Goal: Use online tool/utility: Utilize a website feature to perform a specific function

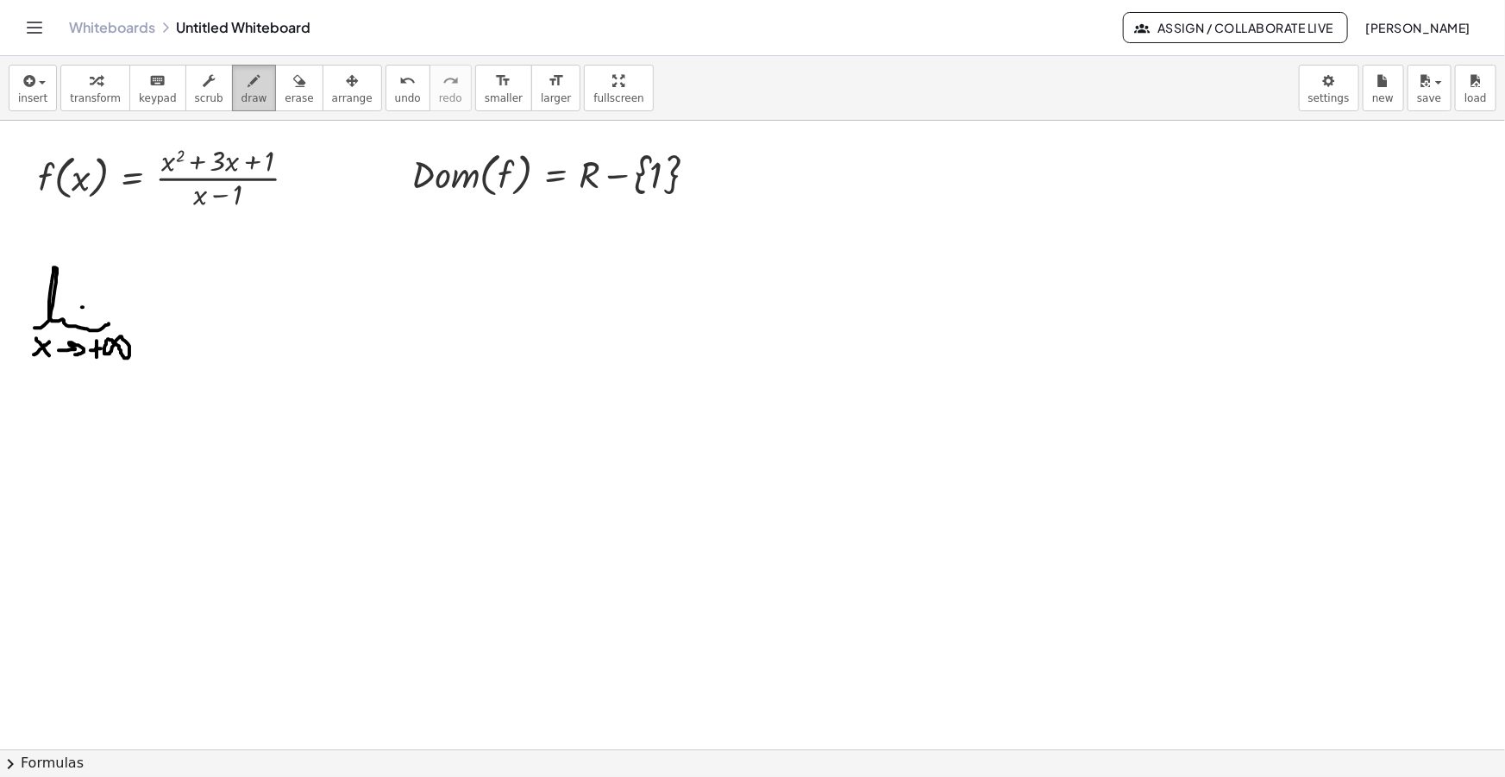
click at [241, 92] on span "draw" at bounding box center [254, 98] width 26 height 12
click at [34, 99] on span "insert" at bounding box center [32, 98] width 29 height 12
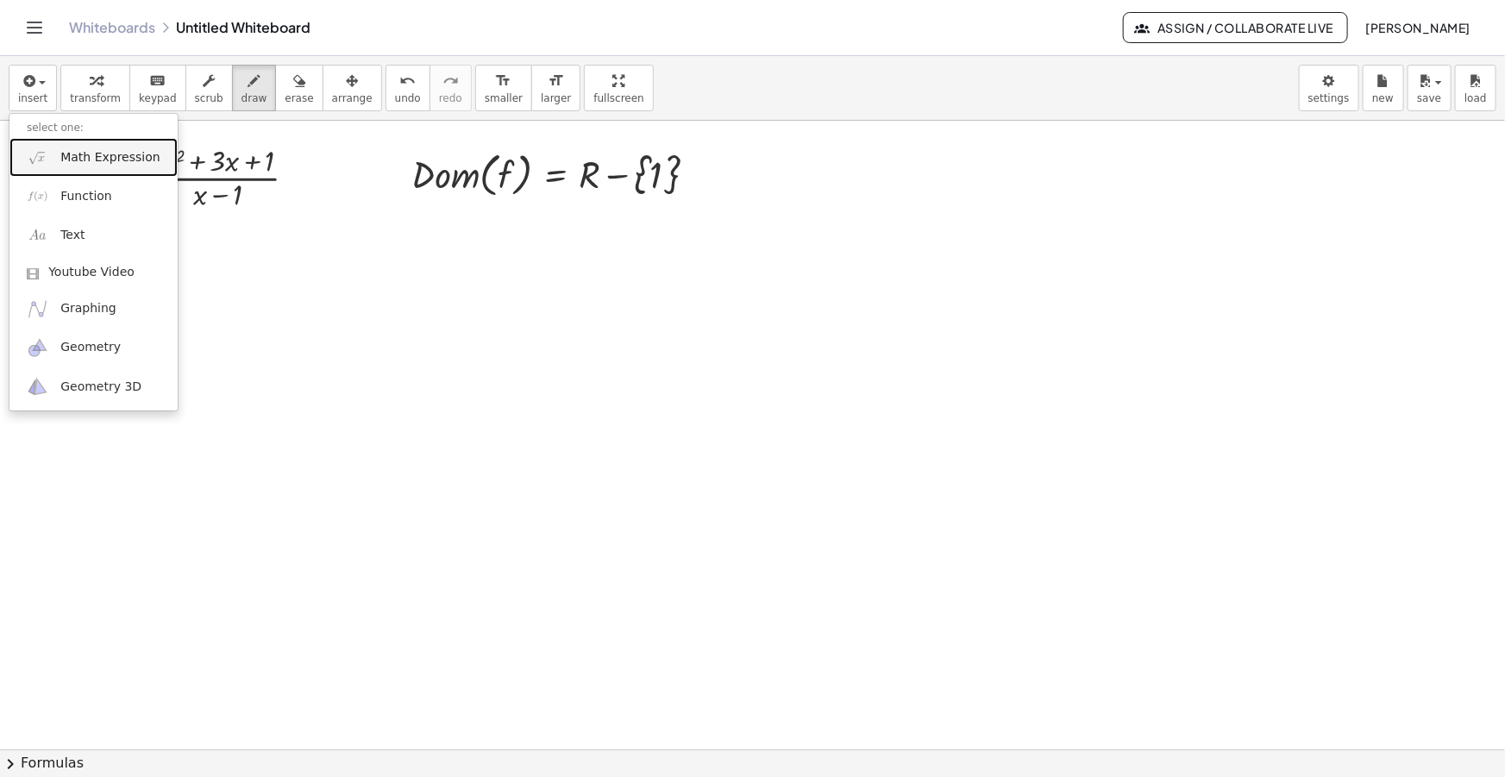
click at [88, 160] on span "Math Expression" at bounding box center [109, 157] width 99 height 17
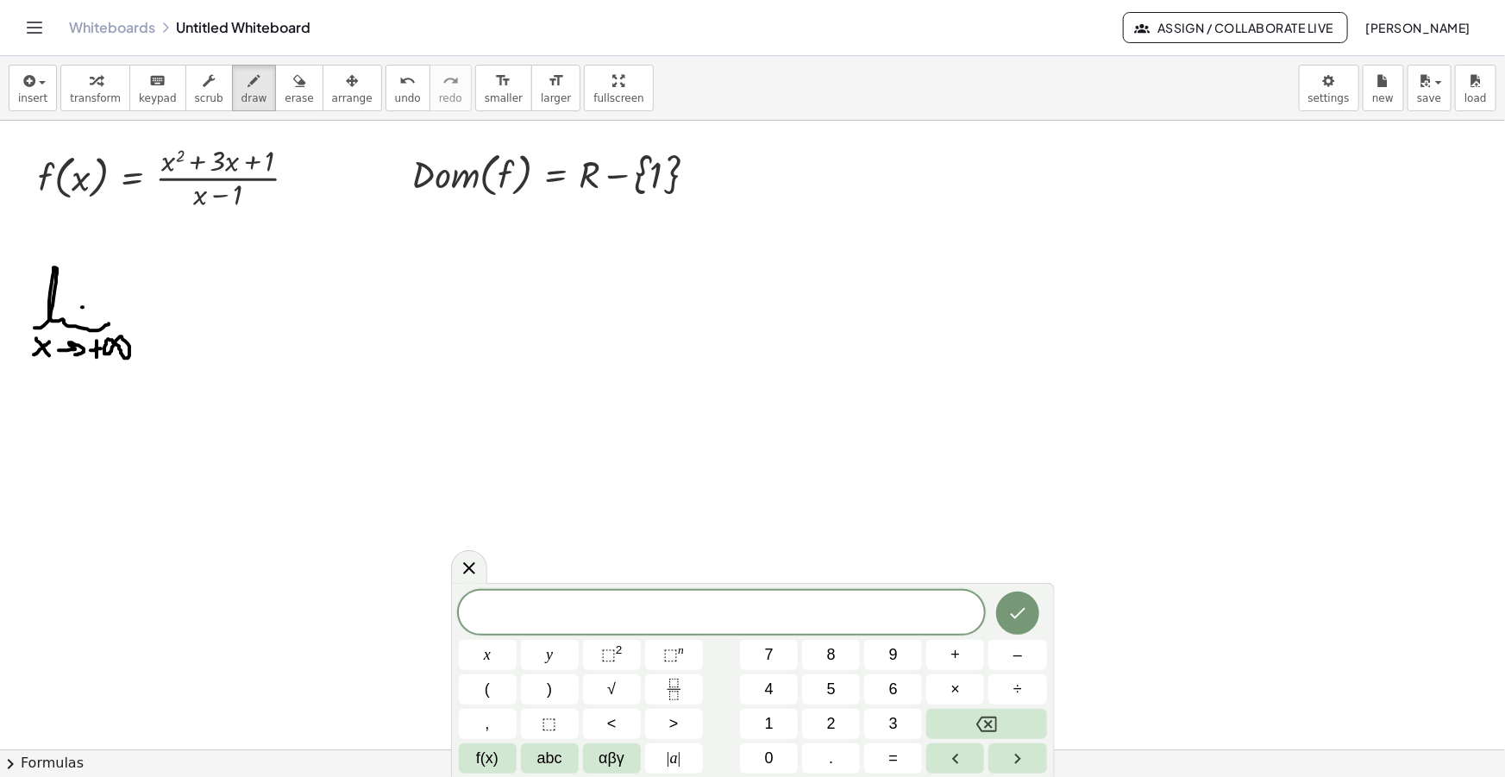
click at [735, 609] on span "​" at bounding box center [722, 614] width 526 height 24
click at [454, 563] on div at bounding box center [469, 567] width 36 height 34
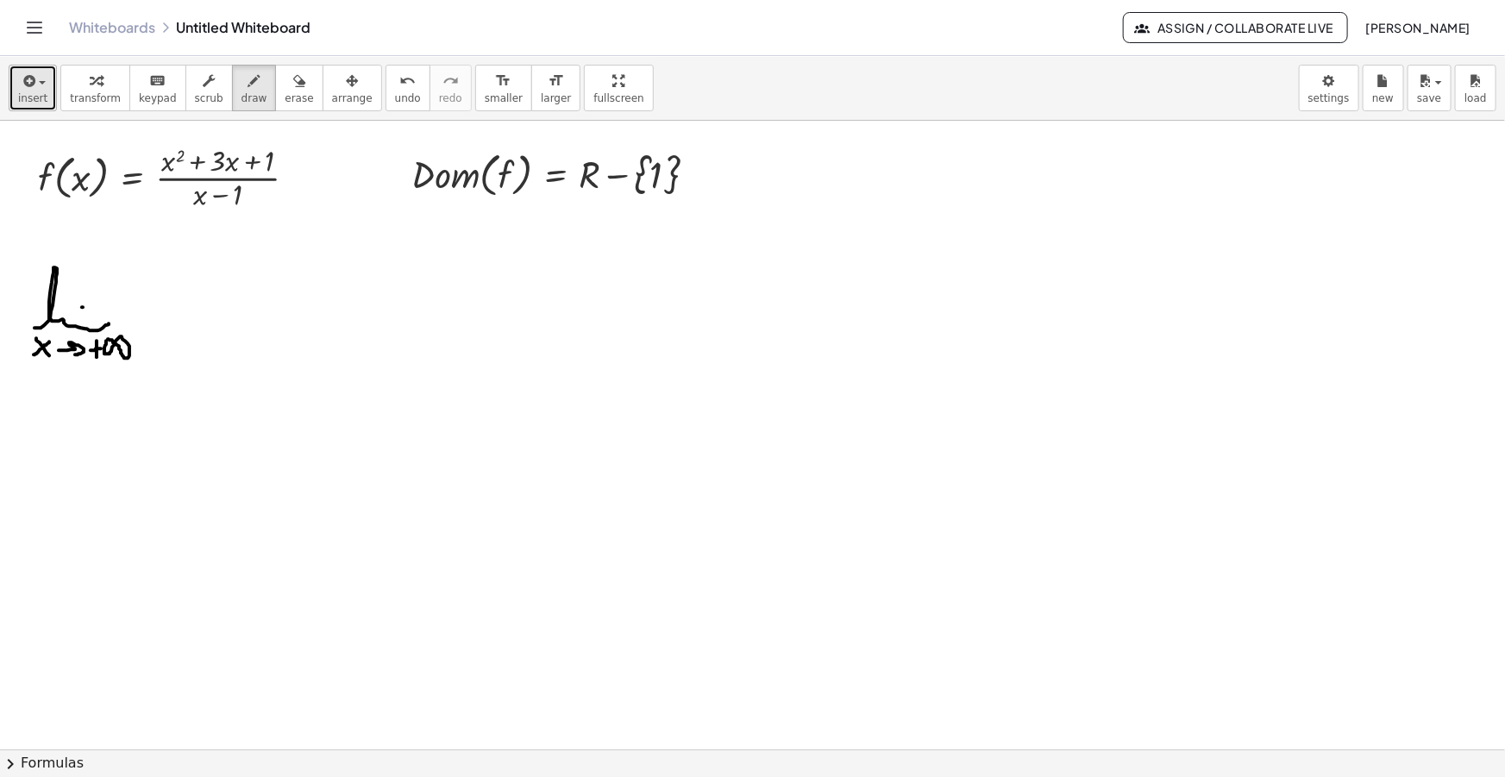
click at [40, 96] on span "insert" at bounding box center [32, 98] width 29 height 12
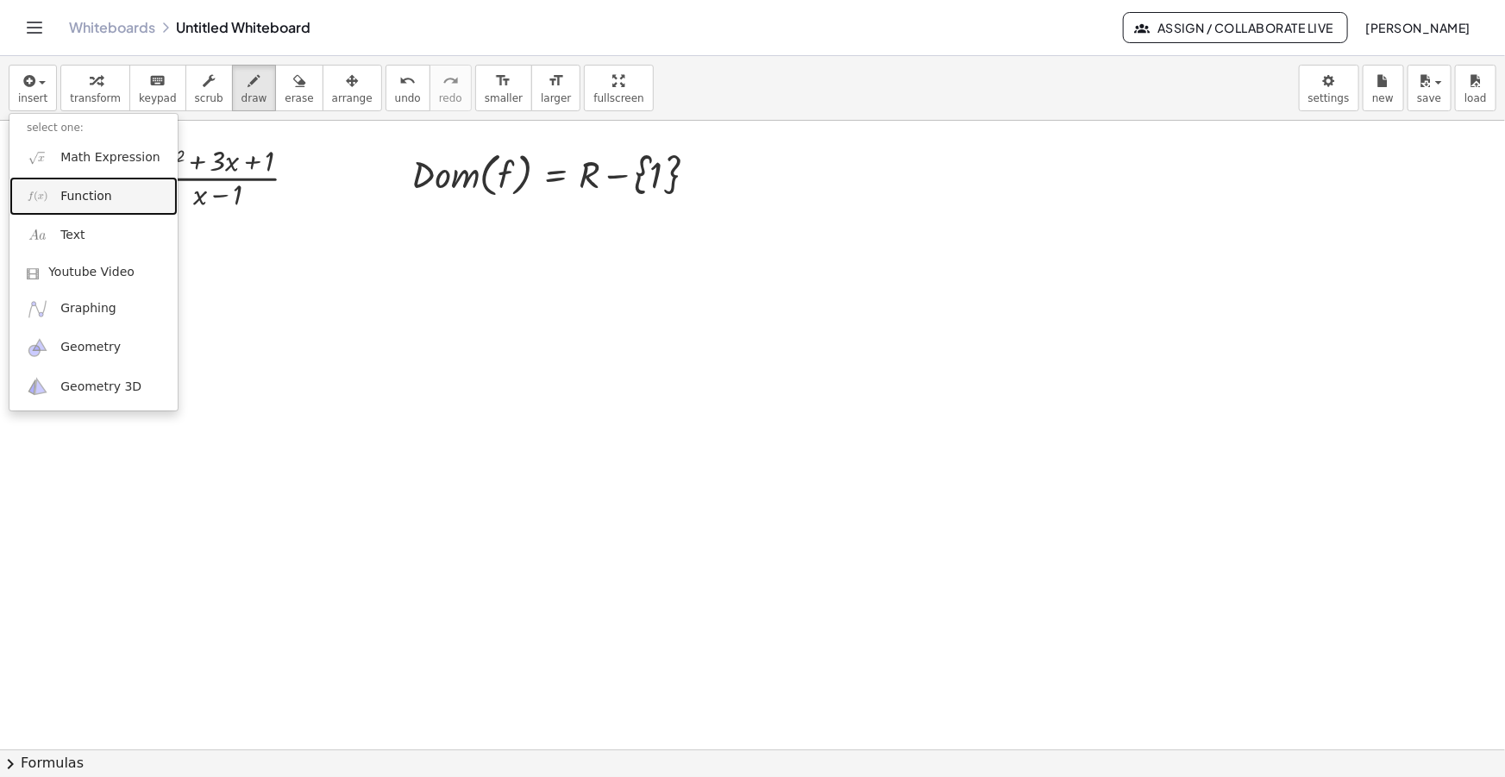
click at [118, 177] on link "Function" at bounding box center [93, 196] width 168 height 39
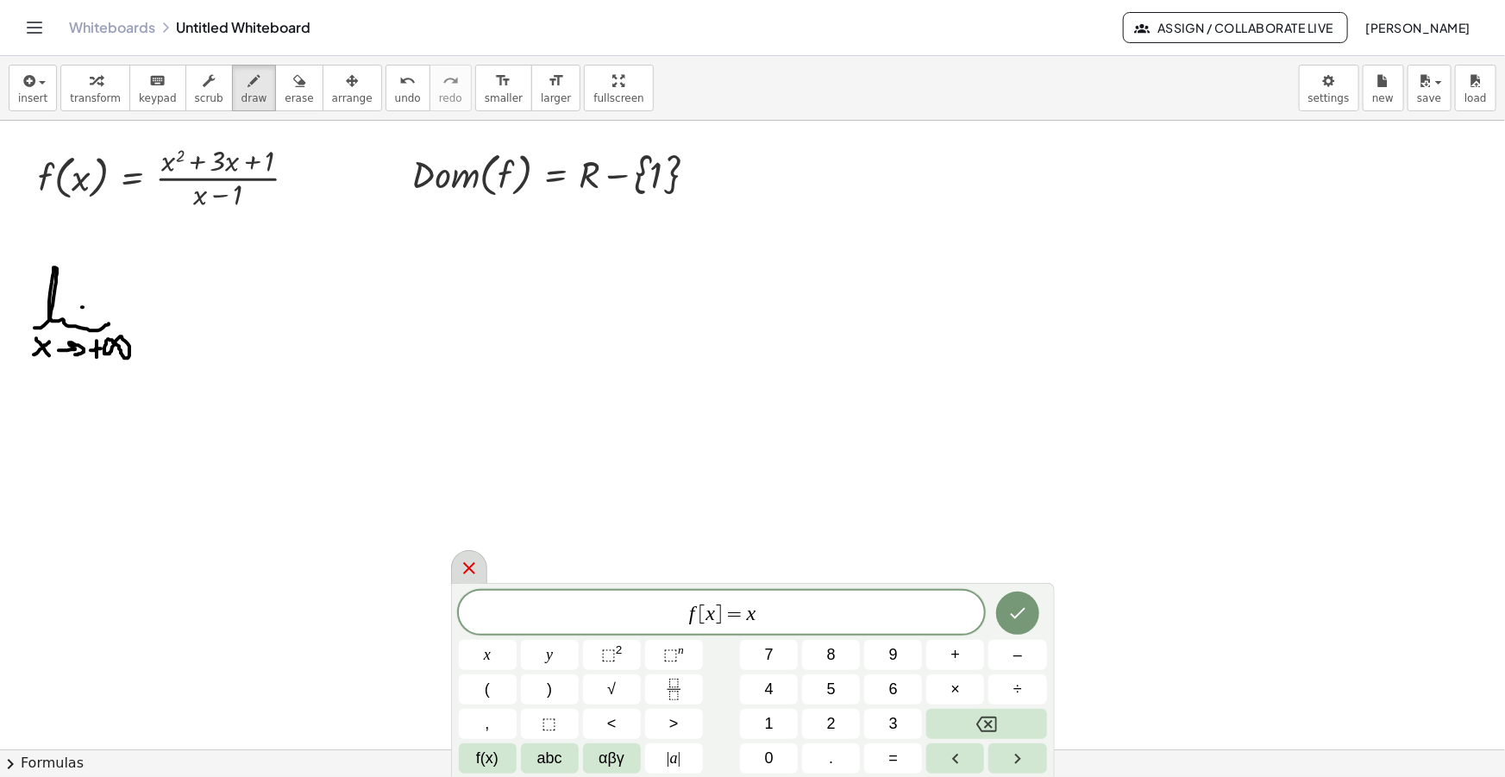
click at [481, 566] on div at bounding box center [469, 567] width 36 height 34
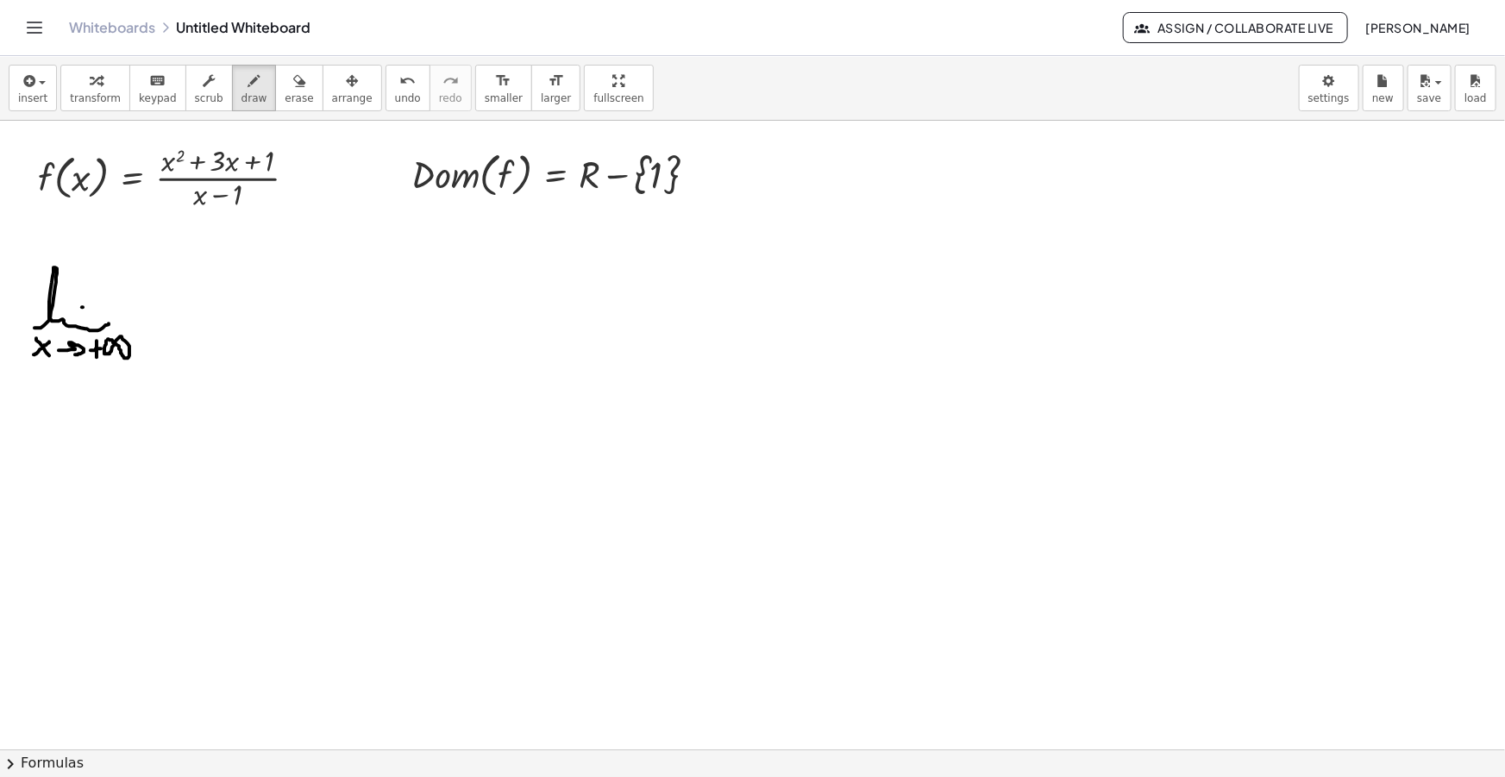
click at [41, 59] on div "insert select one: Math Expression Function Text Youtube Video Graphing Geometr…" at bounding box center [752, 88] width 1505 height 65
click at [40, 105] on button "insert" at bounding box center [33, 88] width 48 height 47
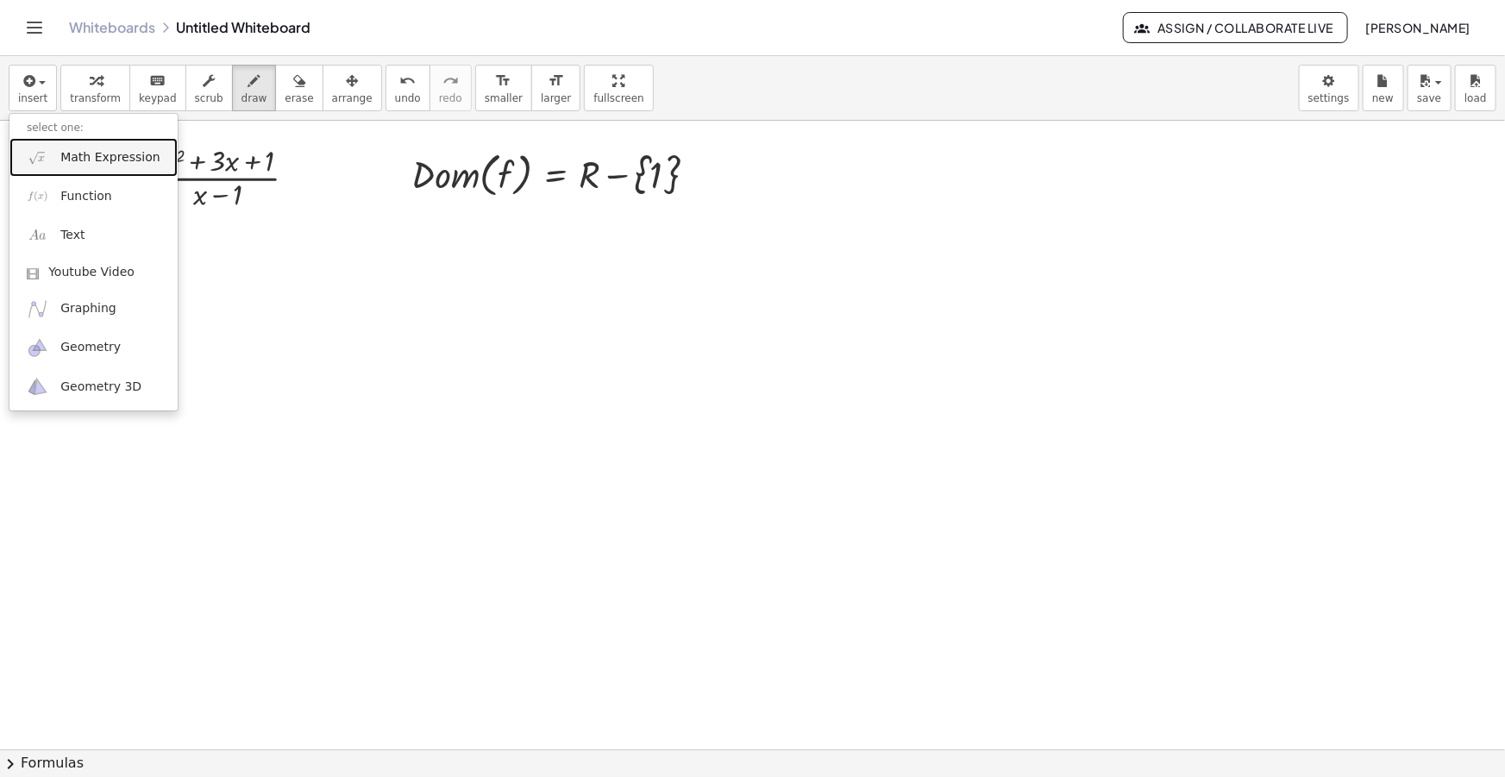
click at [65, 158] on span "Math Expression" at bounding box center [109, 157] width 99 height 17
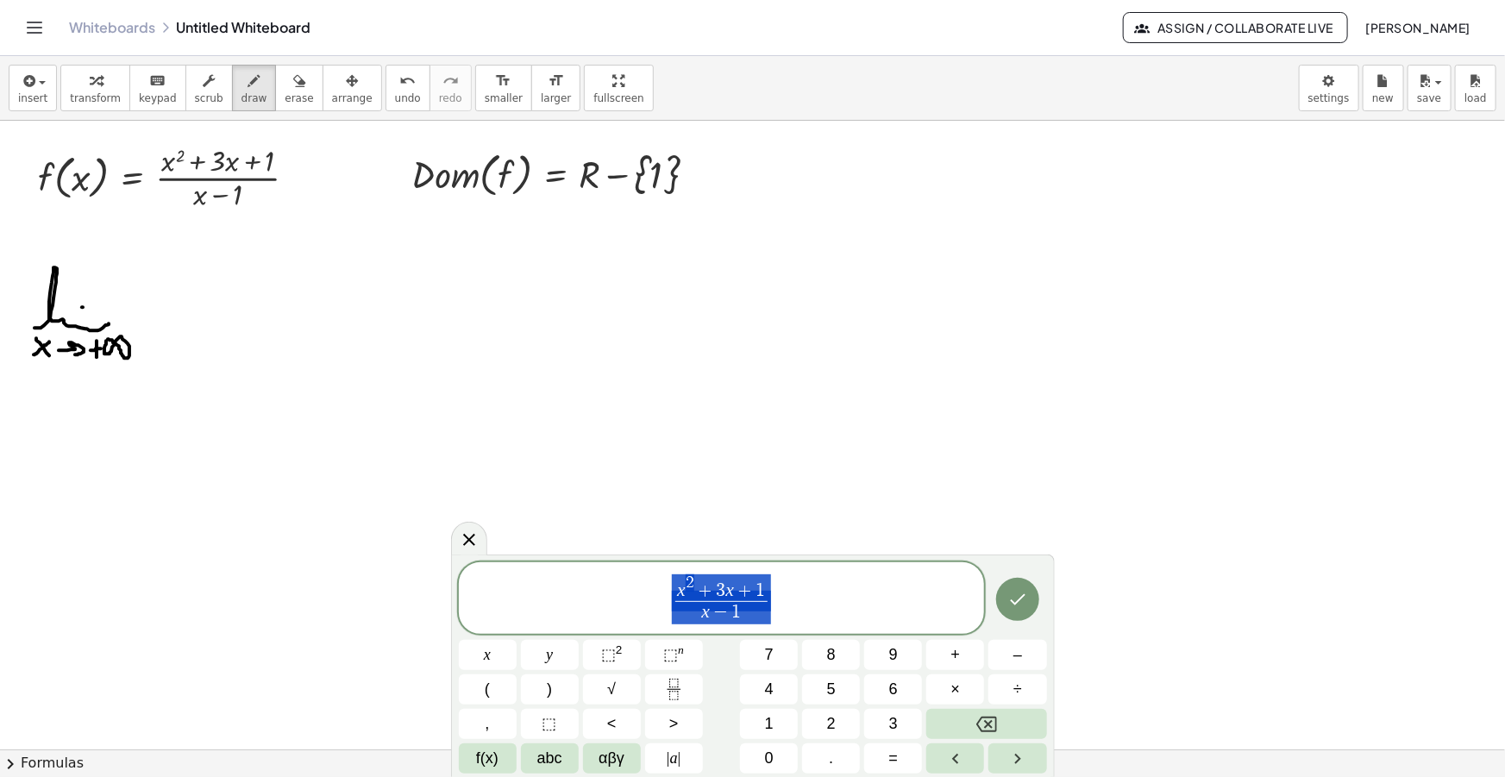
drag, startPoint x: 774, startPoint y: 600, endPoint x: 452, endPoint y: 573, distance: 323.7
click at [467, 573] on span "x 2 + 3 x + 1 x − 1 ​" at bounding box center [722, 599] width 526 height 53
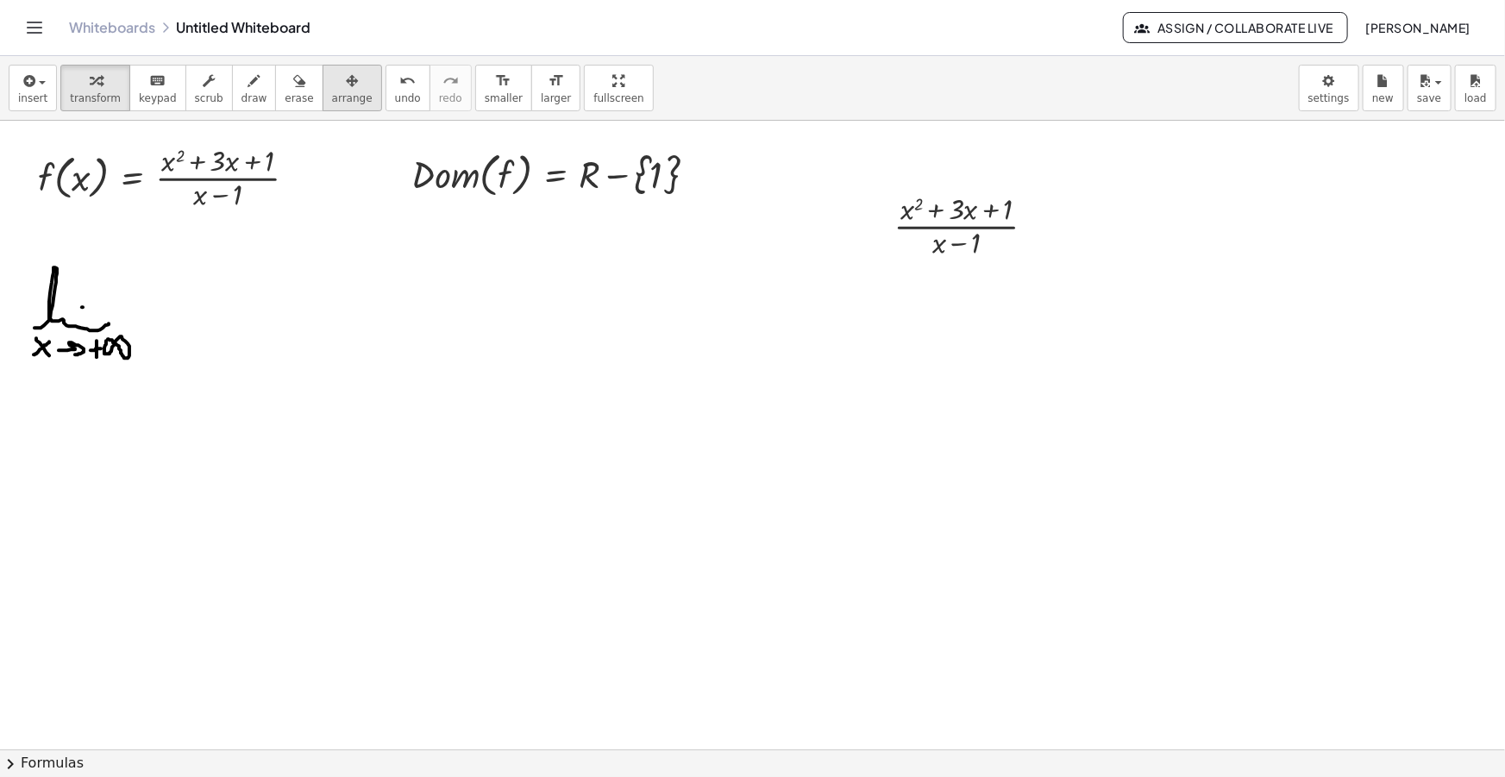
click at [332, 94] on span "arrange" at bounding box center [352, 98] width 41 height 12
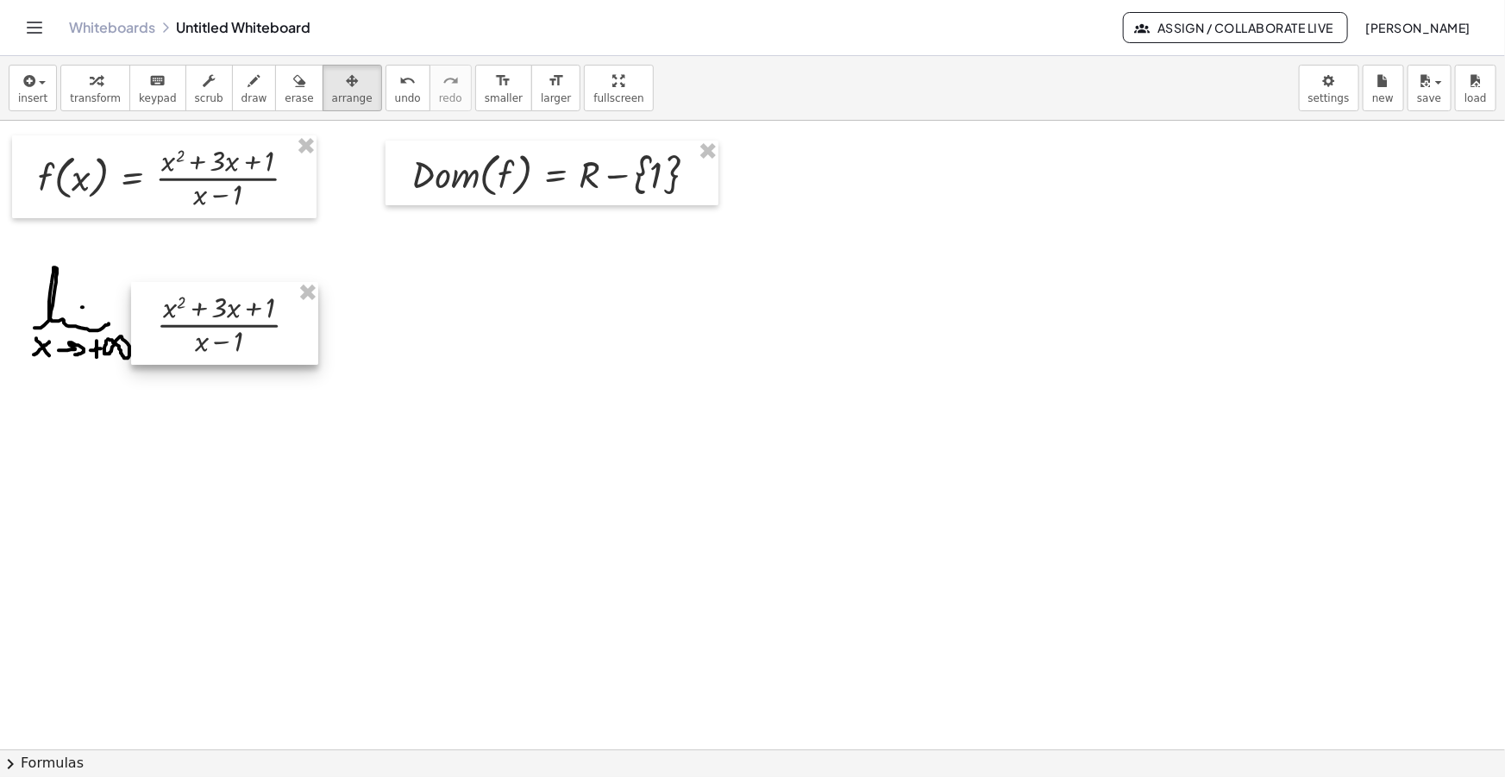
drag, startPoint x: 1006, startPoint y: 247, endPoint x: 306, endPoint y: 172, distance: 703.4
click at [267, 345] on div at bounding box center [224, 323] width 187 height 83
click at [241, 77] on div "button" at bounding box center [254, 80] width 26 height 21
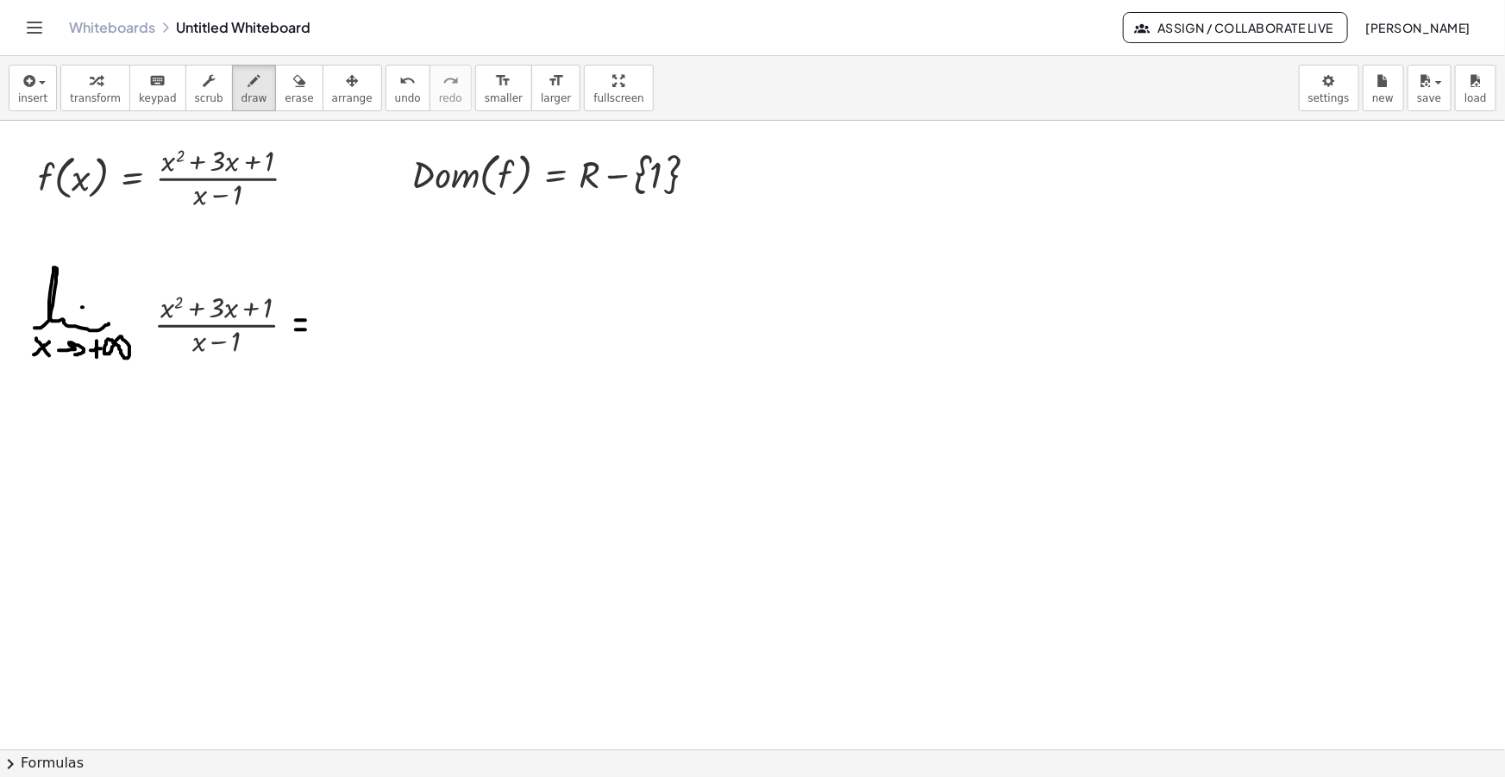
drag, startPoint x: 325, startPoint y: 335, endPoint x: 380, endPoint y: 335, distance: 55.2
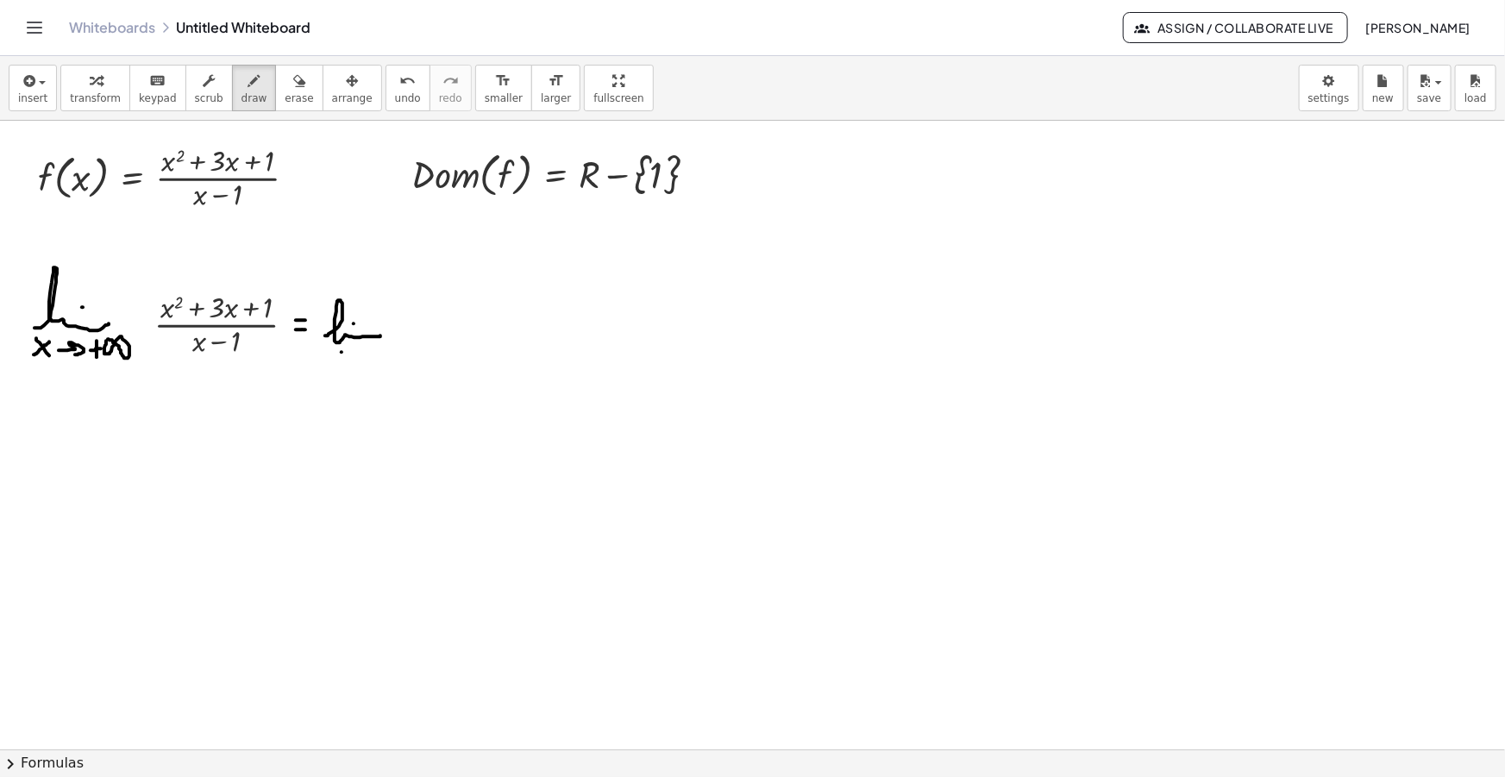
click at [35, 99] on span "insert" at bounding box center [32, 98] width 29 height 12
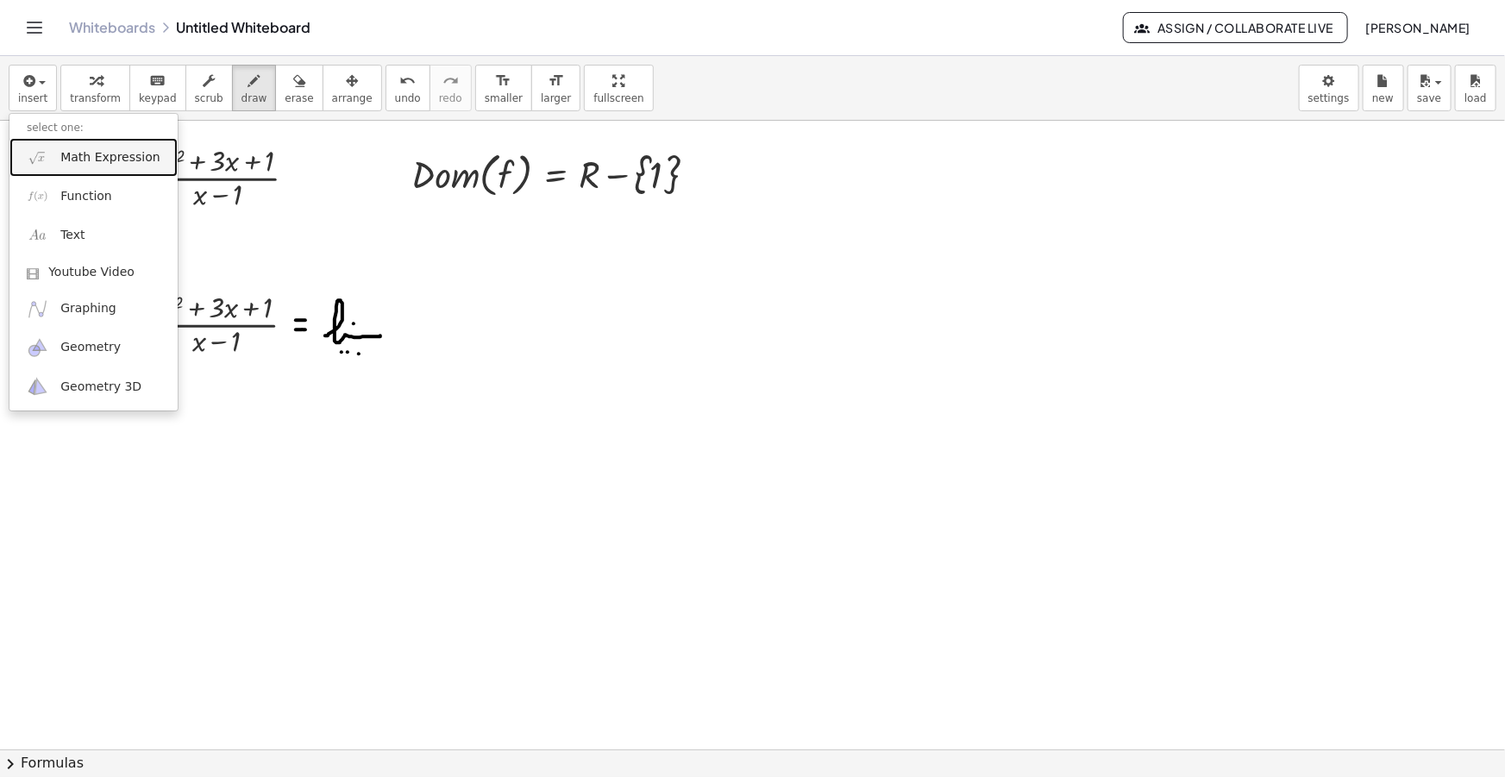
click at [72, 158] on span "Math Expression" at bounding box center [109, 157] width 99 height 17
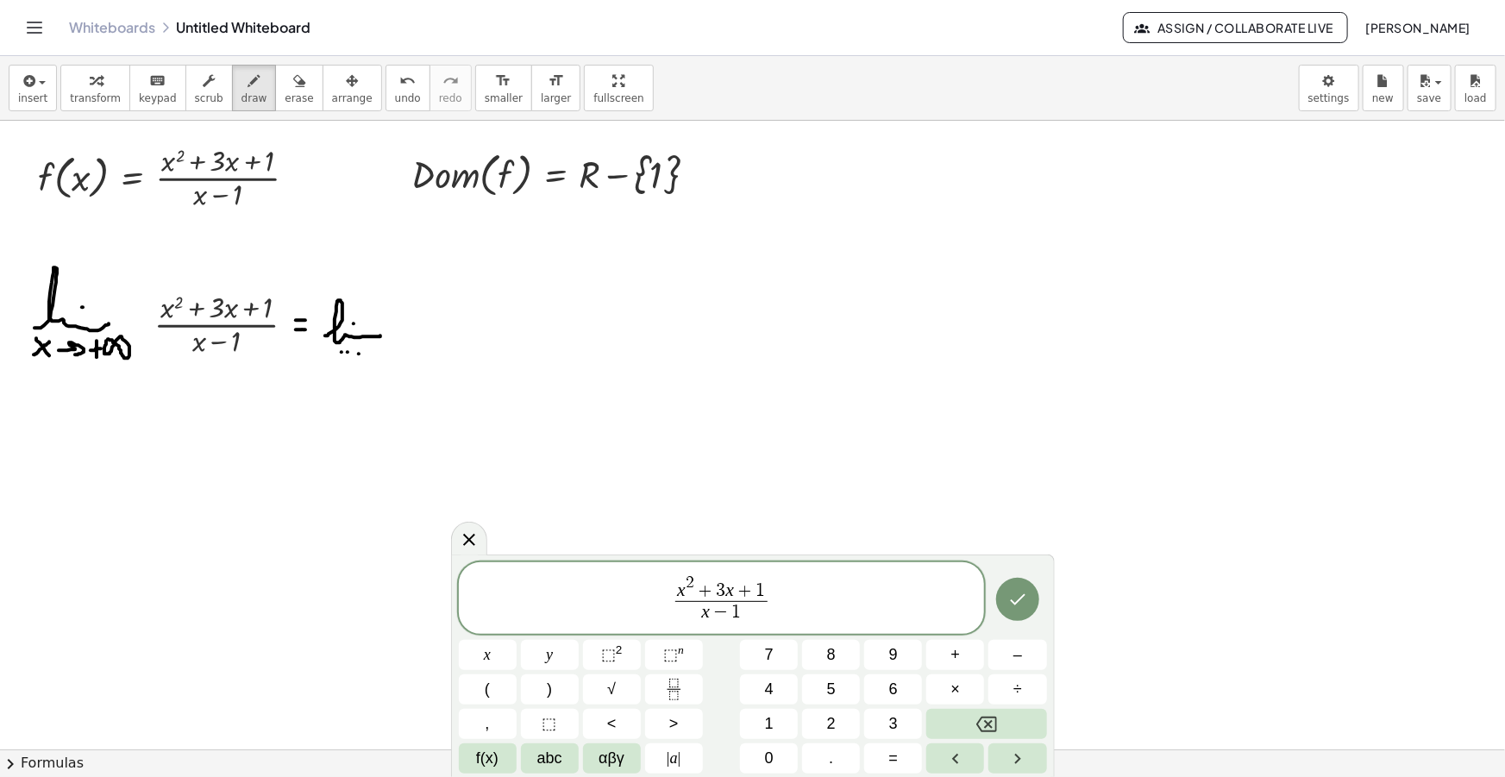
click at [680, 586] on var "x" at bounding box center [681, 590] width 9 height 21
click at [775, 581] on span ")" at bounding box center [774, 585] width 10 height 31
click at [698, 613] on span "x − 1" at bounding box center [722, 612] width 120 height 23
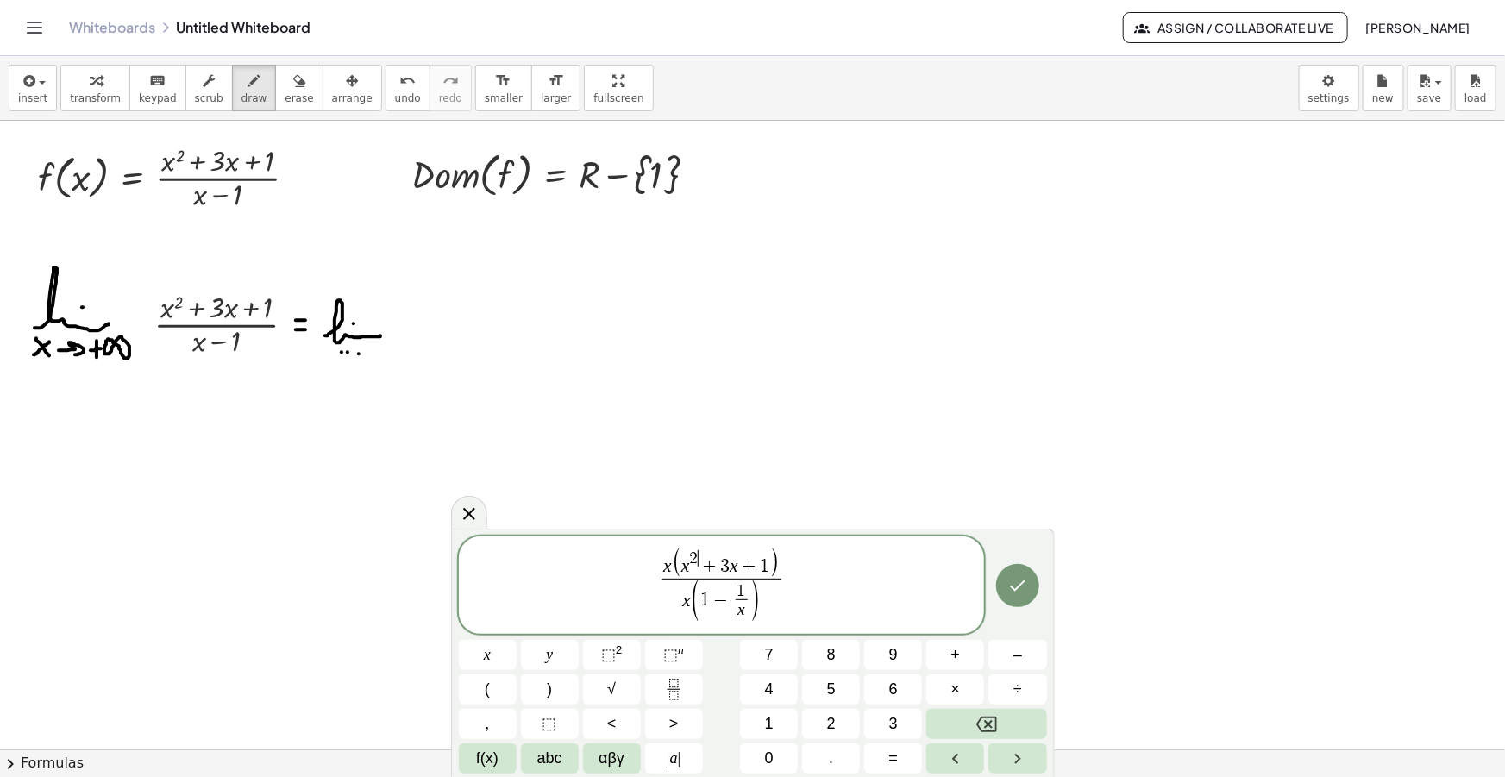
click at [698, 569] on span "x 2 ​ + 3 x + 1" at bounding box center [725, 563] width 88 height 27
click at [730, 566] on var "x" at bounding box center [729, 565] width 9 height 21
click at [760, 561] on span "( x + 3 + 1 ​ )" at bounding box center [725, 567] width 91 height 22
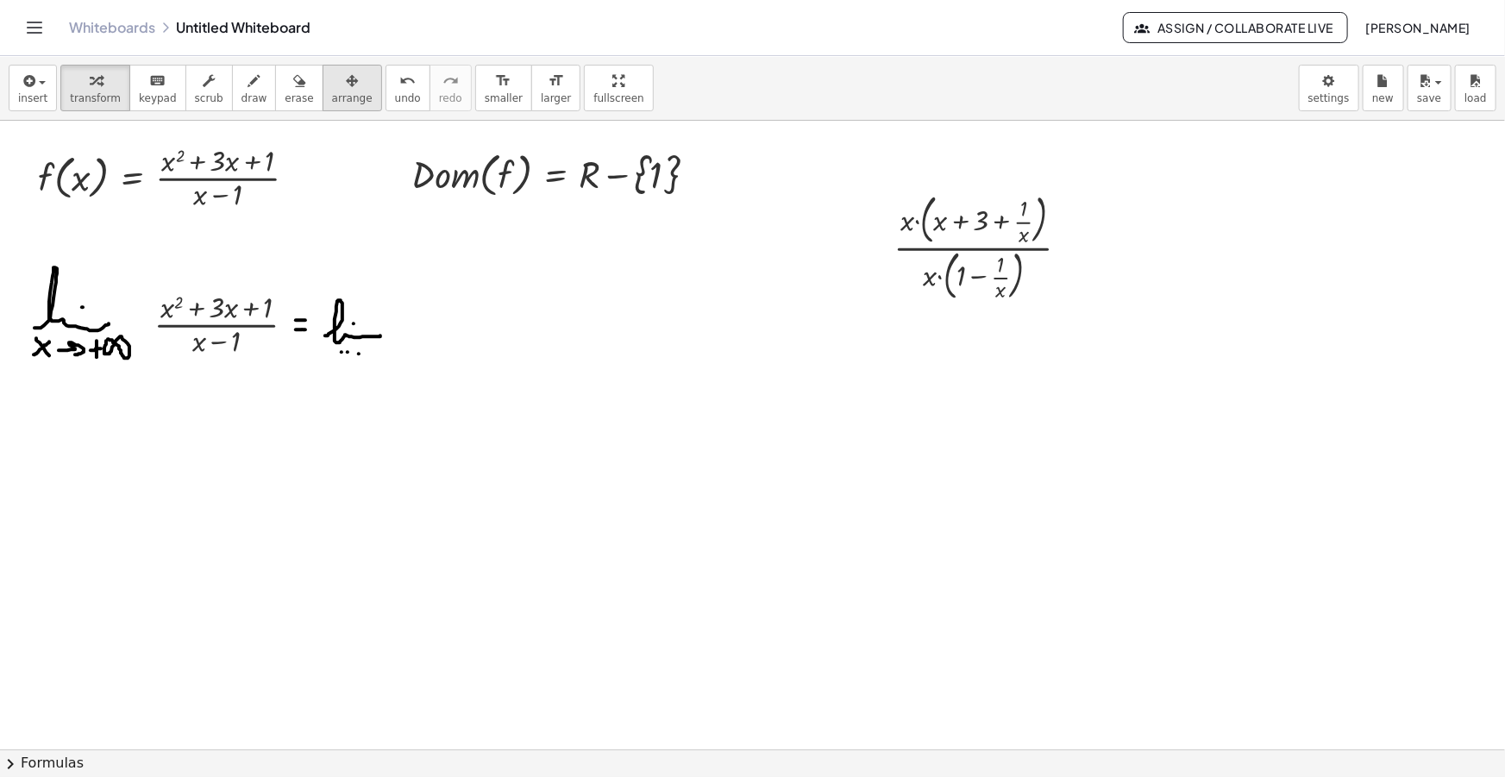
click at [332, 86] on div "button" at bounding box center [352, 80] width 41 height 21
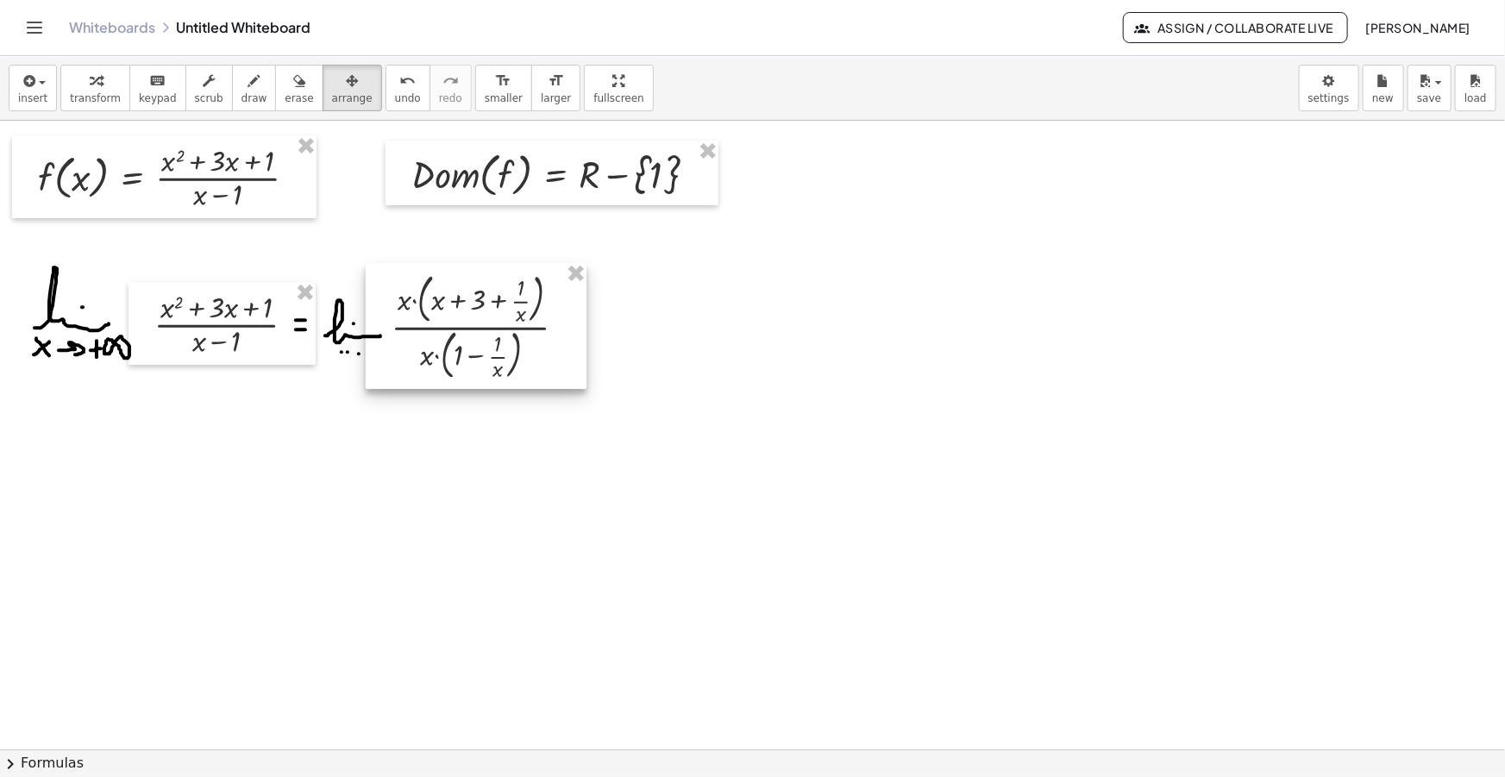
drag, startPoint x: 916, startPoint y: 252, endPoint x: 422, endPoint y: 329, distance: 500.1
click at [422, 329] on div at bounding box center [476, 326] width 221 height 126
click at [232, 90] on button "draw" at bounding box center [254, 88] width 45 height 47
drag, startPoint x: 424, startPoint y: 359, endPoint x: 433, endPoint y: 365, distance: 10.5
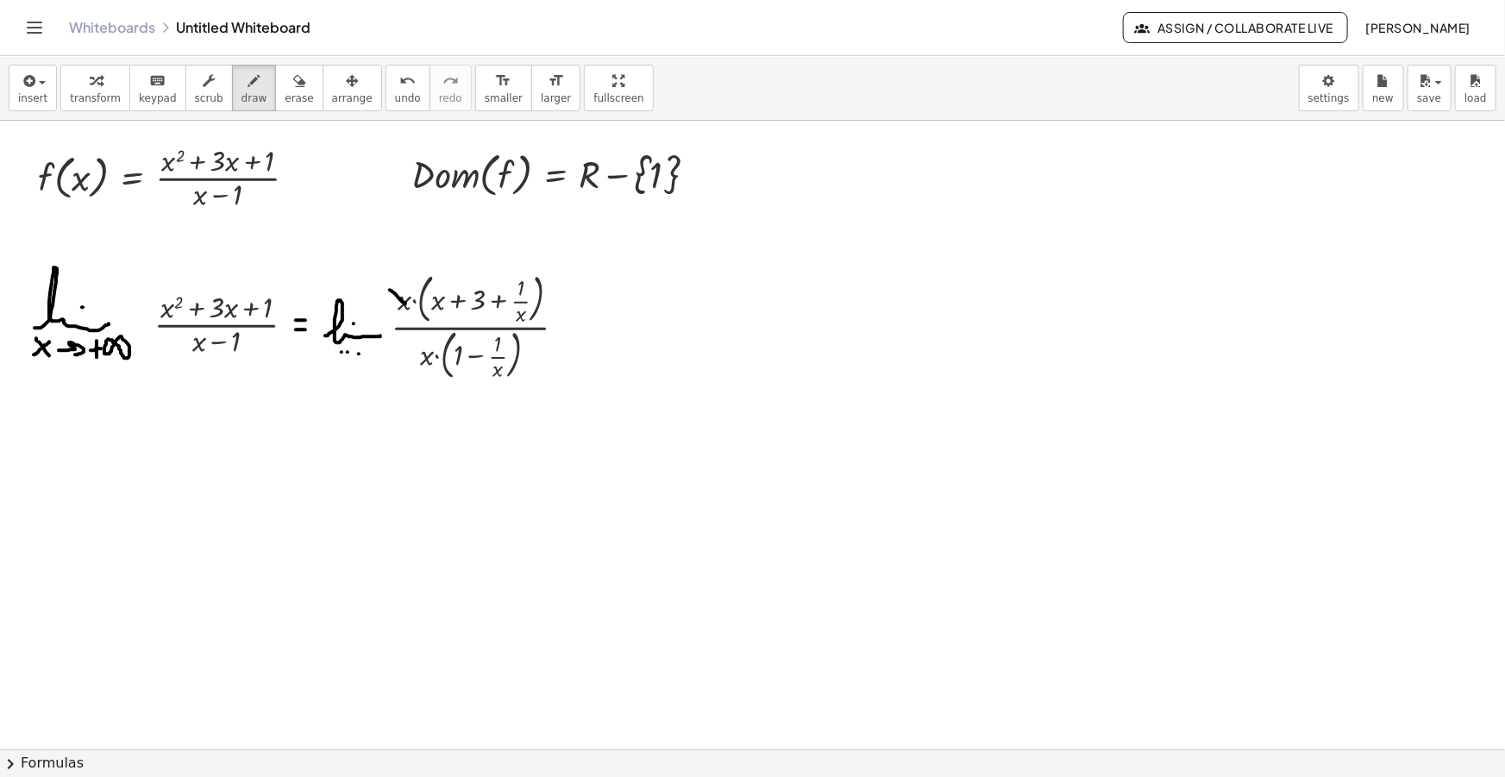
drag, startPoint x: 519, startPoint y: 267, endPoint x: 527, endPoint y: 275, distance: 11.0
drag, startPoint x: 487, startPoint y: 387, endPoint x: 495, endPoint y: 392, distance: 9.3
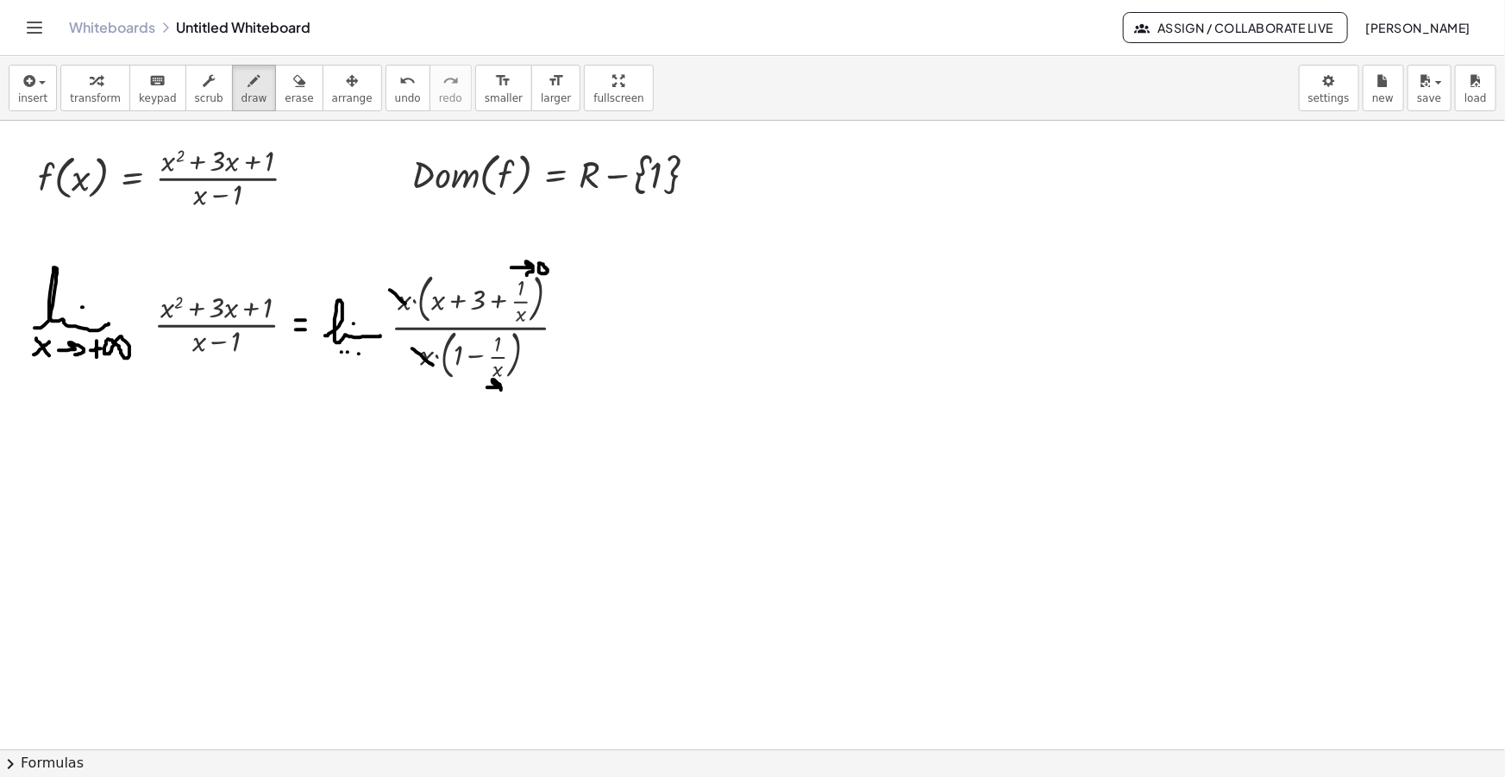
drag, startPoint x: 507, startPoint y: 393, endPoint x: 509, endPoint y: 385, distance: 8.8
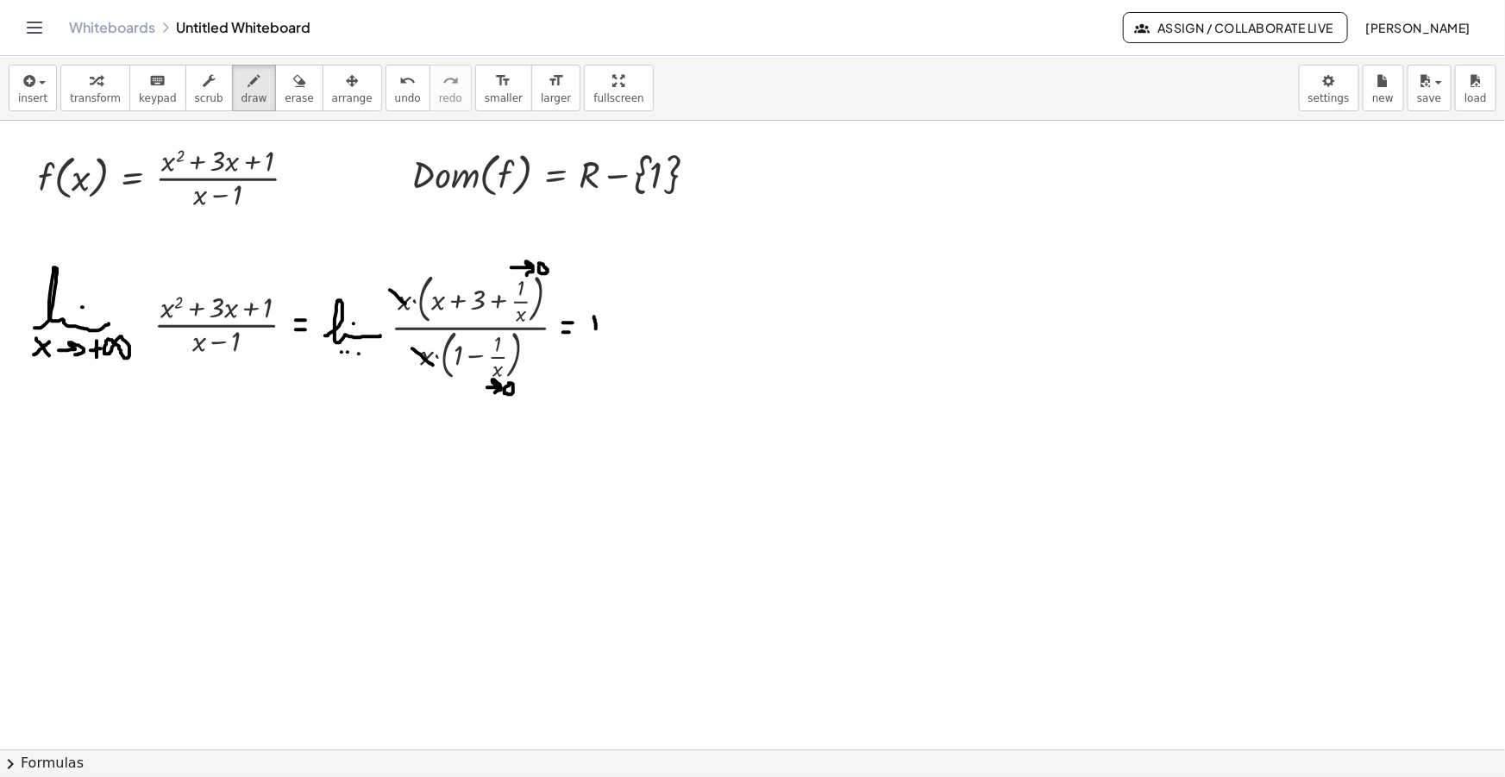
drag, startPoint x: 594, startPoint y: 317, endPoint x: 596, endPoint y: 329, distance: 13.1
drag, startPoint x: 588, startPoint y: 324, endPoint x: 605, endPoint y: 323, distance: 17.3
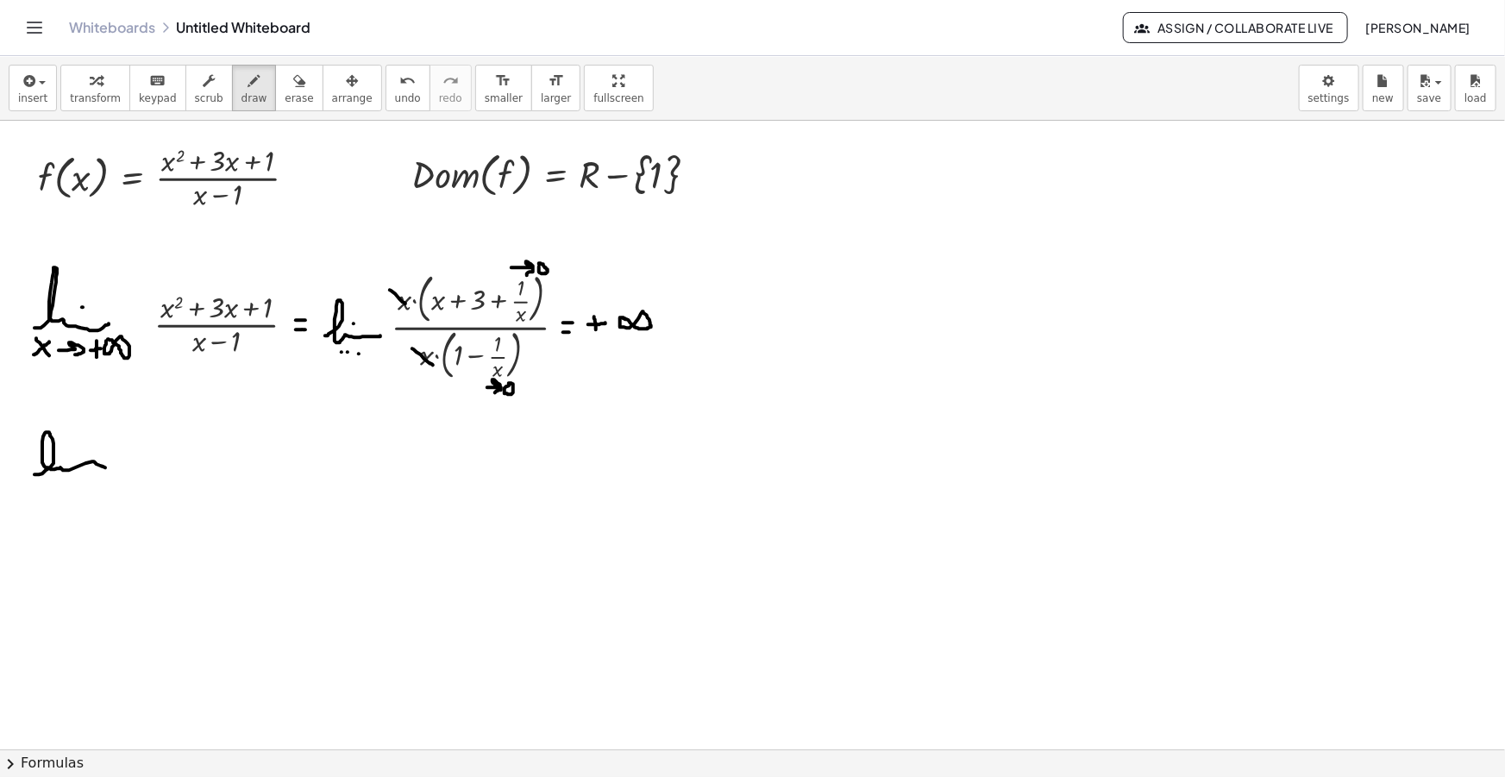
drag, startPoint x: 53, startPoint y: 463, endPoint x: 98, endPoint y: 461, distance: 44.9
drag, startPoint x: 39, startPoint y: 483, endPoint x: 50, endPoint y: 492, distance: 14.1
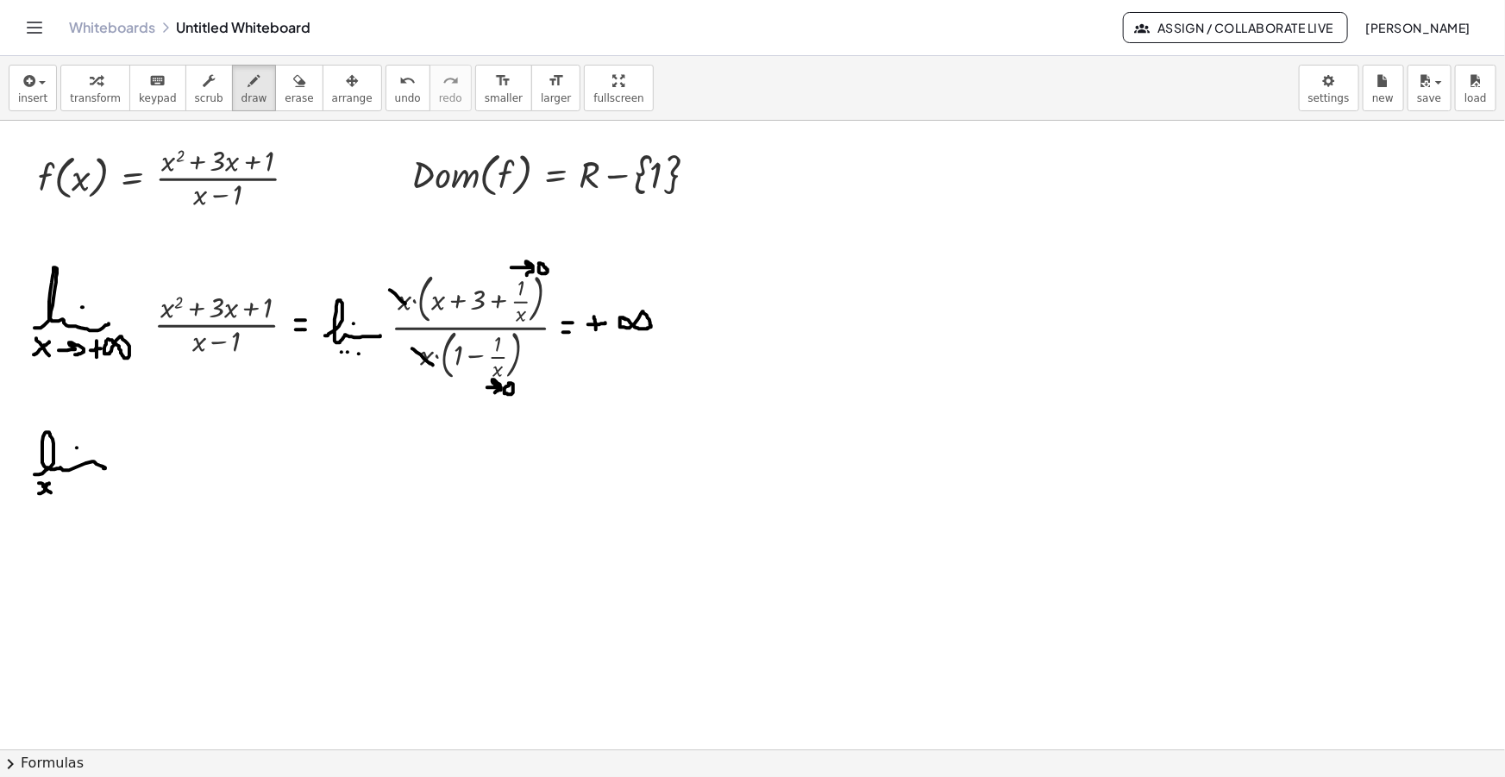
drag, startPoint x: 39, startPoint y: 493, endPoint x: 50, endPoint y: 483, distance: 15.3
drag, startPoint x: 60, startPoint y: 489, endPoint x: 72, endPoint y: 494, distance: 13.1
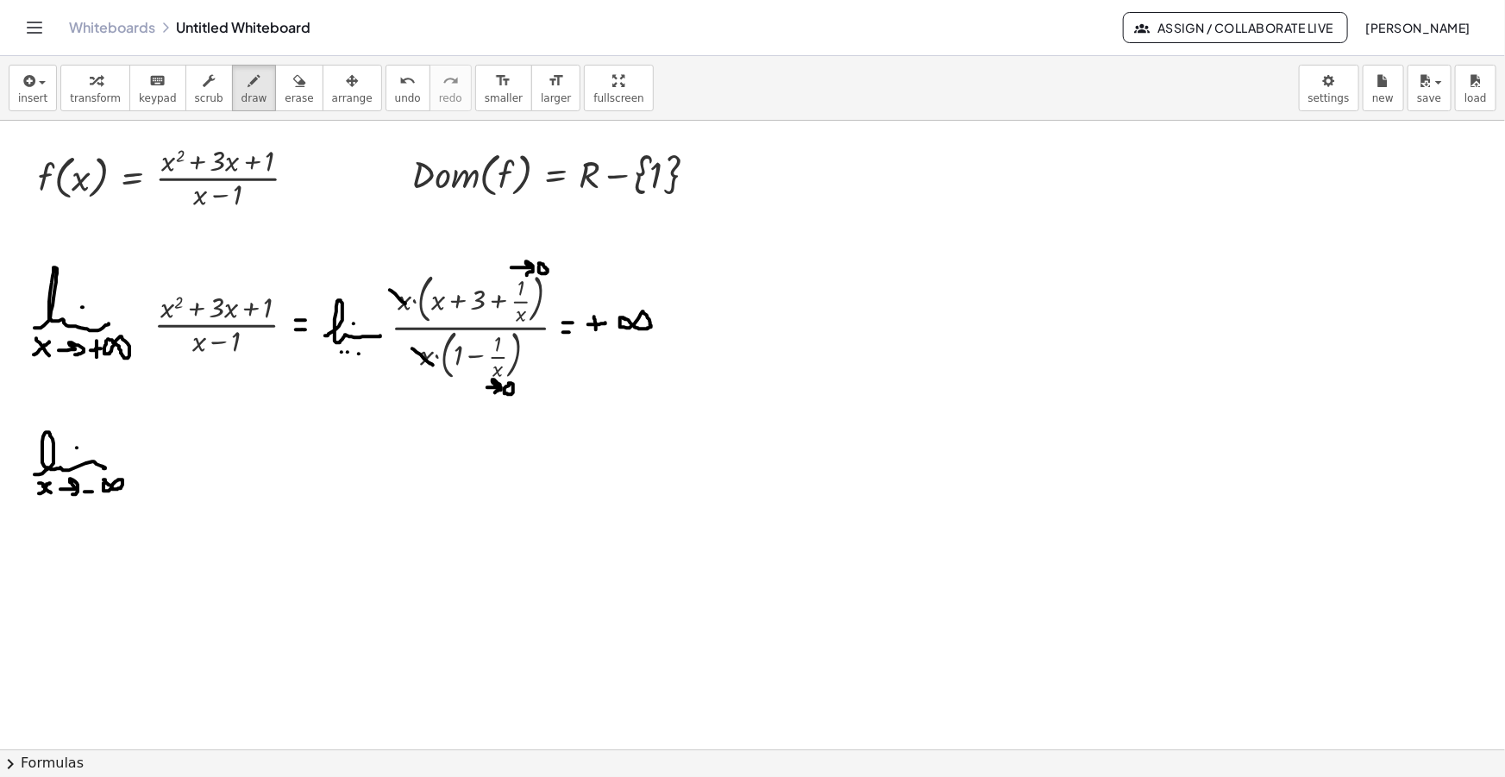
drag, startPoint x: 587, startPoint y: 466, endPoint x: 597, endPoint y: 466, distance: 9.5
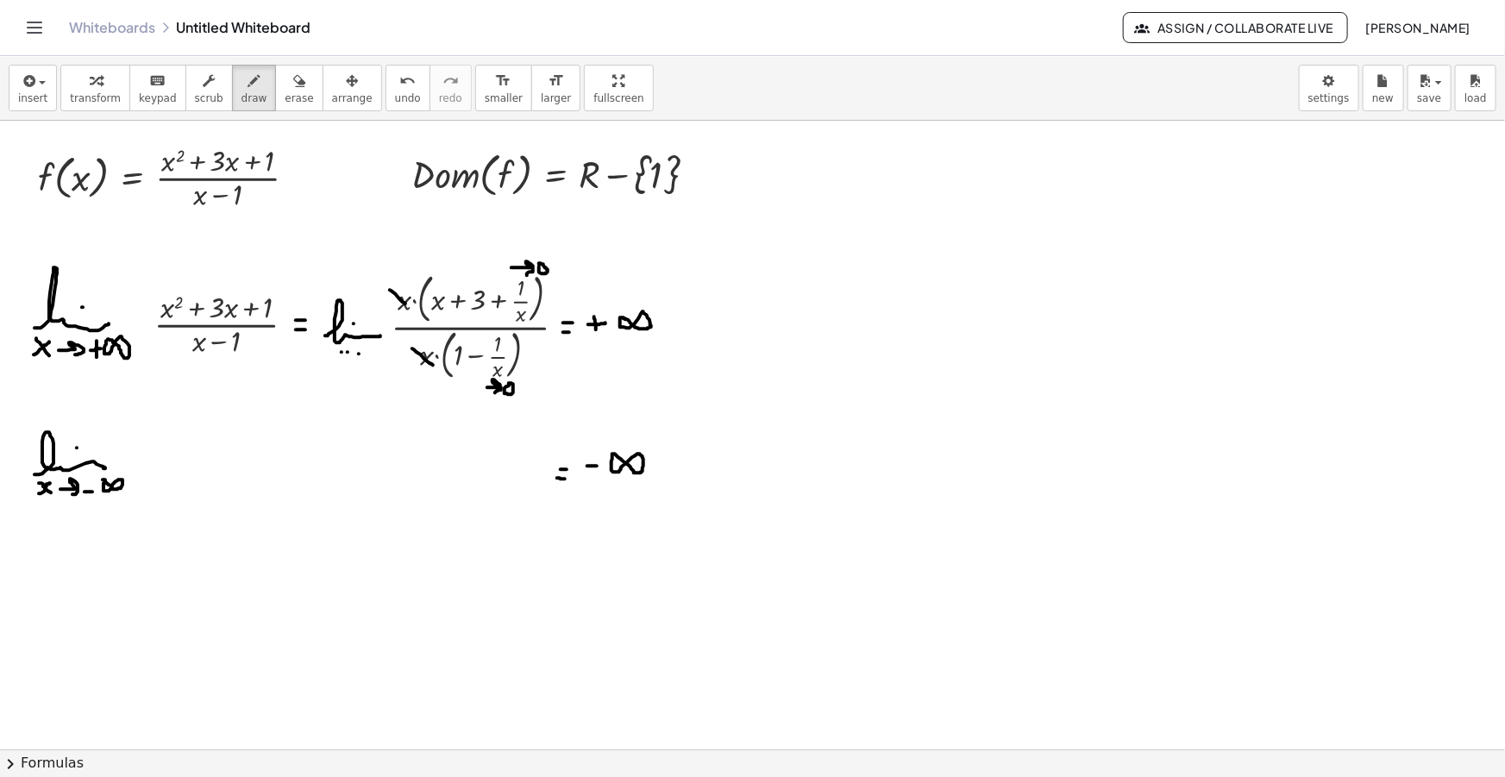
click at [248, 89] on icon "button" at bounding box center [254, 81] width 12 height 21
drag, startPoint x: 32, startPoint y: 640, endPoint x: 86, endPoint y: 641, distance: 54.3
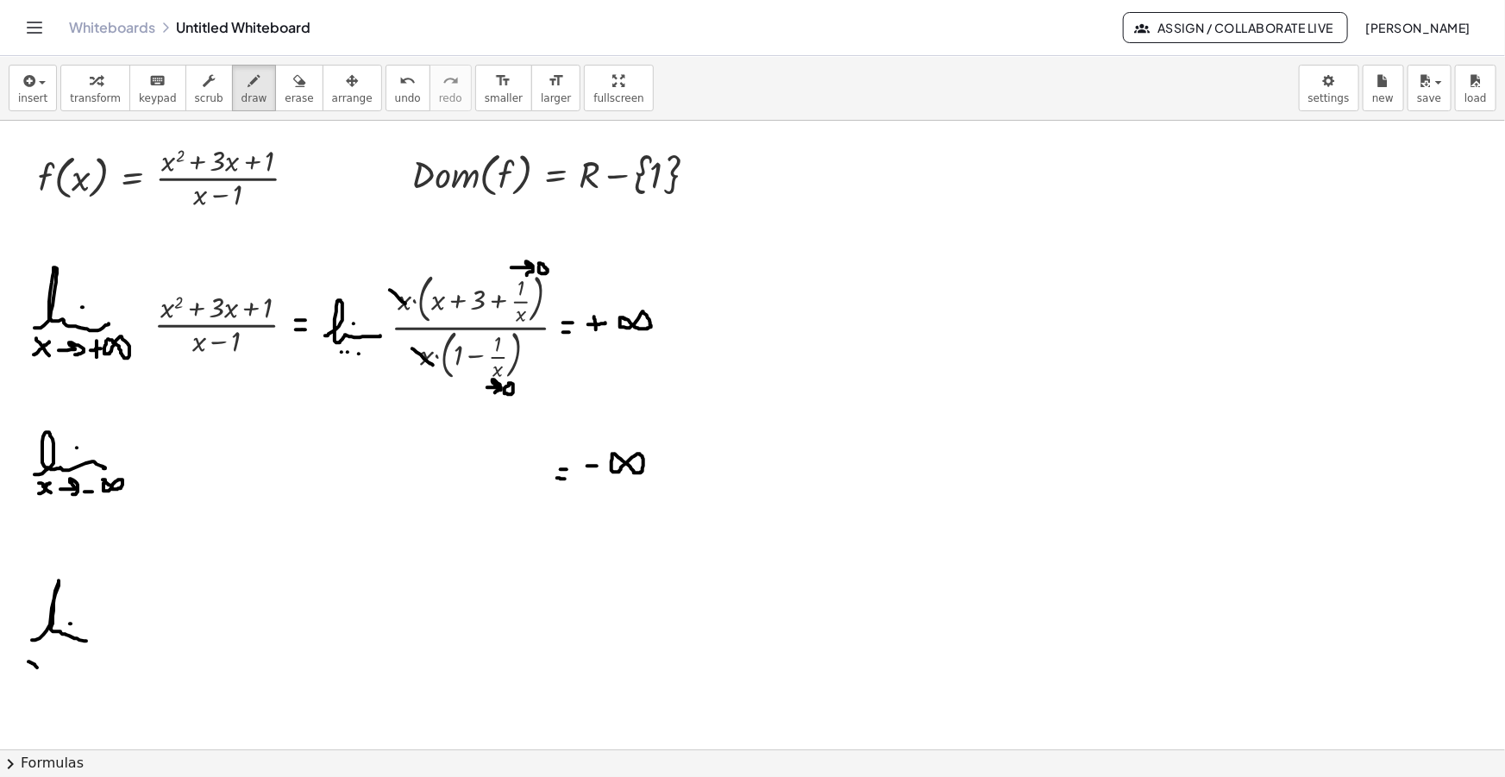
drag, startPoint x: 37, startPoint y: 668, endPoint x: 45, endPoint y: 676, distance: 11.6
drag, startPoint x: 32, startPoint y: 675, endPoint x: 42, endPoint y: 665, distance: 14.6
drag, startPoint x: 52, startPoint y: 669, endPoint x: 70, endPoint y: 676, distance: 19.4
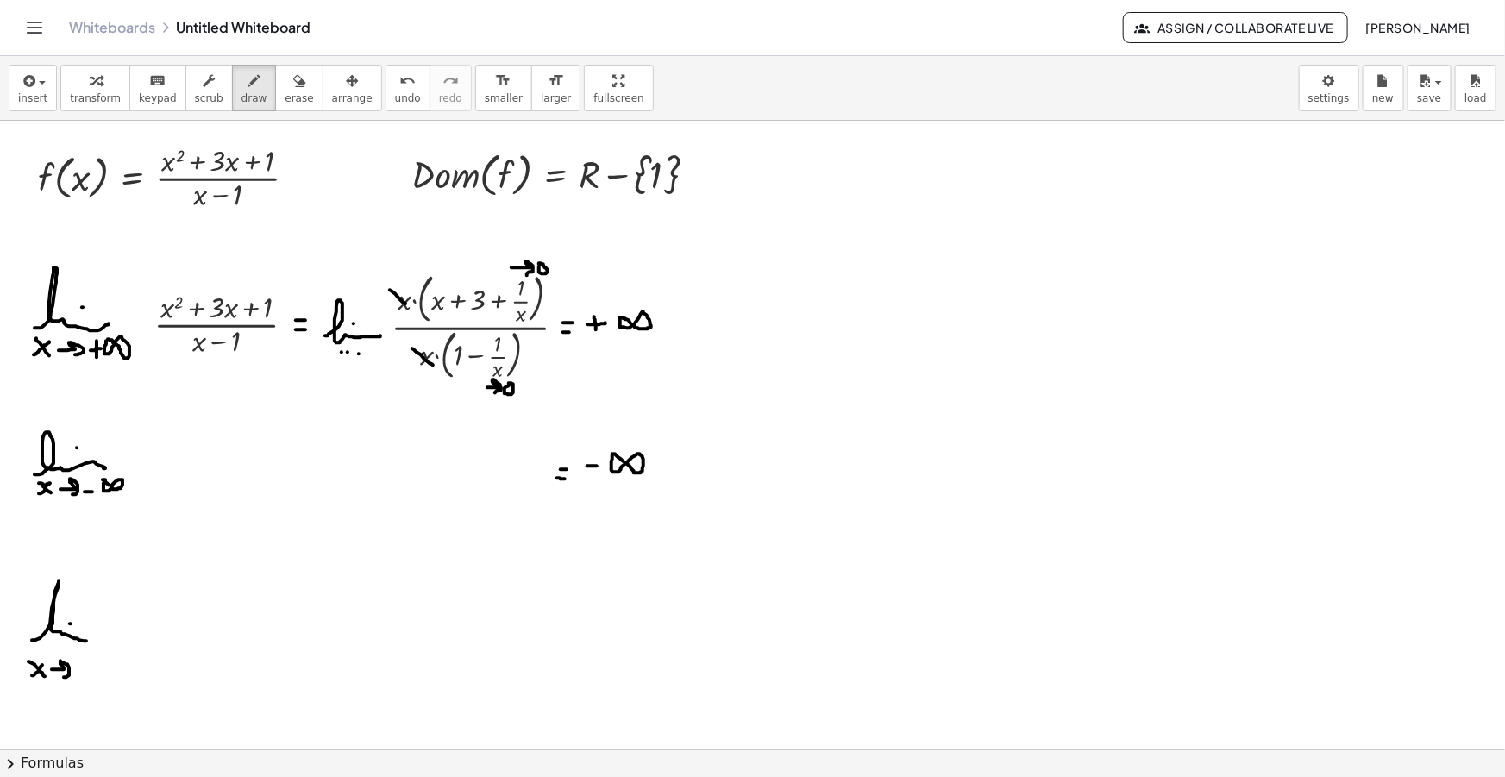
drag, startPoint x: 78, startPoint y: 666, endPoint x: 85, endPoint y: 676, distance: 12.4
click at [50, 94] on button "insert" at bounding box center [33, 88] width 48 height 47
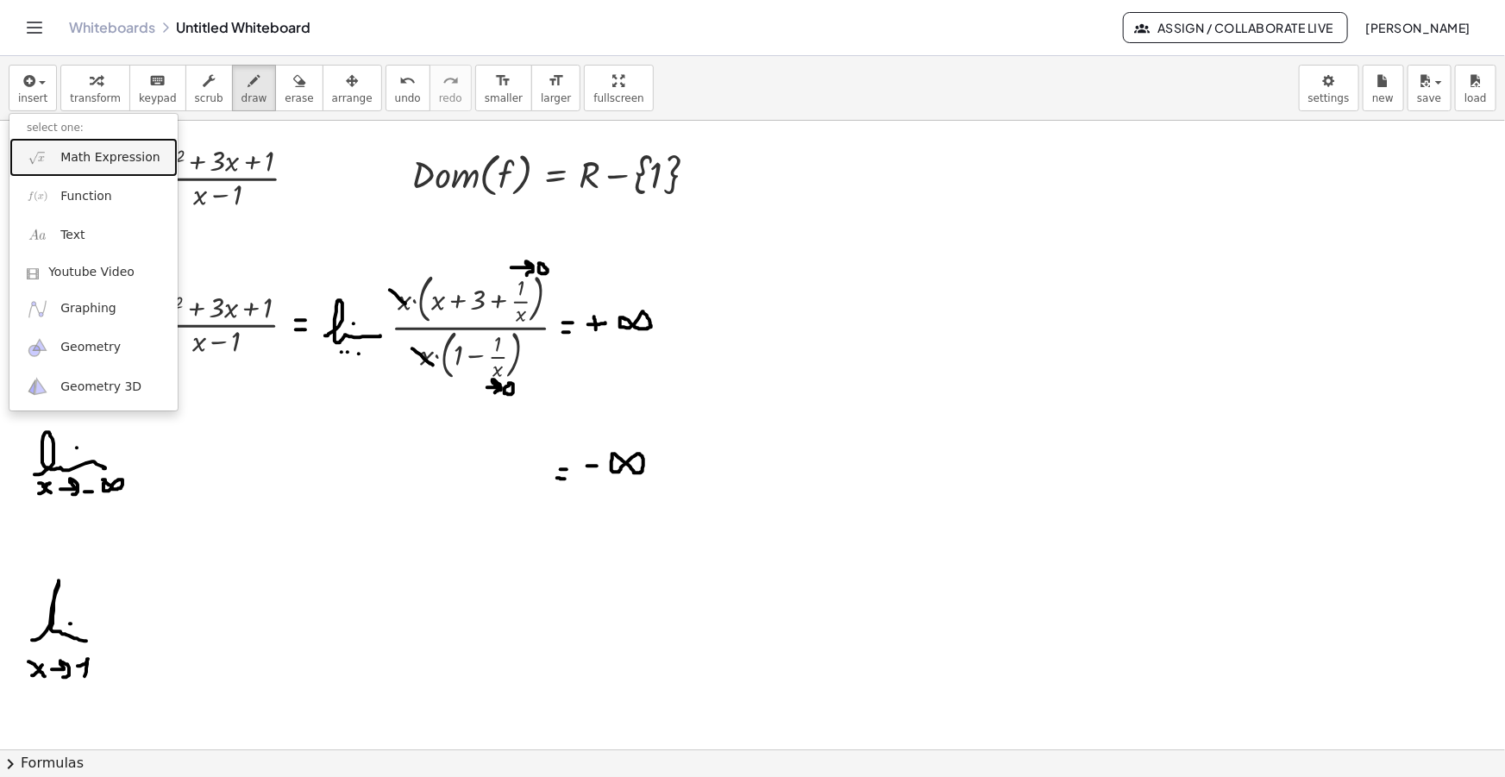
click at [74, 154] on span "Math Expression" at bounding box center [109, 157] width 99 height 17
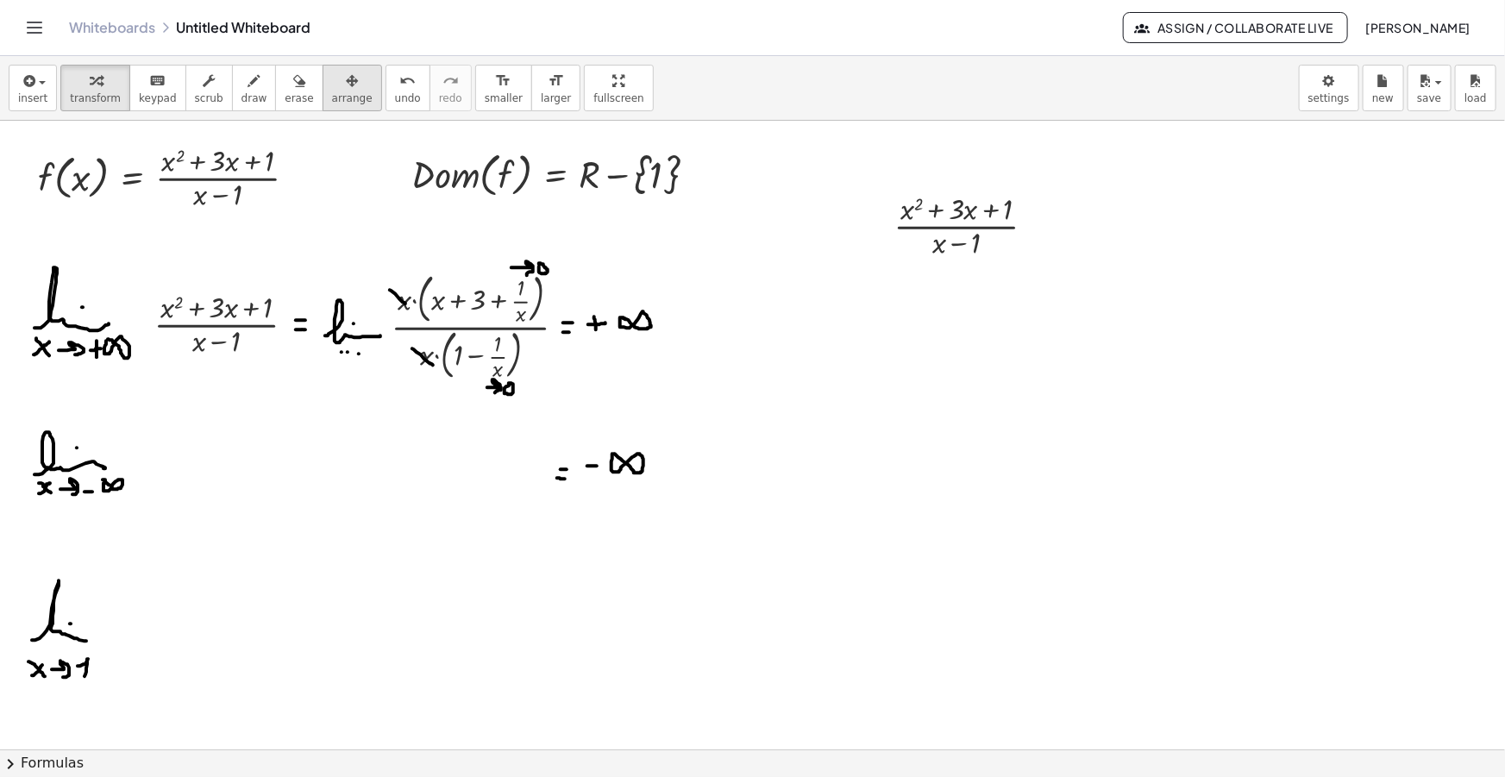
click at [332, 78] on div "button" at bounding box center [352, 80] width 41 height 21
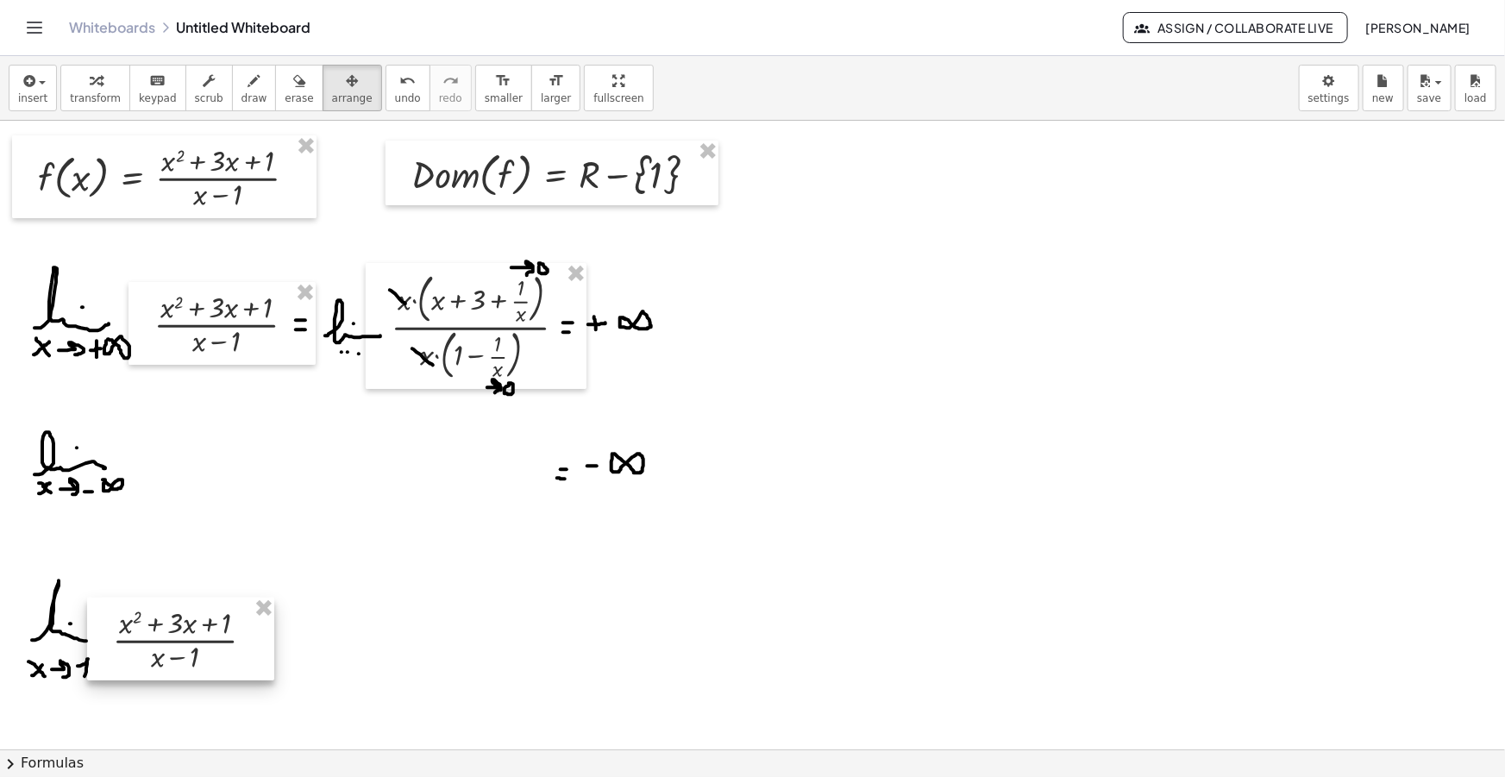
drag, startPoint x: 976, startPoint y: 240, endPoint x: 198, endPoint y: 650, distance: 880.4
click at [198, 650] on div at bounding box center [180, 639] width 187 height 83
click at [248, 86] on icon "button" at bounding box center [254, 81] width 12 height 21
drag, startPoint x: 250, startPoint y: 637, endPoint x: 268, endPoint y: 639, distance: 18.2
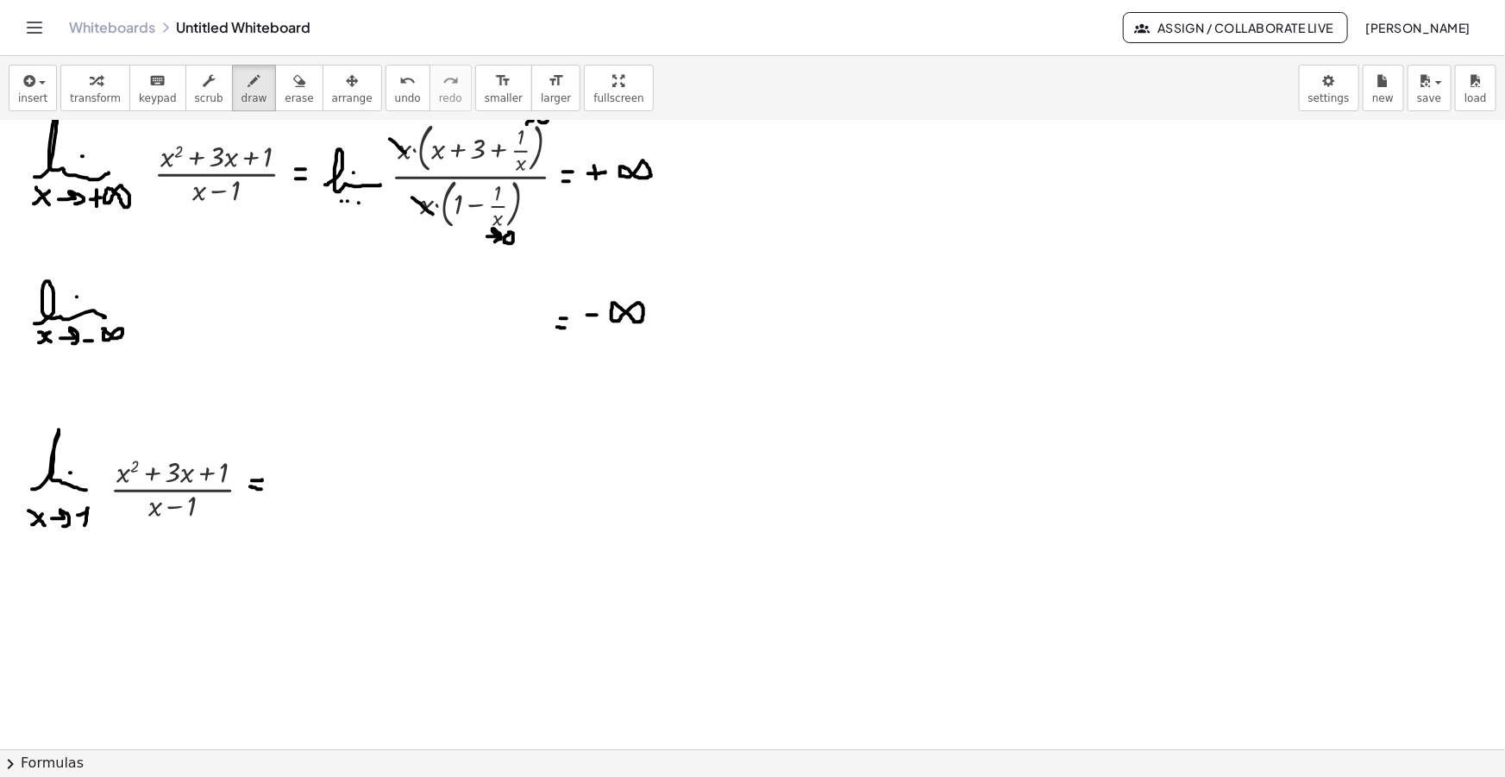
scroll to position [156, 0]
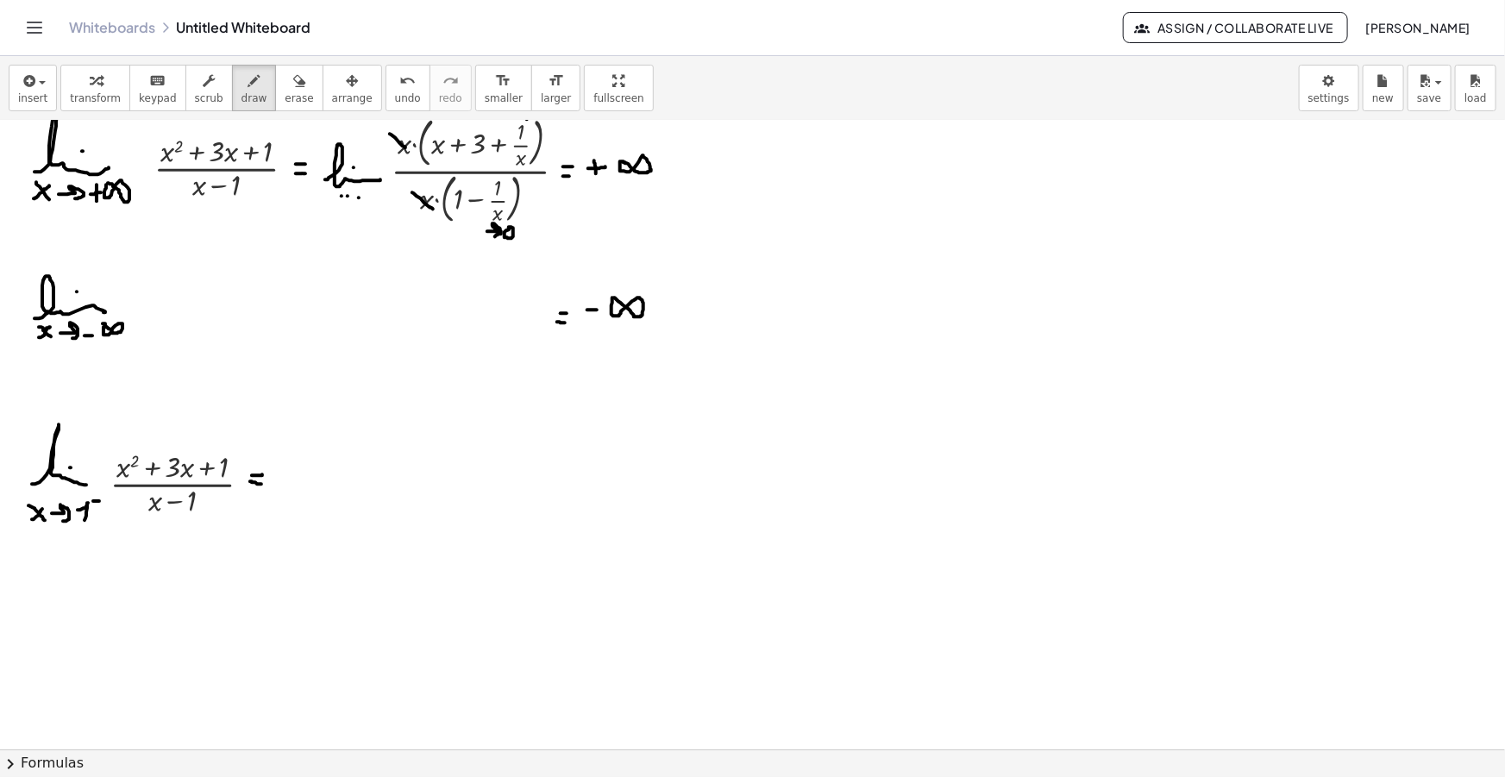
click at [99, 500] on div at bounding box center [752, 650] width 1505 height 1370
drag, startPoint x: 138, startPoint y: 520, endPoint x: 199, endPoint y: 530, distance: 62.0
click at [204, 525] on div at bounding box center [752, 650] width 1505 height 1370
click at [147, 559] on div at bounding box center [752, 650] width 1505 height 1370
click at [176, 551] on div at bounding box center [752, 650] width 1505 height 1370
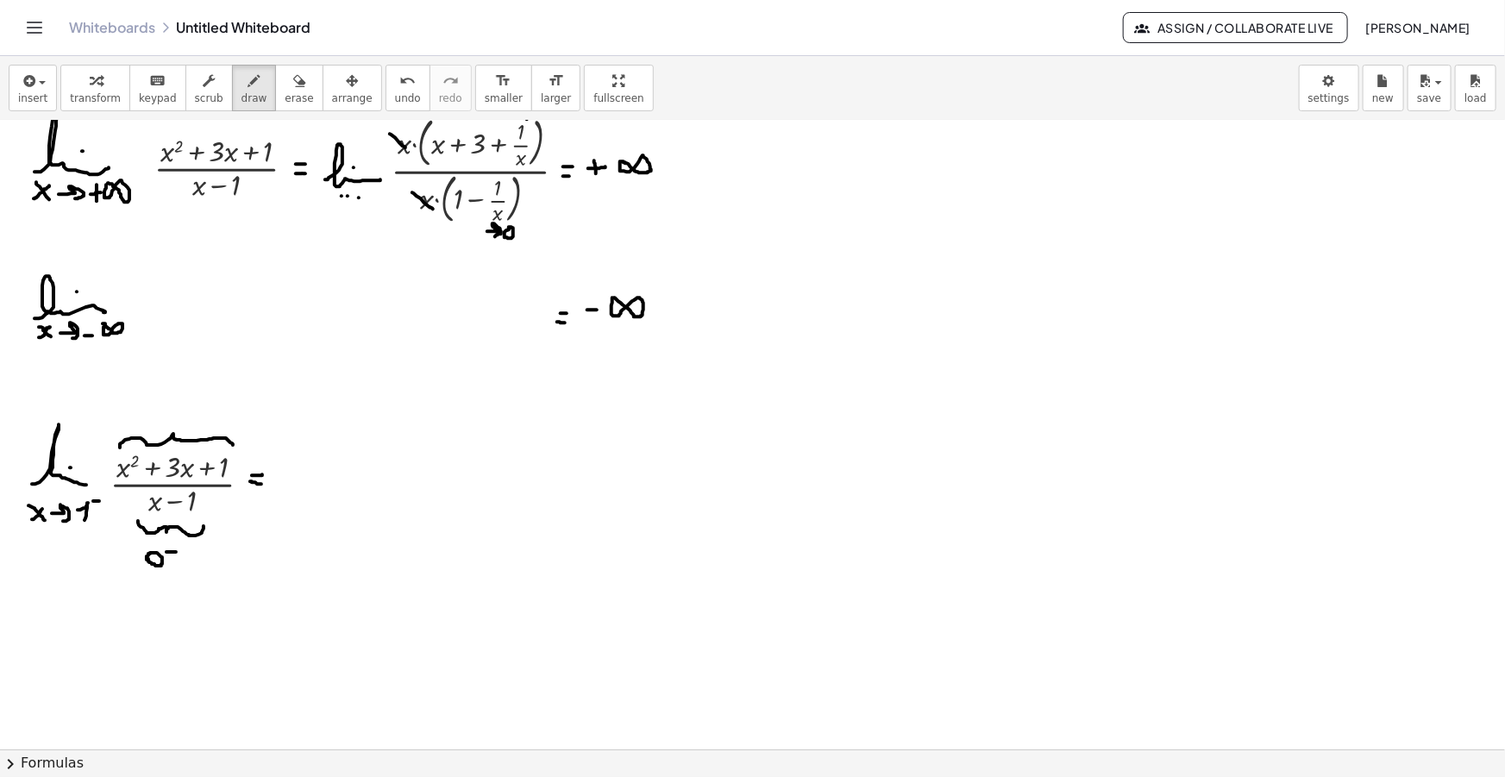
drag, startPoint x: 120, startPoint y: 447, endPoint x: 233, endPoint y: 444, distance: 113.0
click at [233, 444] on div at bounding box center [752, 650] width 1505 height 1370
drag, startPoint x: 173, startPoint y: 403, endPoint x: 172, endPoint y: 414, distance: 11.2
click at [172, 414] on div at bounding box center [752, 650] width 1505 height 1370
drag, startPoint x: 282, startPoint y: 476, endPoint x: 294, endPoint y: 475, distance: 12.1
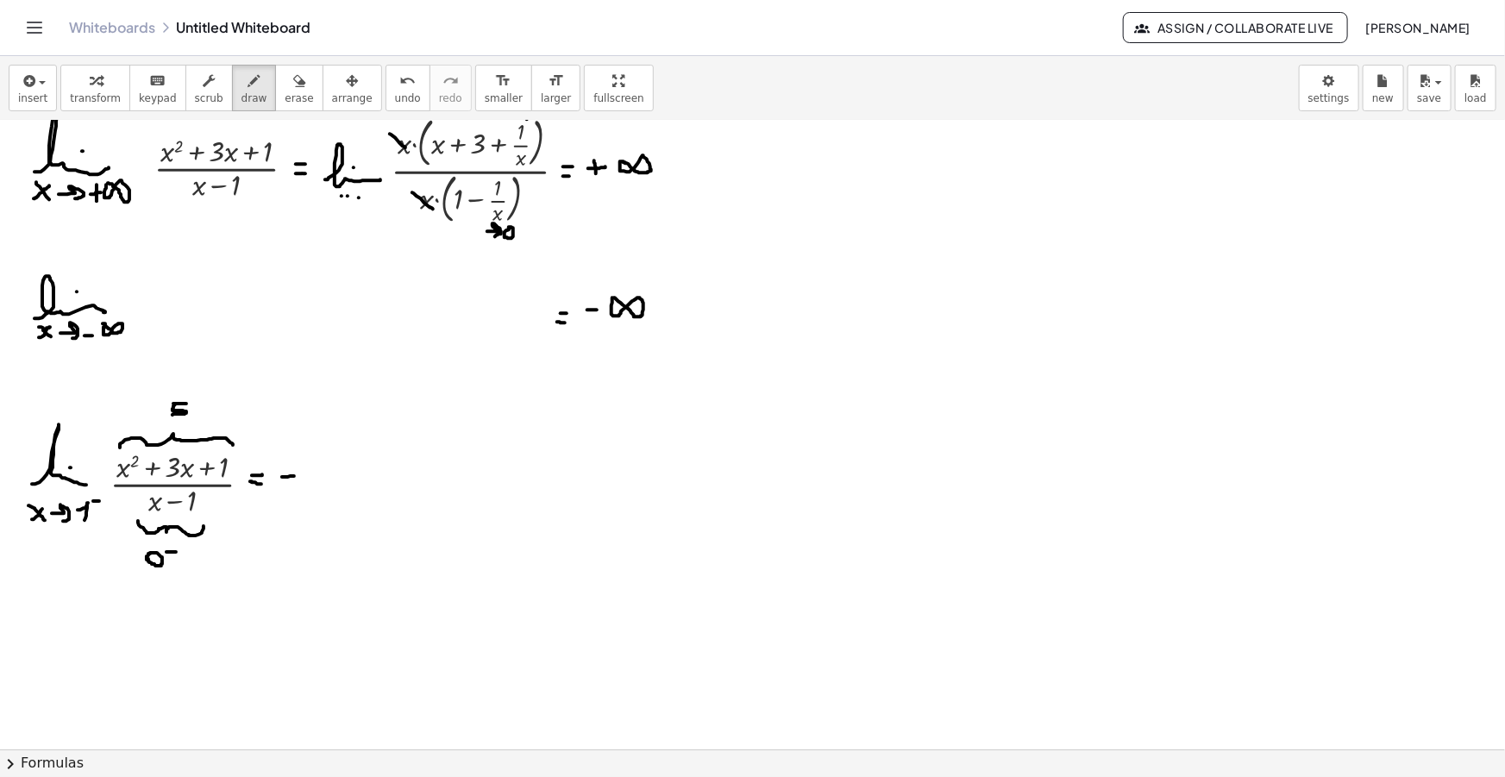
click at [294, 475] on div at bounding box center [752, 650] width 1505 height 1370
click at [306, 465] on div at bounding box center [752, 650] width 1505 height 1370
drag, startPoint x: 40, startPoint y: 630, endPoint x: 76, endPoint y: 634, distance: 36.5
click at [81, 643] on div at bounding box center [752, 650] width 1505 height 1370
click at [60, 615] on div at bounding box center [752, 650] width 1505 height 1370
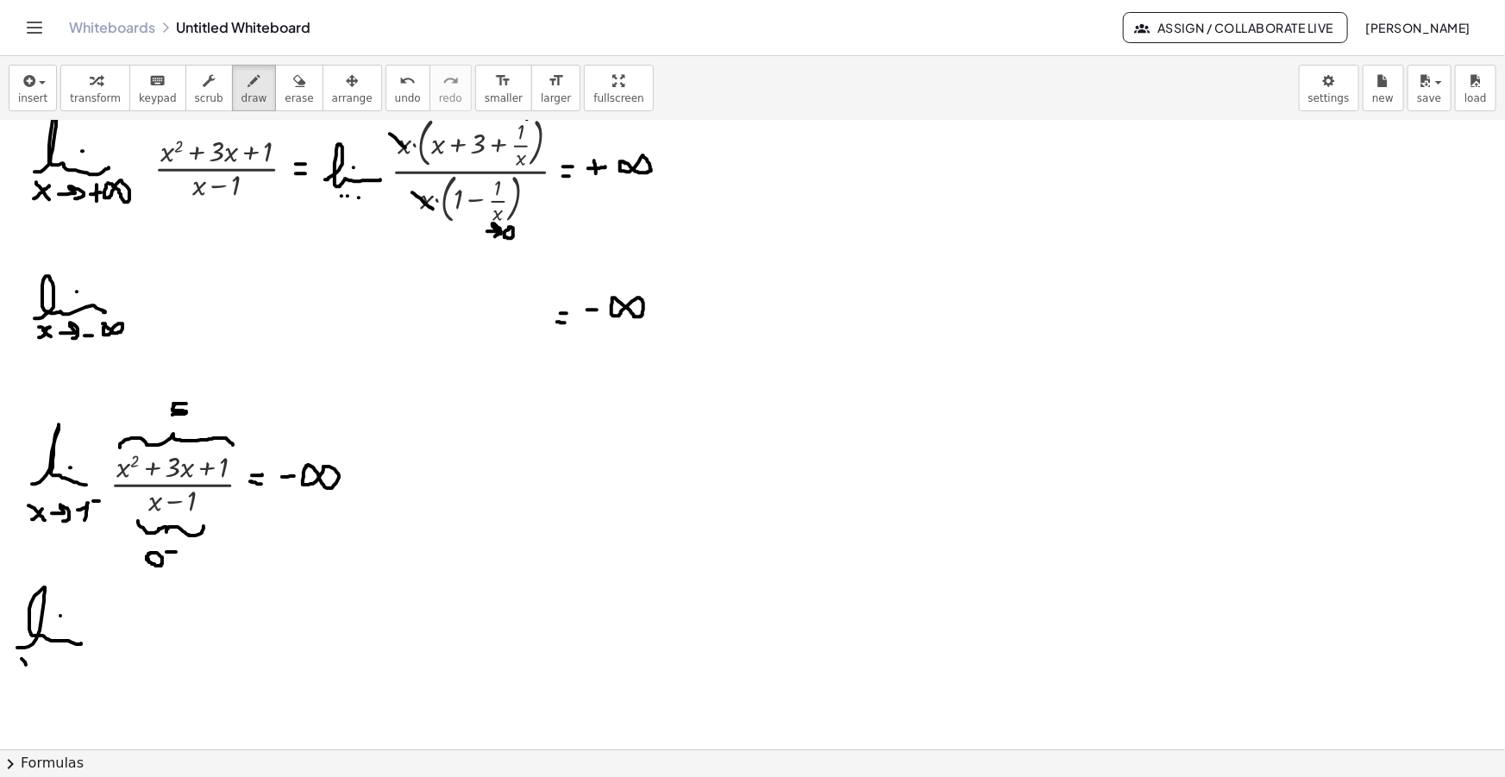
drag, startPoint x: 22, startPoint y: 658, endPoint x: 31, endPoint y: 670, distance: 15.4
click at [31, 670] on div at bounding box center [752, 650] width 1505 height 1370
drag, startPoint x: 20, startPoint y: 668, endPoint x: 34, endPoint y: 655, distance: 19.6
click at [34, 655] on div at bounding box center [752, 650] width 1505 height 1370
drag, startPoint x: 46, startPoint y: 662, endPoint x: 52, endPoint y: 669, distance: 9.8
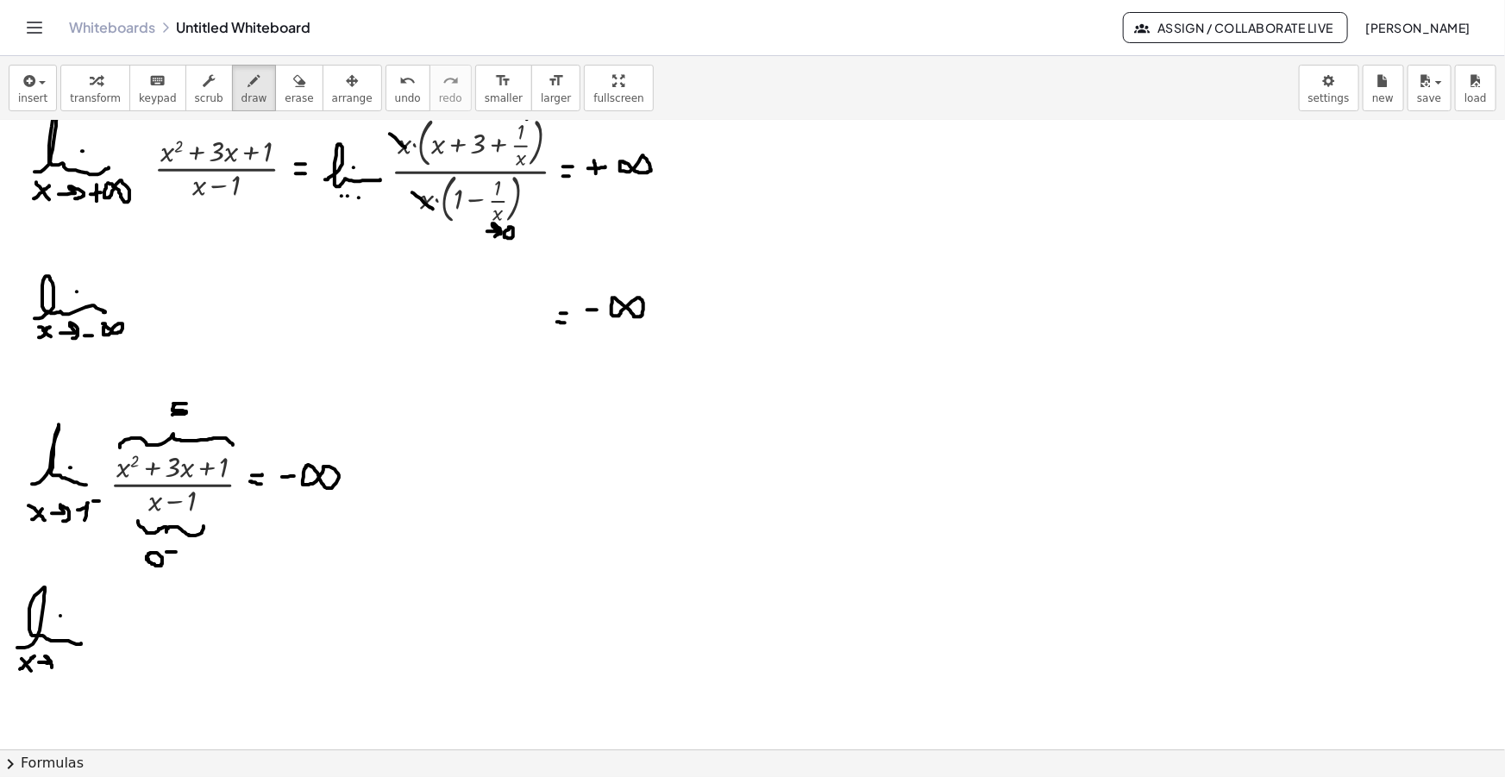
click at [50, 671] on div at bounding box center [752, 650] width 1505 height 1370
drag, startPoint x: 61, startPoint y: 662, endPoint x: 70, endPoint y: 668, distance: 11.0
click at [70, 669] on div at bounding box center [752, 650] width 1505 height 1370
click at [82, 658] on div at bounding box center [752, 650] width 1505 height 1370
drag, startPoint x: 78, startPoint y: 652, endPoint x: 88, endPoint y: 652, distance: 9.5
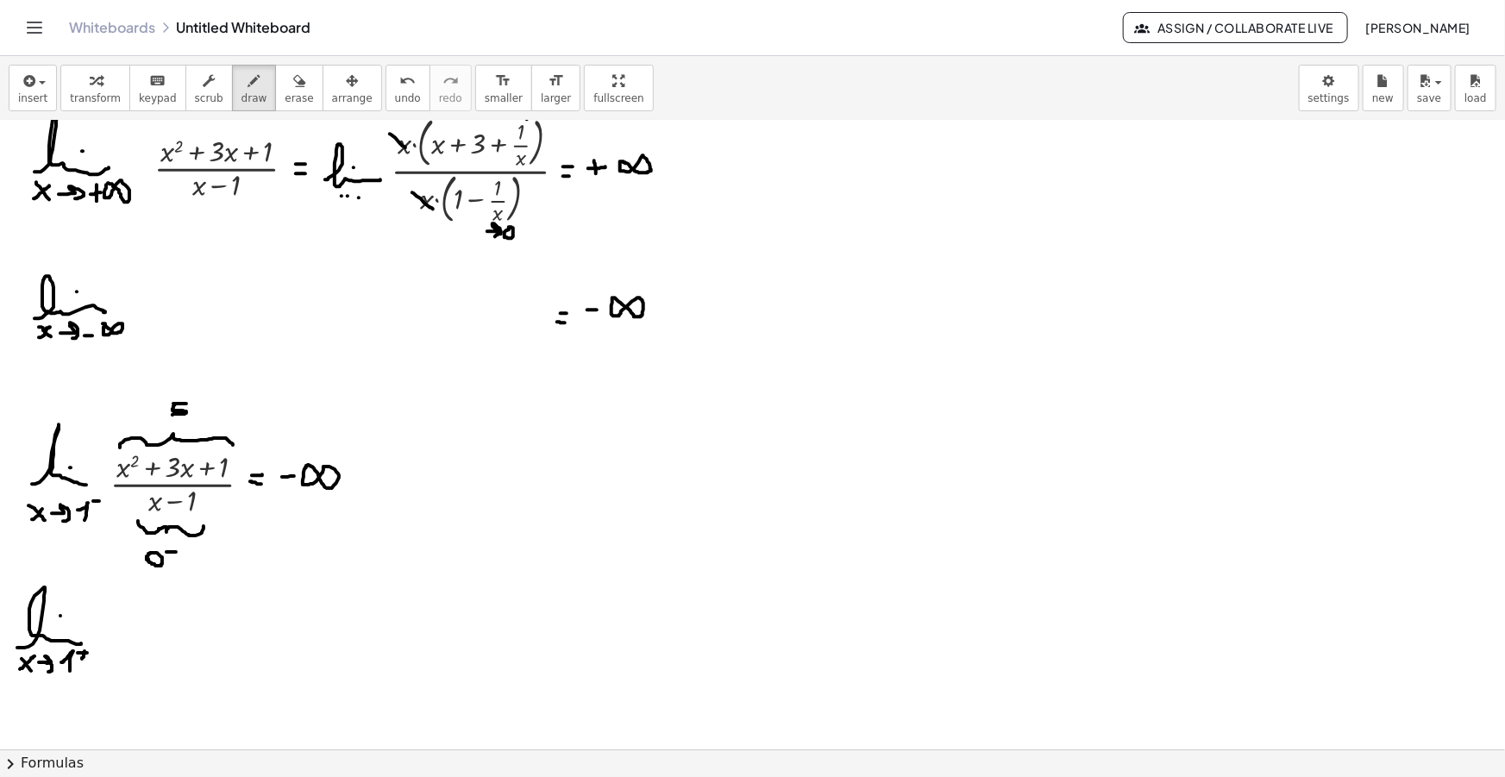
click at [89, 652] on div at bounding box center [752, 650] width 1505 height 1370
click at [20, 82] on icon "button" at bounding box center [28, 81] width 16 height 21
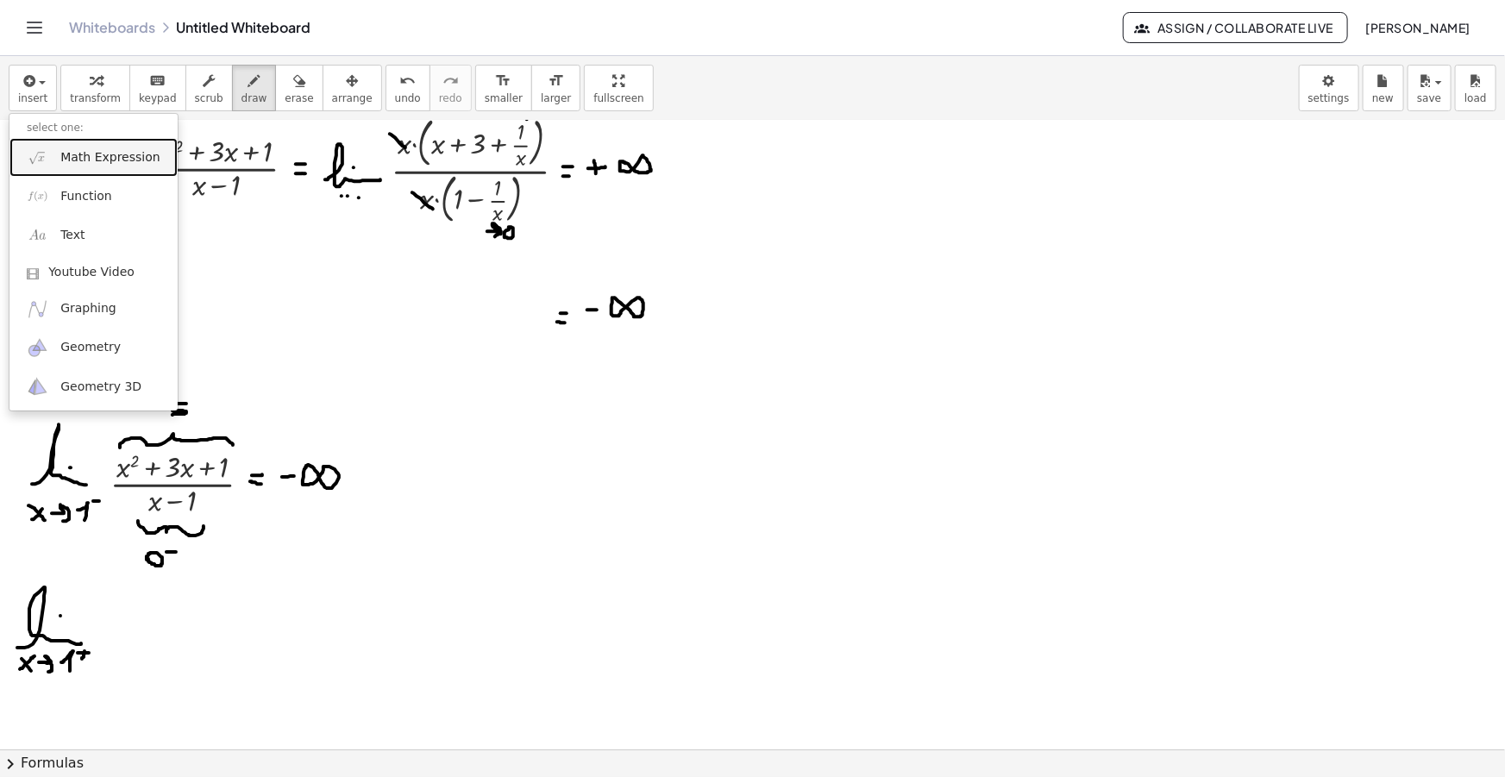
click at [67, 158] on span "Math Expression" at bounding box center [109, 157] width 99 height 17
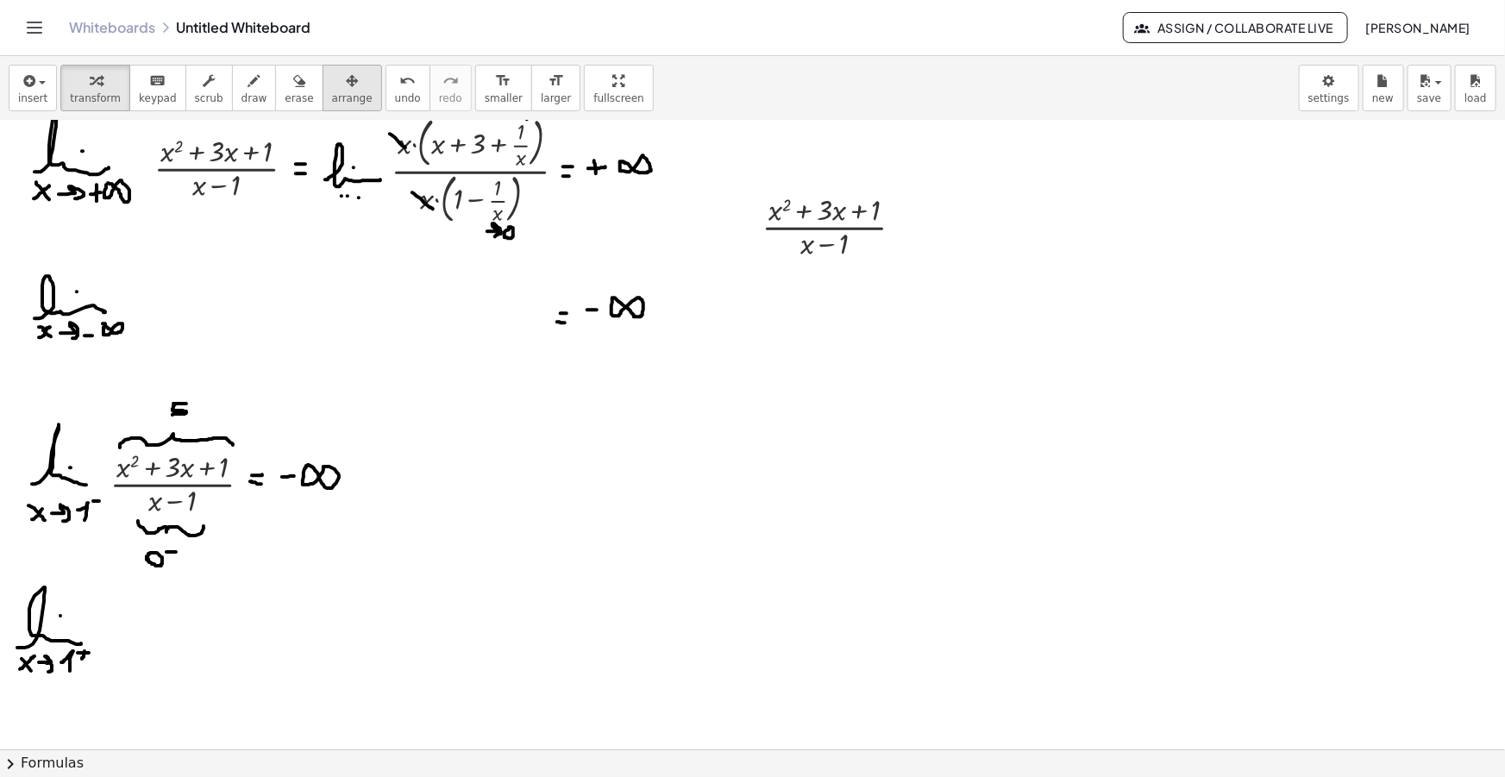
click at [323, 71] on button "arrange" at bounding box center [353, 88] width 60 height 47
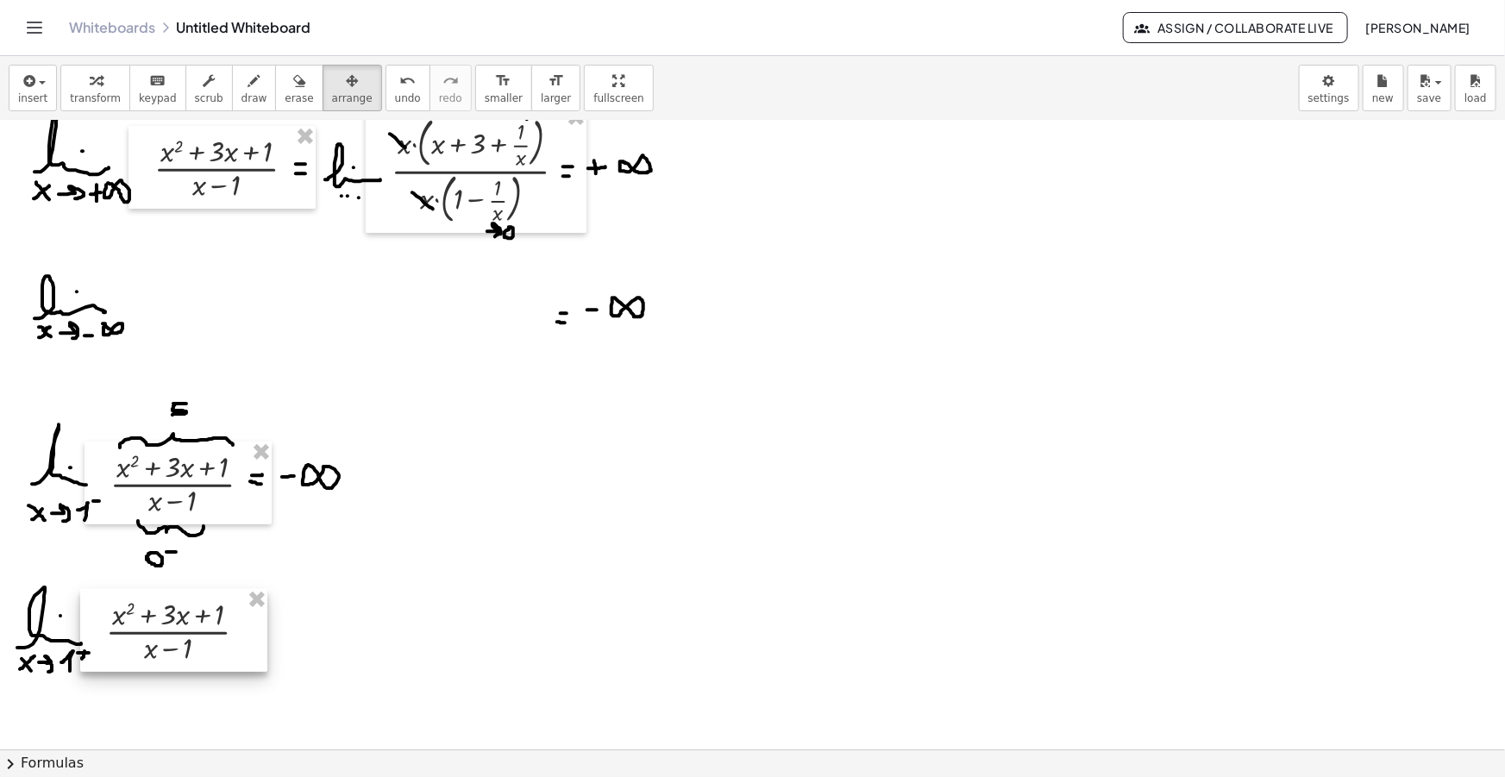
drag, startPoint x: 852, startPoint y: 248, endPoint x: 210, endPoint y: 638, distance: 751.2
click at [210, 640] on div at bounding box center [173, 630] width 187 height 83
click at [248, 86] on icon "button" at bounding box center [254, 81] width 12 height 21
drag, startPoint x: 250, startPoint y: 629, endPoint x: 266, endPoint y: 630, distance: 16.5
click at [266, 630] on div at bounding box center [752, 650] width 1505 height 1370
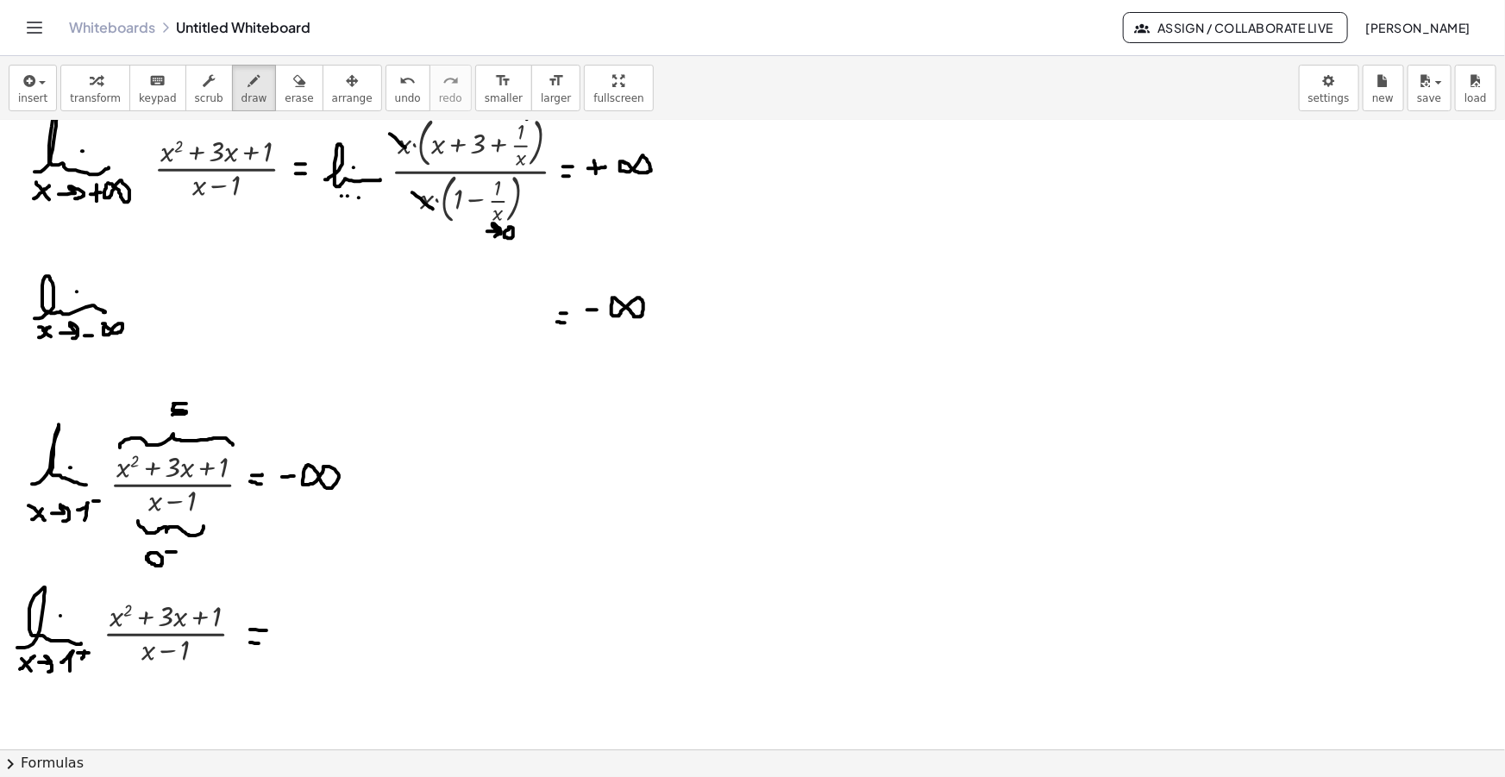
drag, startPoint x: 250, startPoint y: 642, endPoint x: 261, endPoint y: 643, distance: 11.3
click at [261, 643] on div at bounding box center [752, 650] width 1505 height 1370
drag, startPoint x: 116, startPoint y: 669, endPoint x: 205, endPoint y: 673, distance: 88.9
click at [205, 673] on div at bounding box center [752, 650] width 1505 height 1370
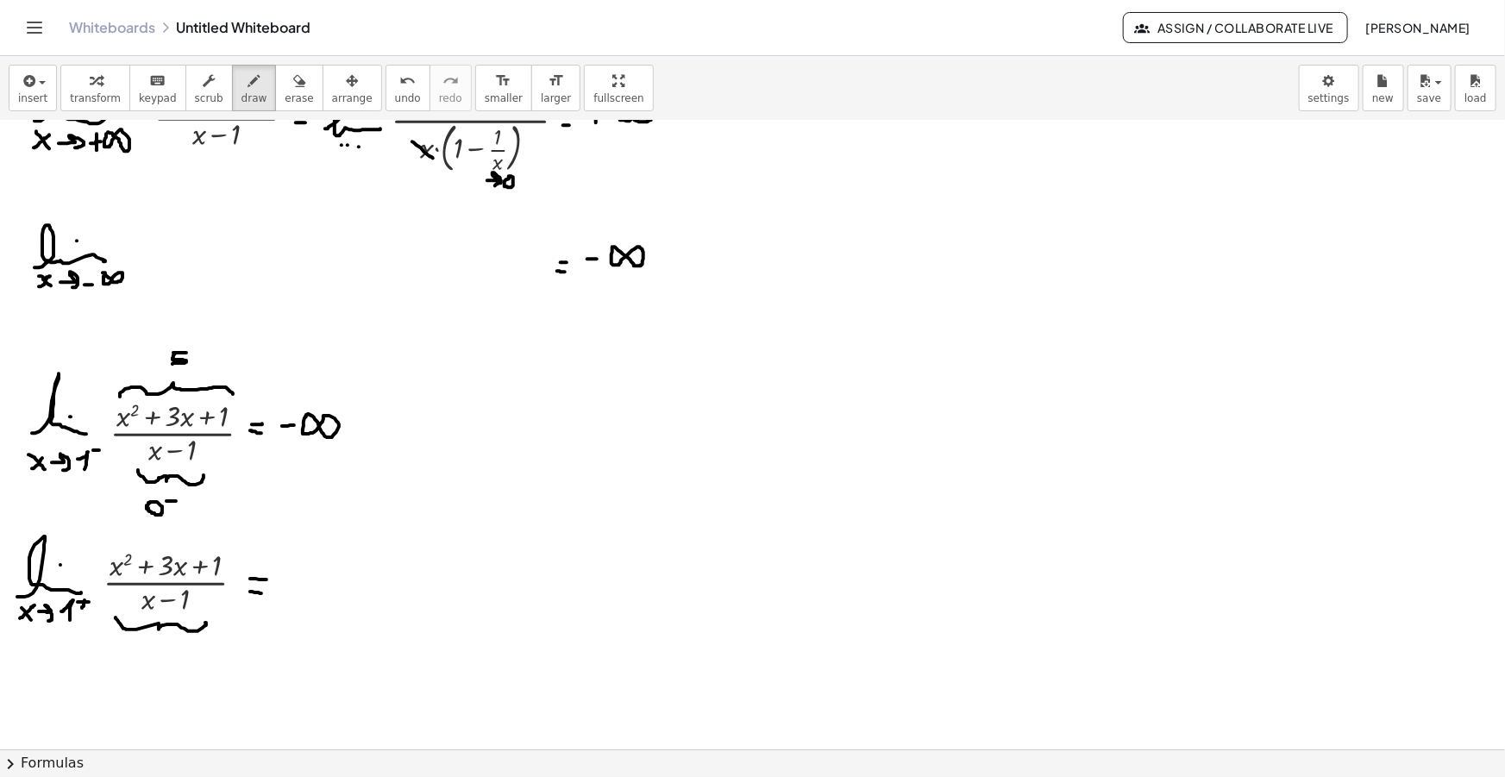
scroll to position [235, 0]
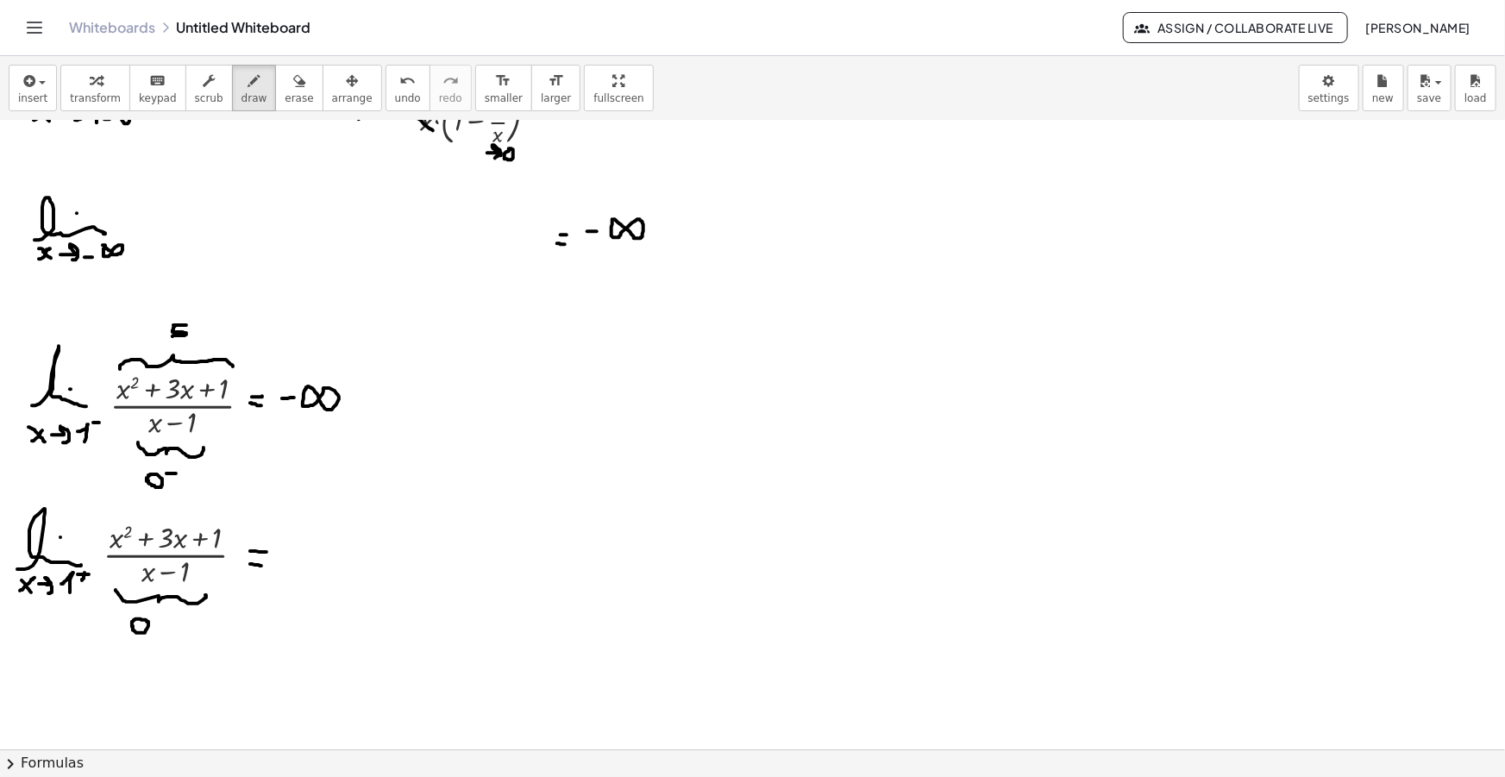
click at [138, 627] on div at bounding box center [752, 571] width 1505 height 1370
drag, startPoint x: 163, startPoint y: 613, endPoint x: 162, endPoint y: 625, distance: 12.1
click at [162, 625] on div at bounding box center [752, 571] width 1505 height 1370
drag, startPoint x: 157, startPoint y: 621, endPoint x: 170, endPoint y: 621, distance: 12.9
click at [170, 621] on div at bounding box center [752, 571] width 1505 height 1370
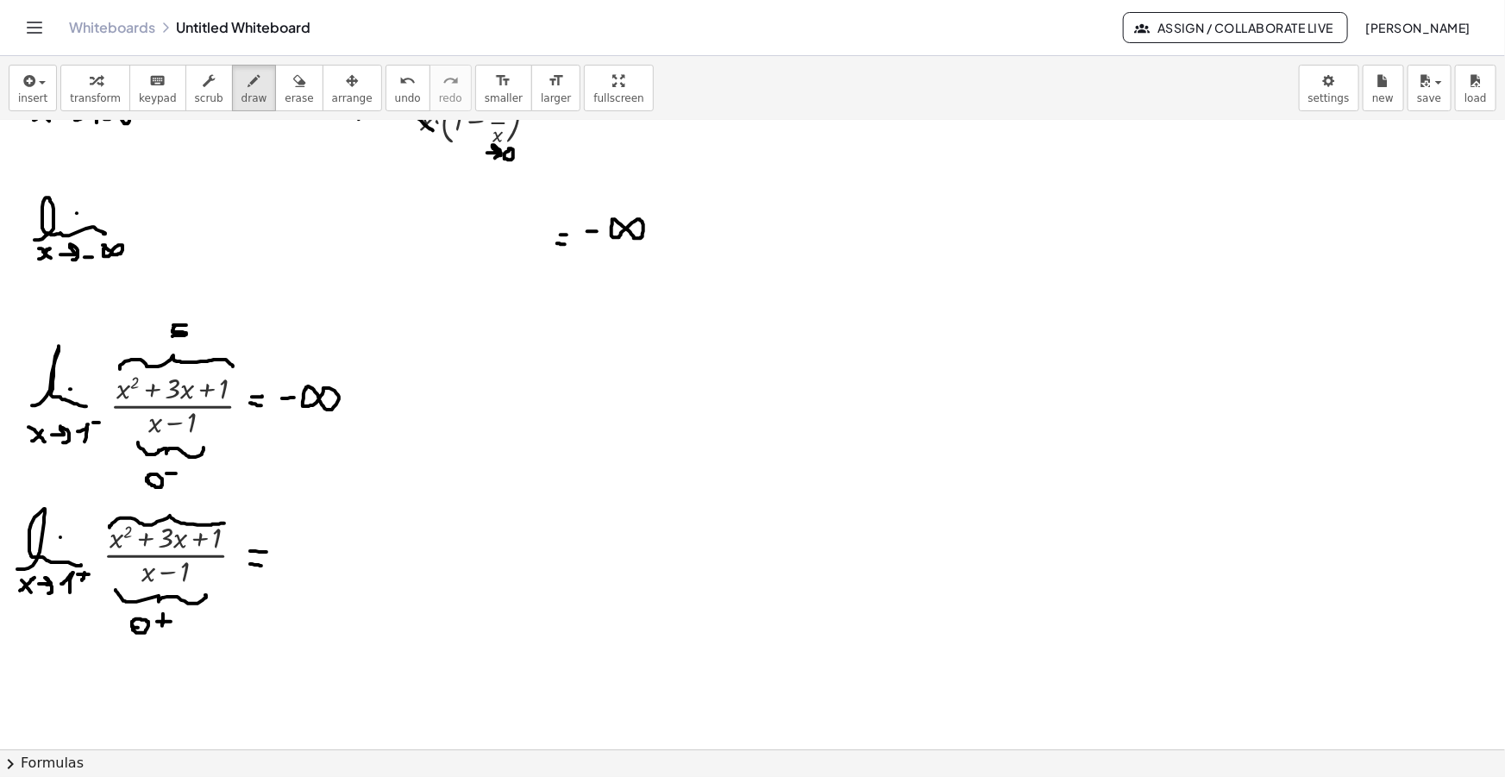
drag, startPoint x: 120, startPoint y: 517, endPoint x: 223, endPoint y: 524, distance: 102.9
click at [226, 526] on div at bounding box center [752, 571] width 1505 height 1370
drag, startPoint x: 184, startPoint y: 492, endPoint x: 178, endPoint y: 507, distance: 16.7
click at [178, 507] on div at bounding box center [752, 571] width 1505 height 1370
drag, startPoint x: 293, startPoint y: 542, endPoint x: 292, endPoint y: 555, distance: 12.1
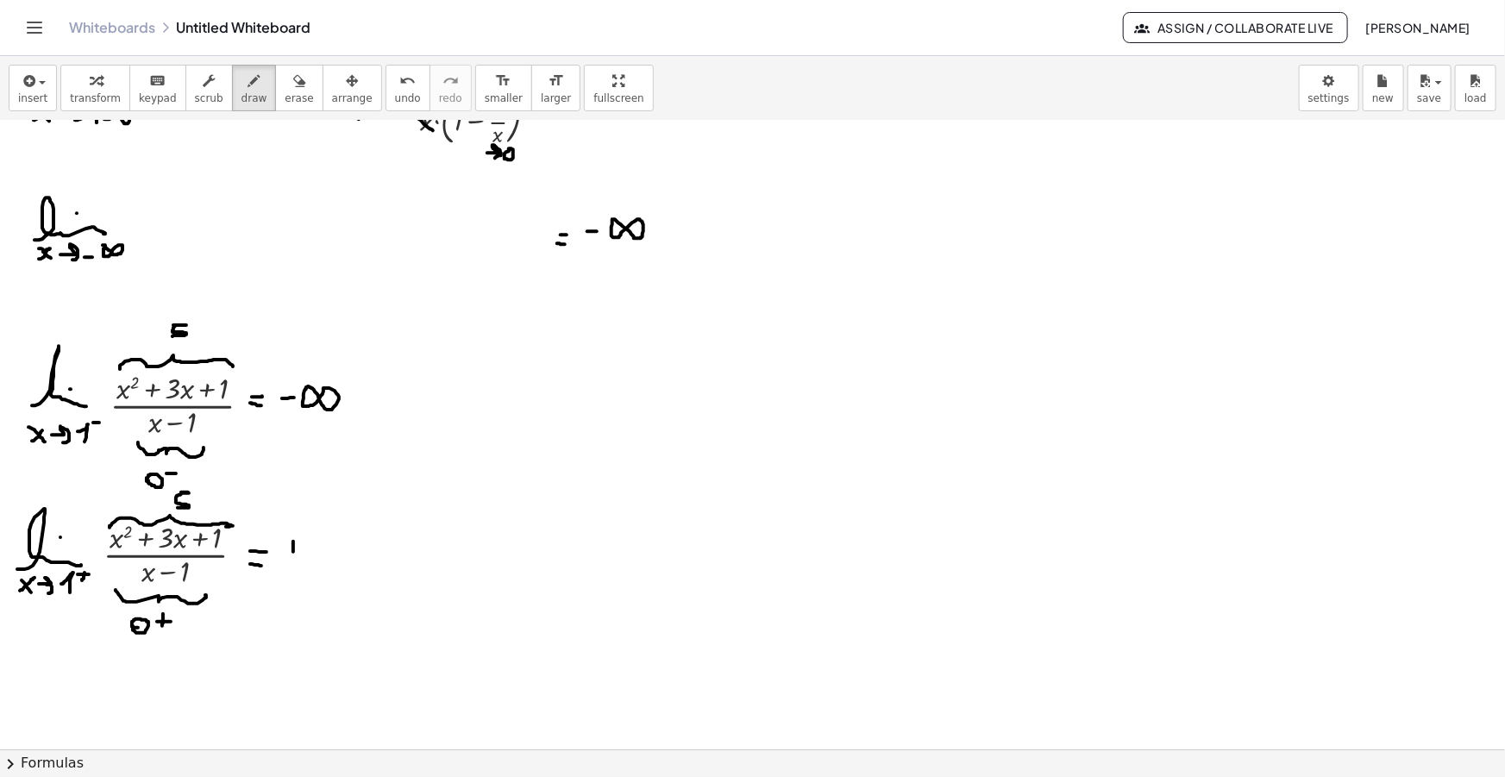
click at [292, 555] on div at bounding box center [752, 571] width 1505 height 1370
drag, startPoint x: 289, startPoint y: 549, endPoint x: 300, endPoint y: 548, distance: 11.2
click at [300, 548] on div at bounding box center [752, 571] width 1505 height 1370
click at [308, 542] on div at bounding box center [752, 571] width 1505 height 1370
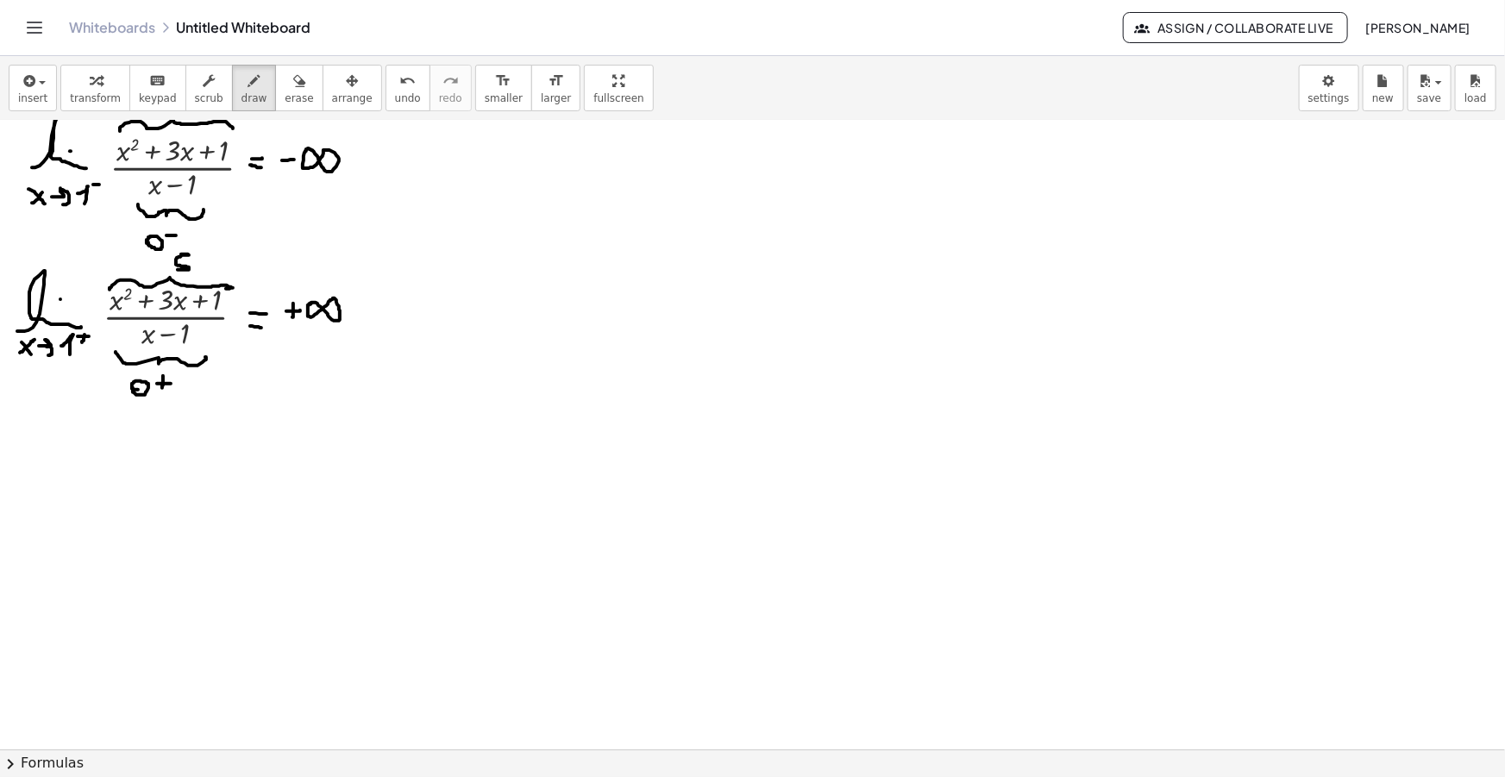
scroll to position [549, 0]
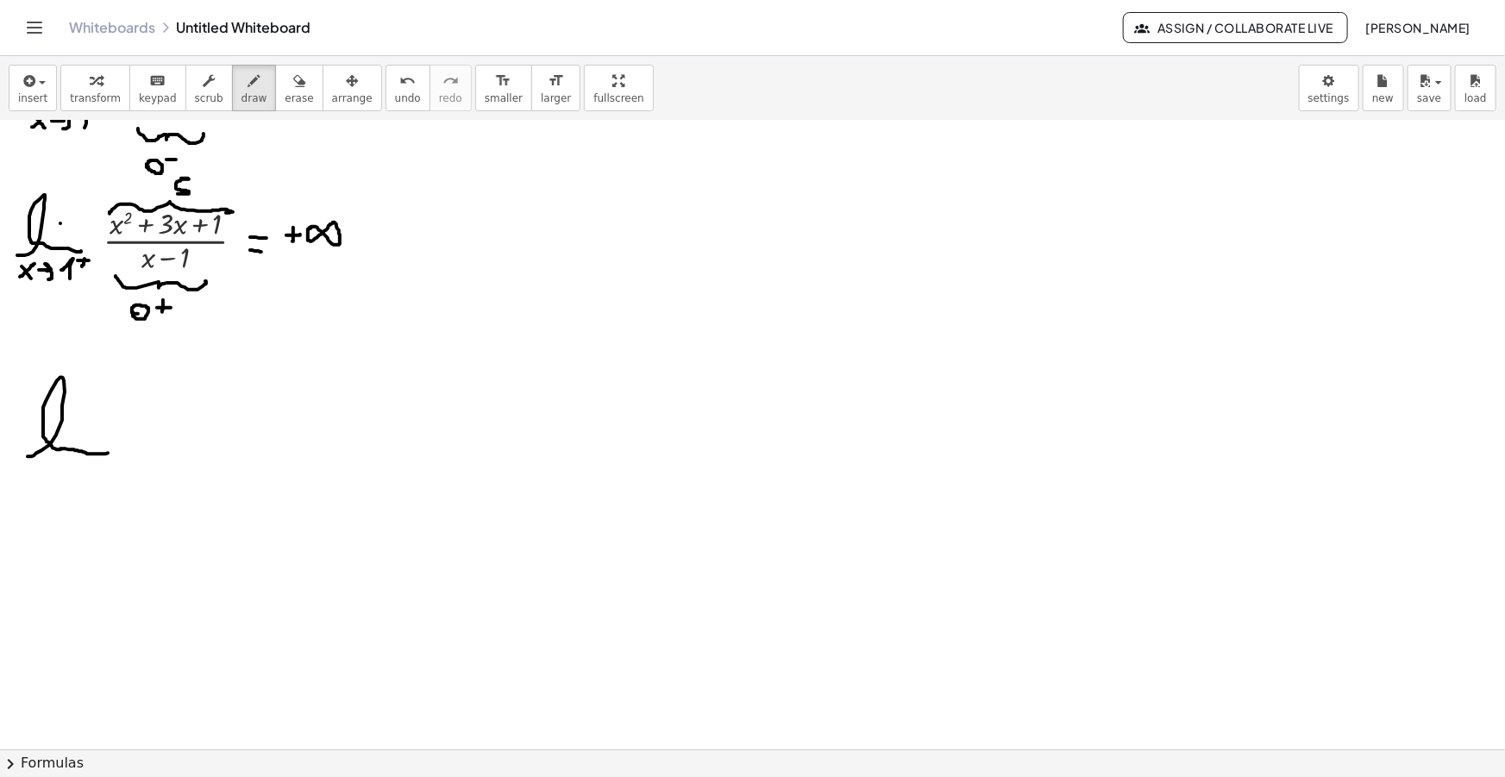
drag, startPoint x: 28, startPoint y: 456, endPoint x: 105, endPoint y: 448, distance: 78.0
click at [108, 450] on div at bounding box center [752, 257] width 1505 height 1370
click at [78, 426] on div at bounding box center [752, 257] width 1505 height 1370
click at [41, 481] on div at bounding box center [752, 257] width 1505 height 1370
drag, startPoint x: 26, startPoint y: 483, endPoint x: 43, endPoint y: 470, distance: 21.6
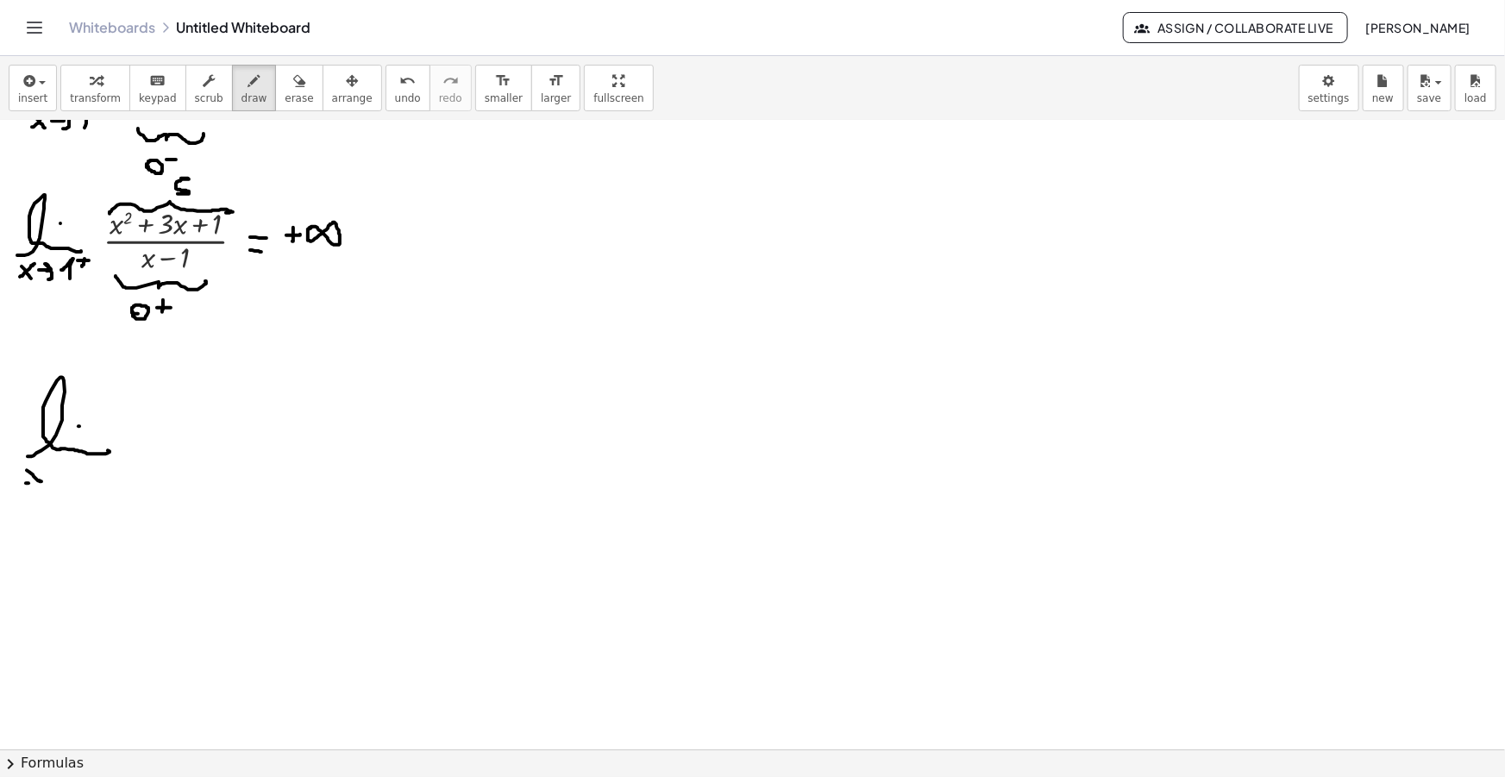
click at [43, 470] on div at bounding box center [752, 257] width 1505 height 1370
click at [61, 479] on div at bounding box center [752, 257] width 1505 height 1370
drag, startPoint x: 82, startPoint y: 465, endPoint x: 81, endPoint y: 479, distance: 13.8
click at [81, 479] on div at bounding box center [752, 257] width 1505 height 1370
click at [84, 473] on div at bounding box center [752, 257] width 1505 height 1370
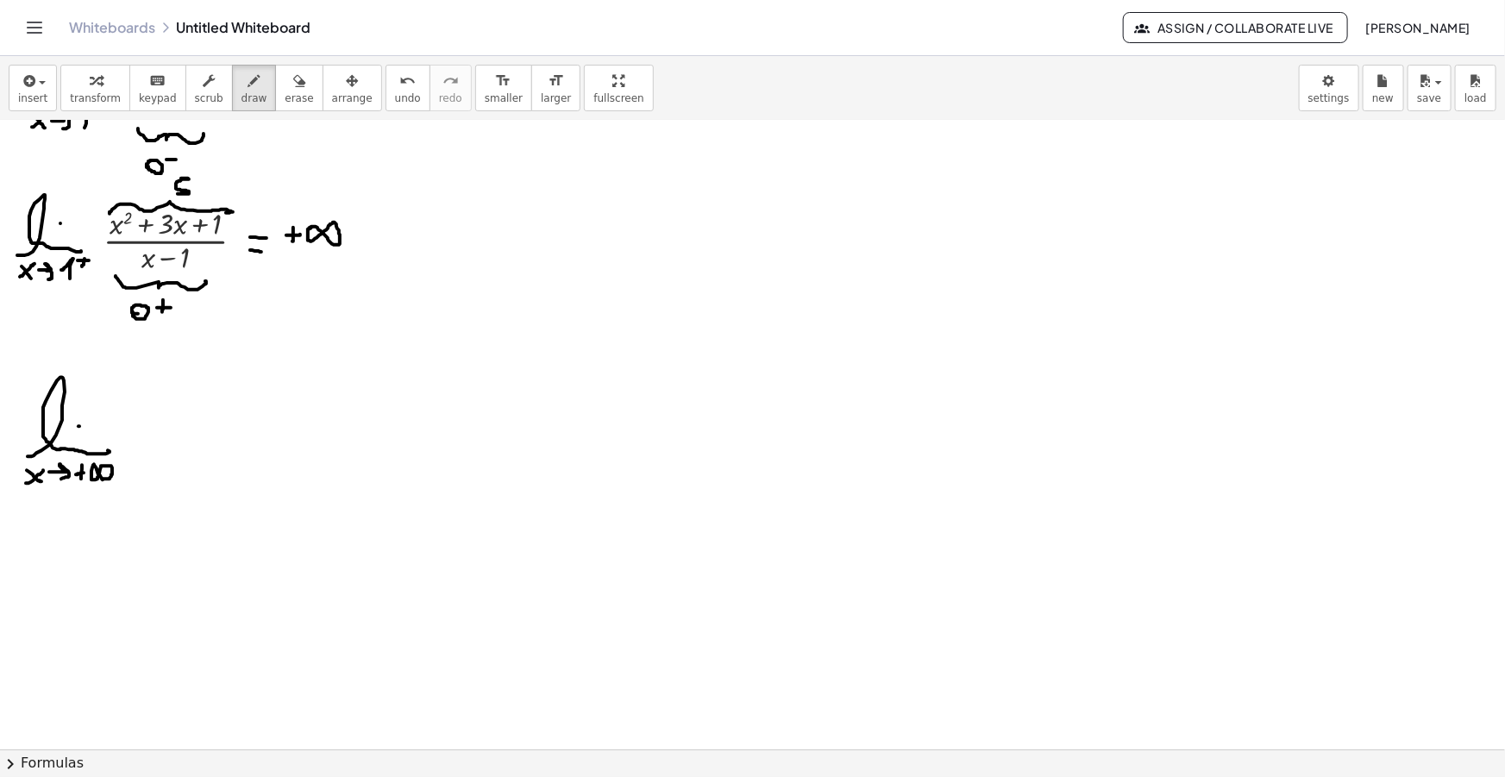
click at [93, 465] on div at bounding box center [752, 257] width 1505 height 1370
click at [32, 95] on span "insert" at bounding box center [32, 98] width 29 height 12
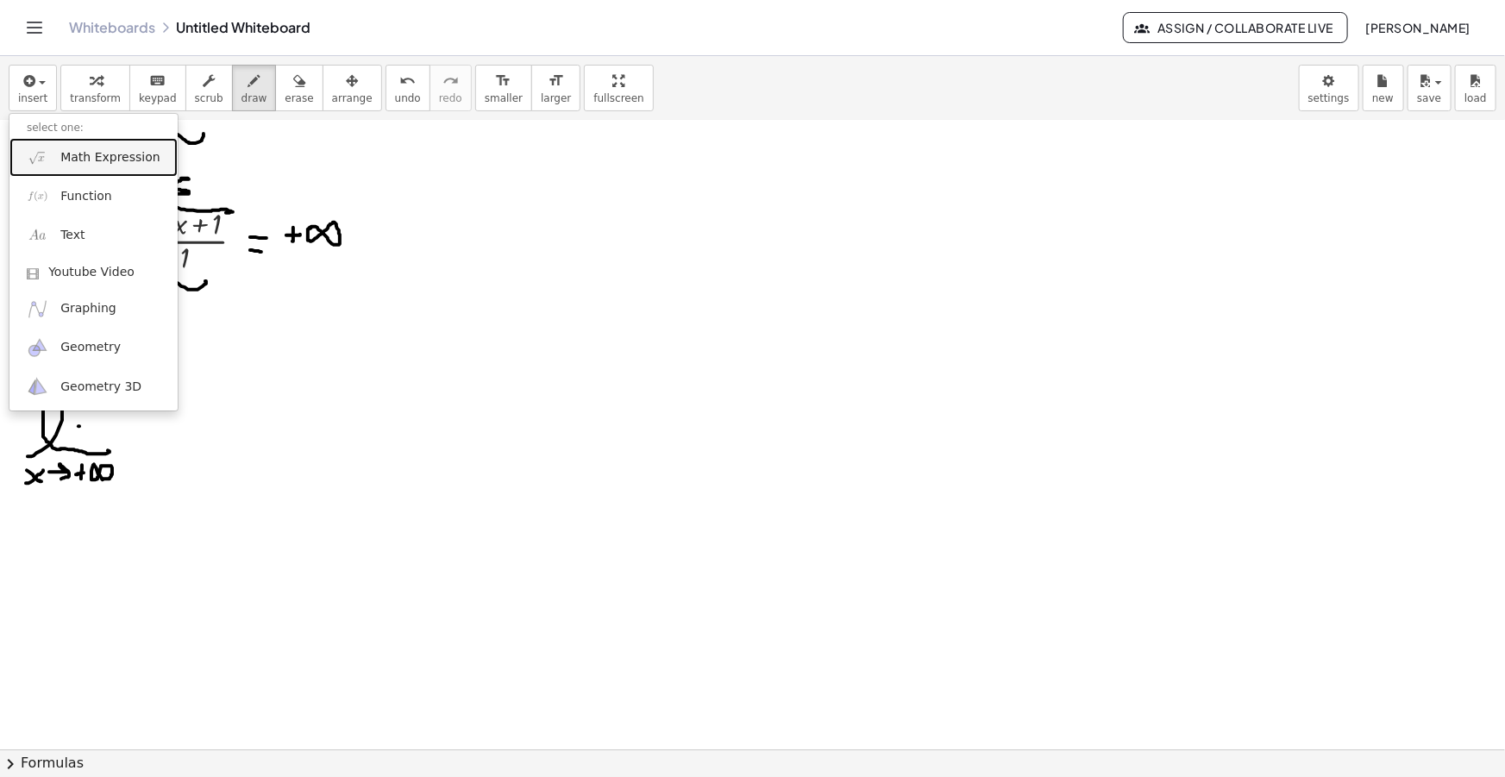
click at [80, 138] on link "Math Expression" at bounding box center [93, 157] width 168 height 39
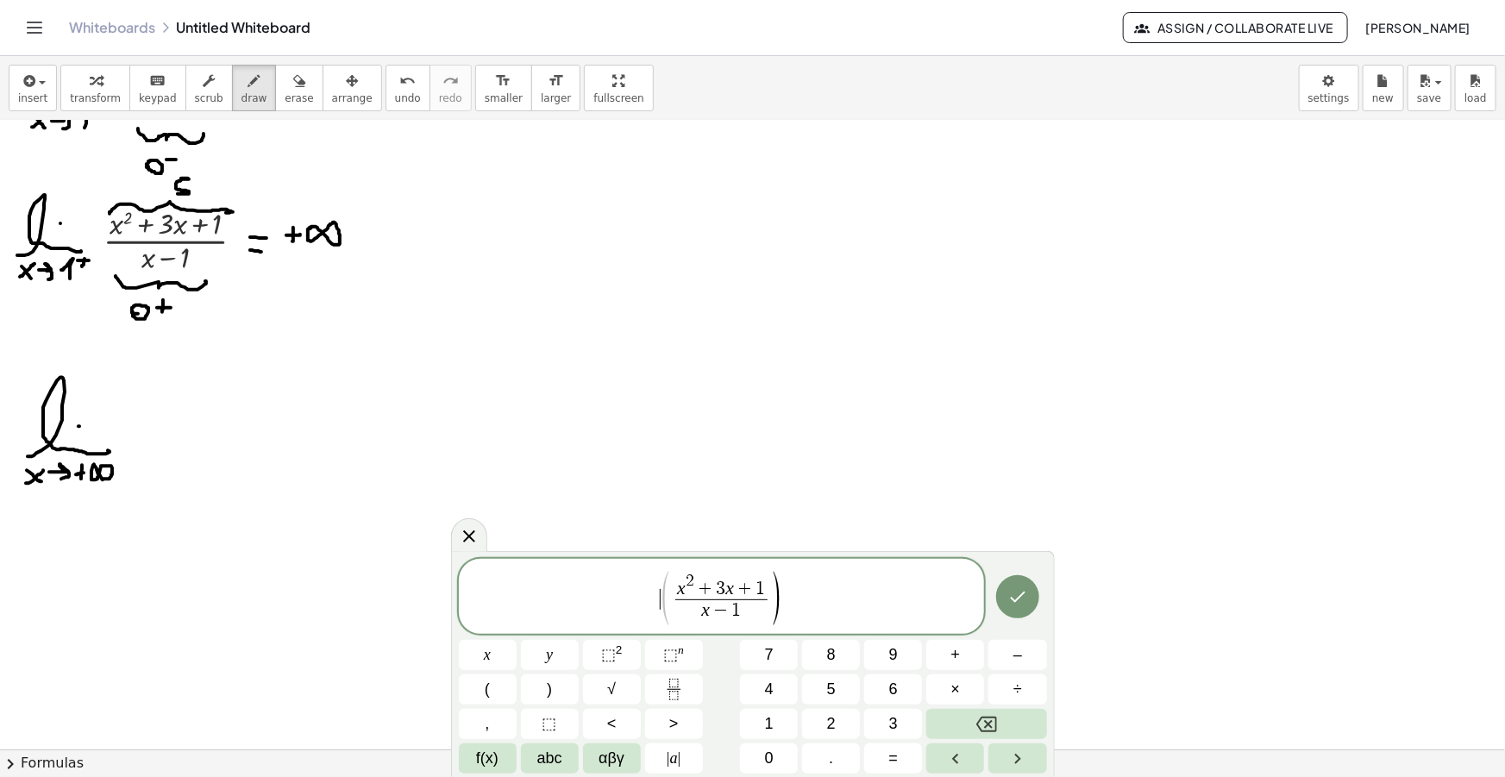
click at [661, 596] on span "​ ( x 2 + 3 x + 1 x − 1 ​ )" at bounding box center [722, 597] width 526 height 57
click at [822, 612] on span "​ ( x 2 + 3 x + 1 x − 1 ​ )" at bounding box center [722, 597] width 526 height 57
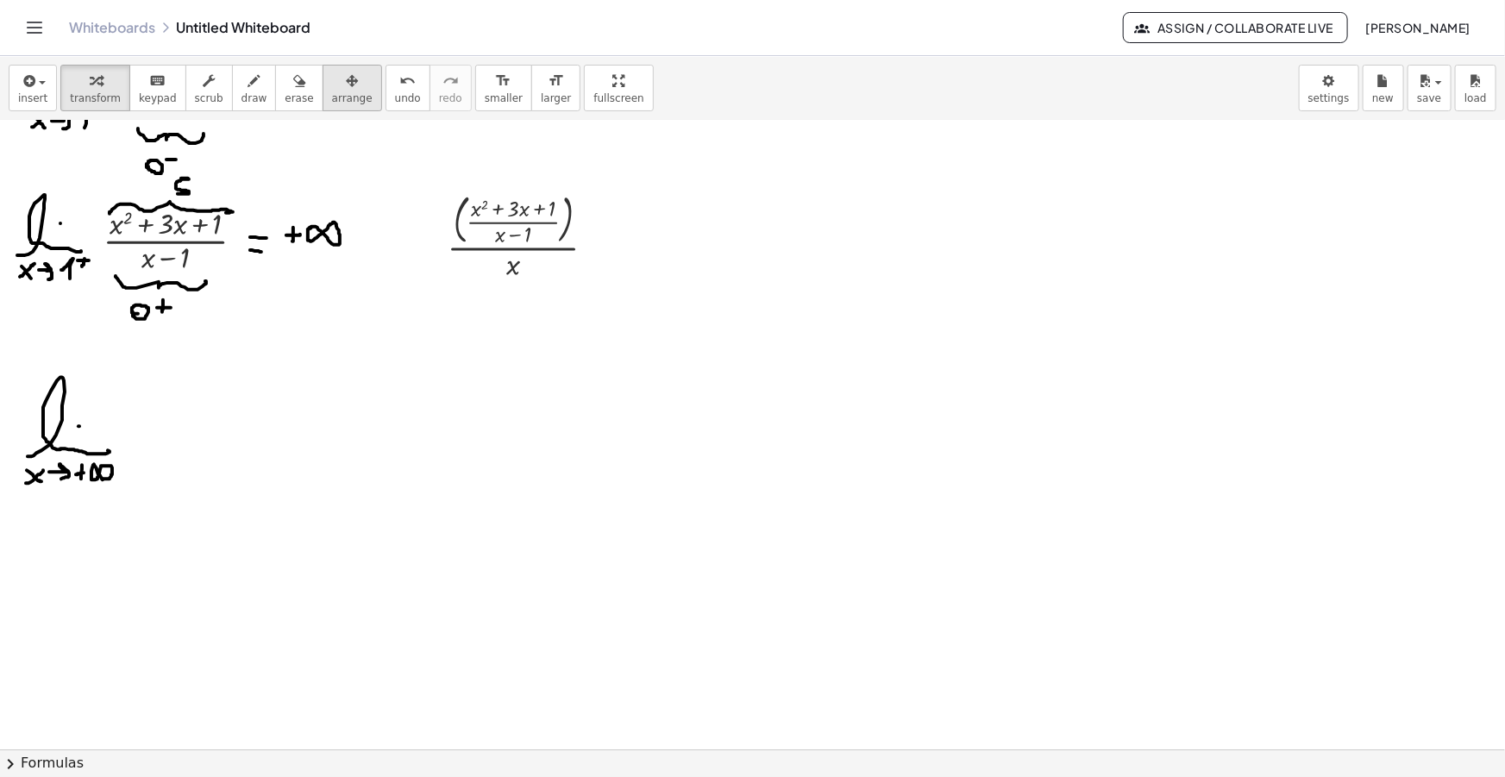
click at [332, 93] on span "arrange" at bounding box center [352, 98] width 41 height 12
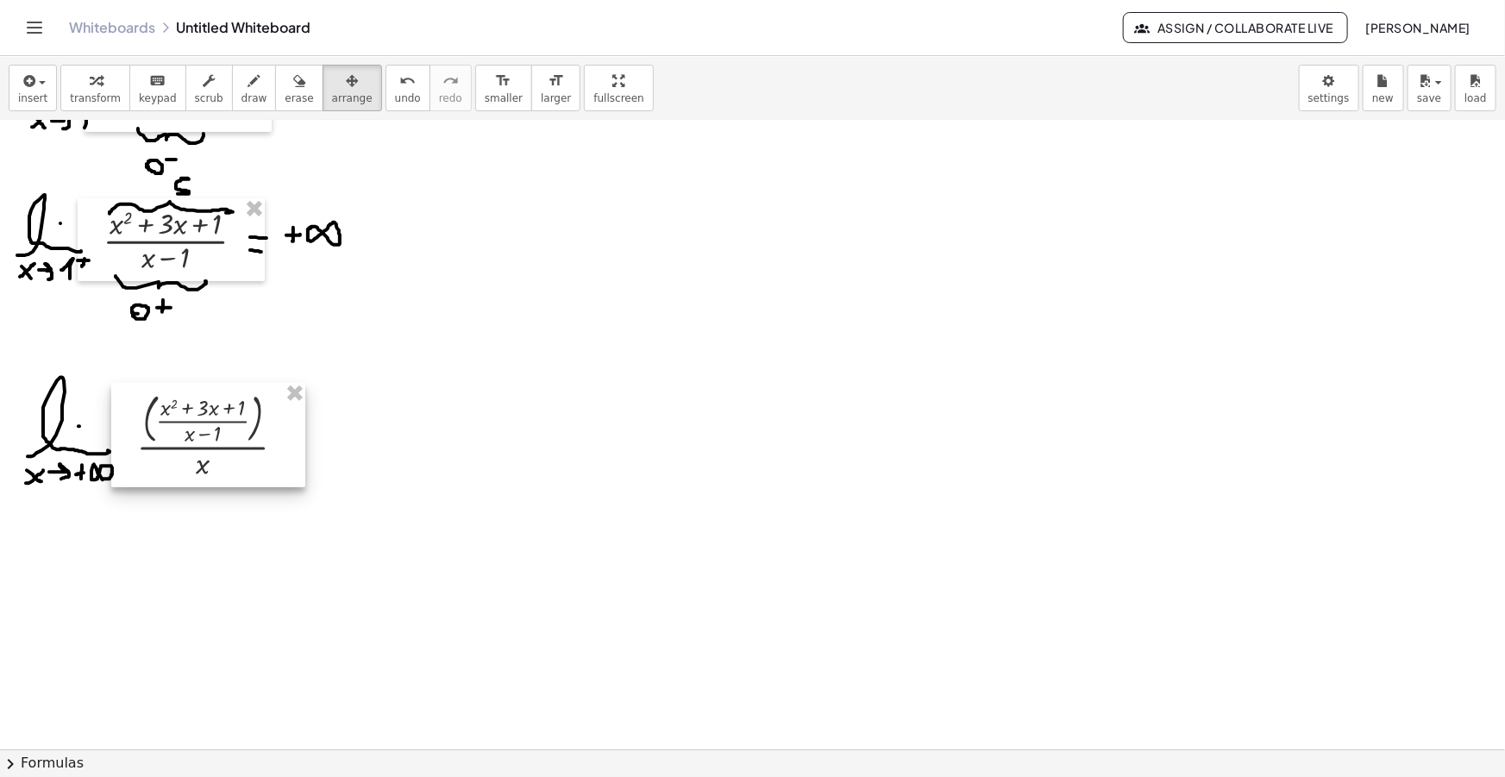
drag, startPoint x: 406, startPoint y: 282, endPoint x: 207, endPoint y: 416, distance: 239.9
click at [207, 416] on div at bounding box center [208, 435] width 194 height 104
click at [248, 83] on icon "button" at bounding box center [254, 81] width 12 height 21
drag, startPoint x: 298, startPoint y: 439, endPoint x: 310, endPoint y: 439, distance: 12.9
click at [310, 439] on div at bounding box center [752, 257] width 1505 height 1370
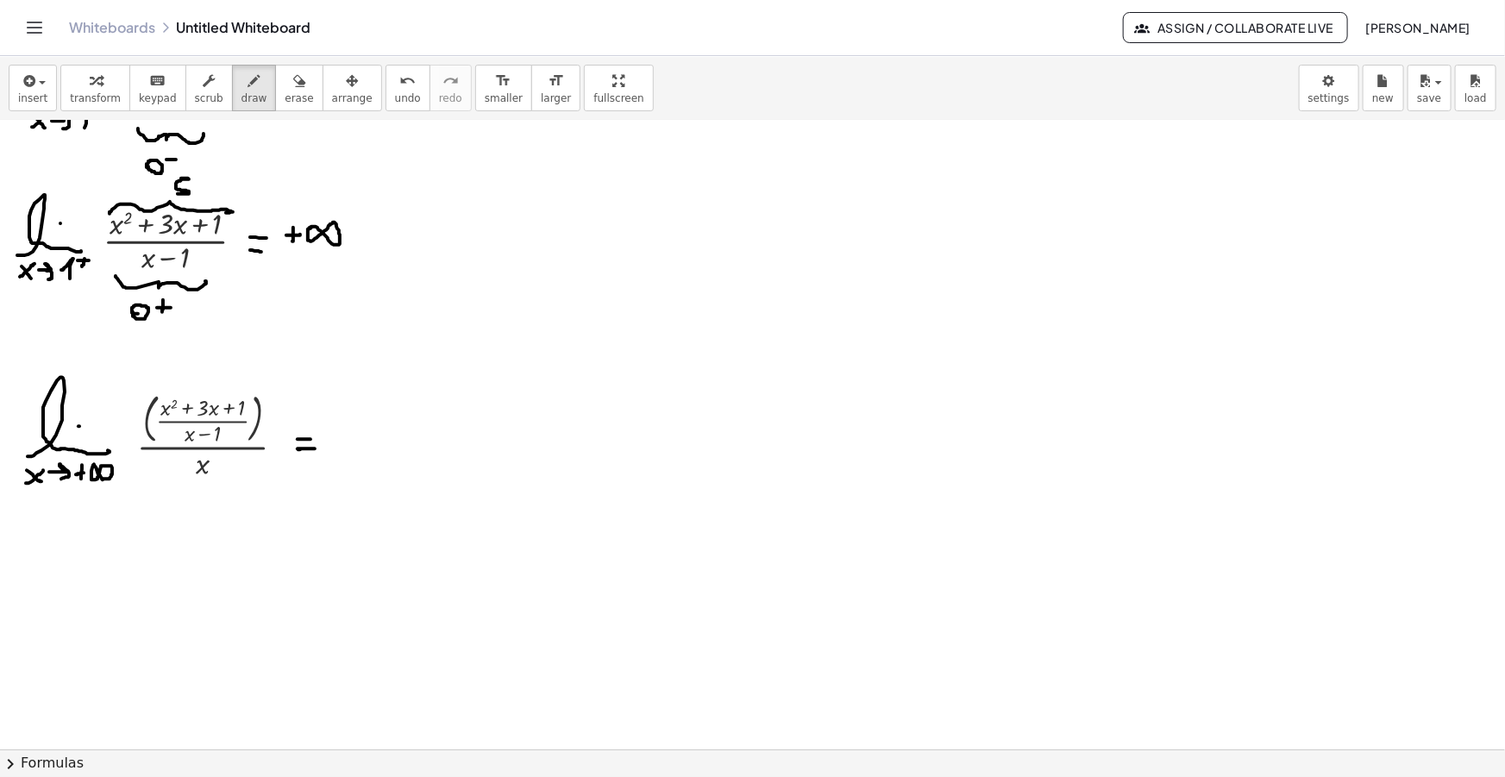
drag, startPoint x: 298, startPoint y: 448, endPoint x: 315, endPoint y: 448, distance: 17.2
click at [315, 448] on div at bounding box center [752, 257] width 1505 height 1370
click at [30, 91] on icon "button" at bounding box center [28, 81] width 16 height 21
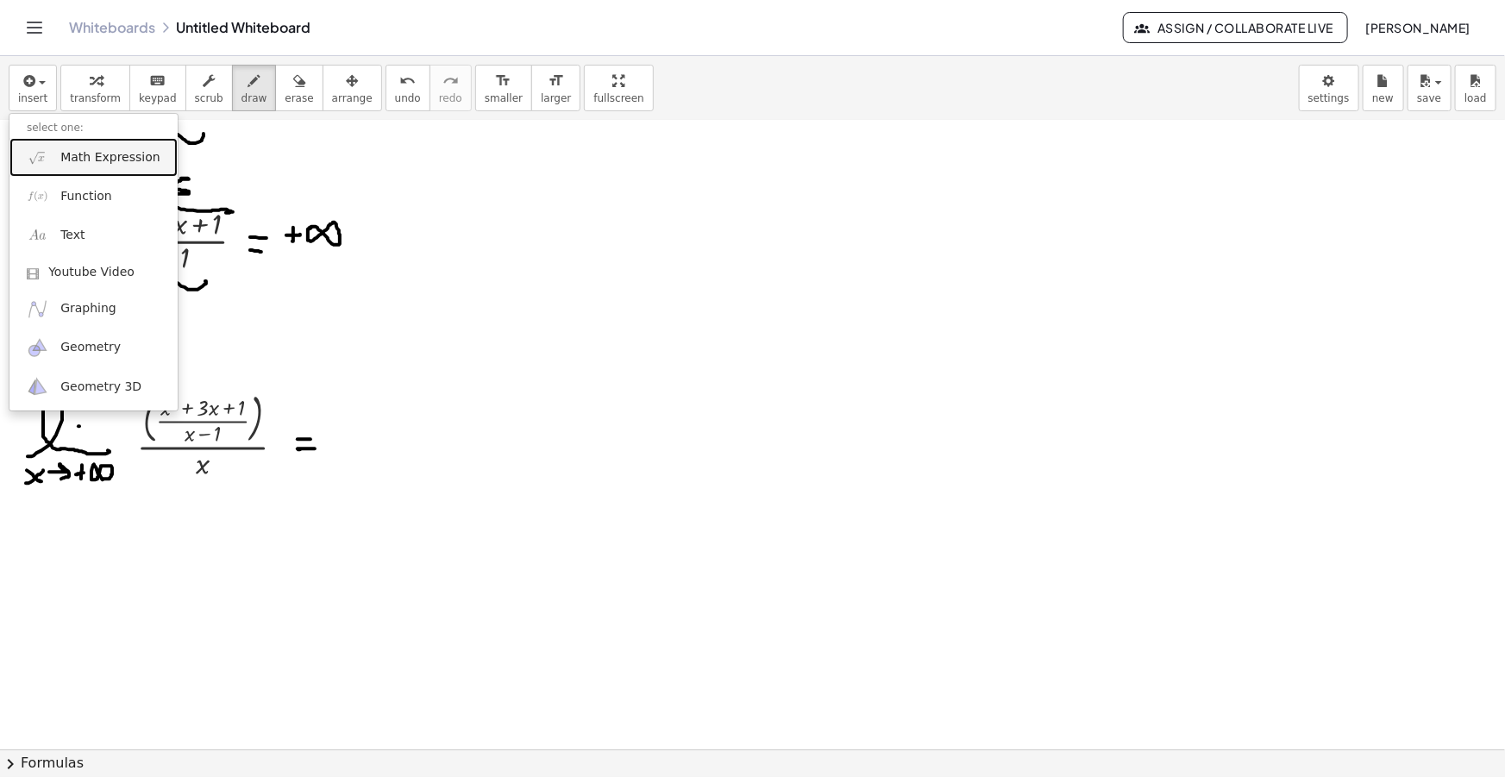
click at [62, 164] on span "Math Expression" at bounding box center [109, 157] width 99 height 17
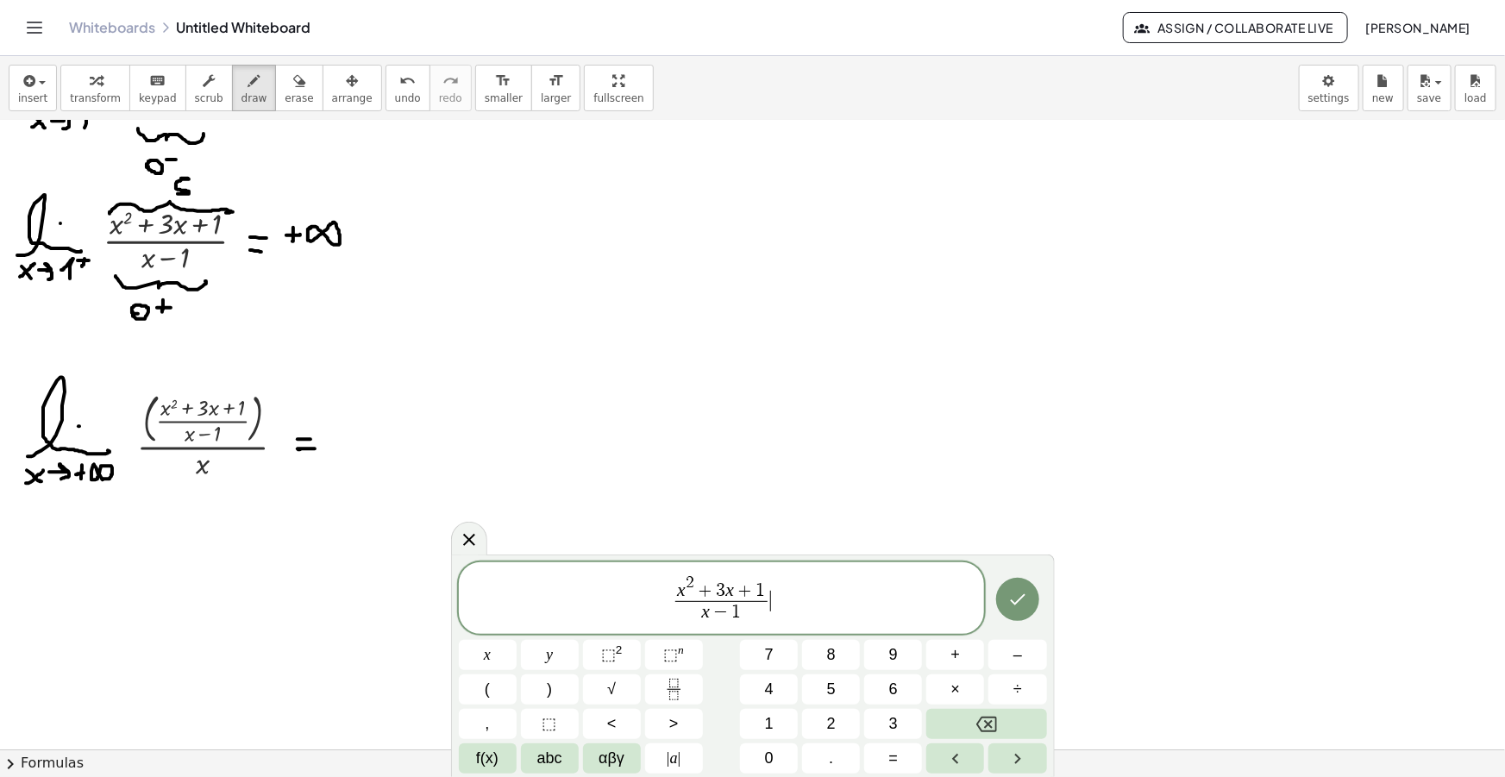
click at [708, 604] on span "x − 1" at bounding box center [721, 612] width 92 height 23
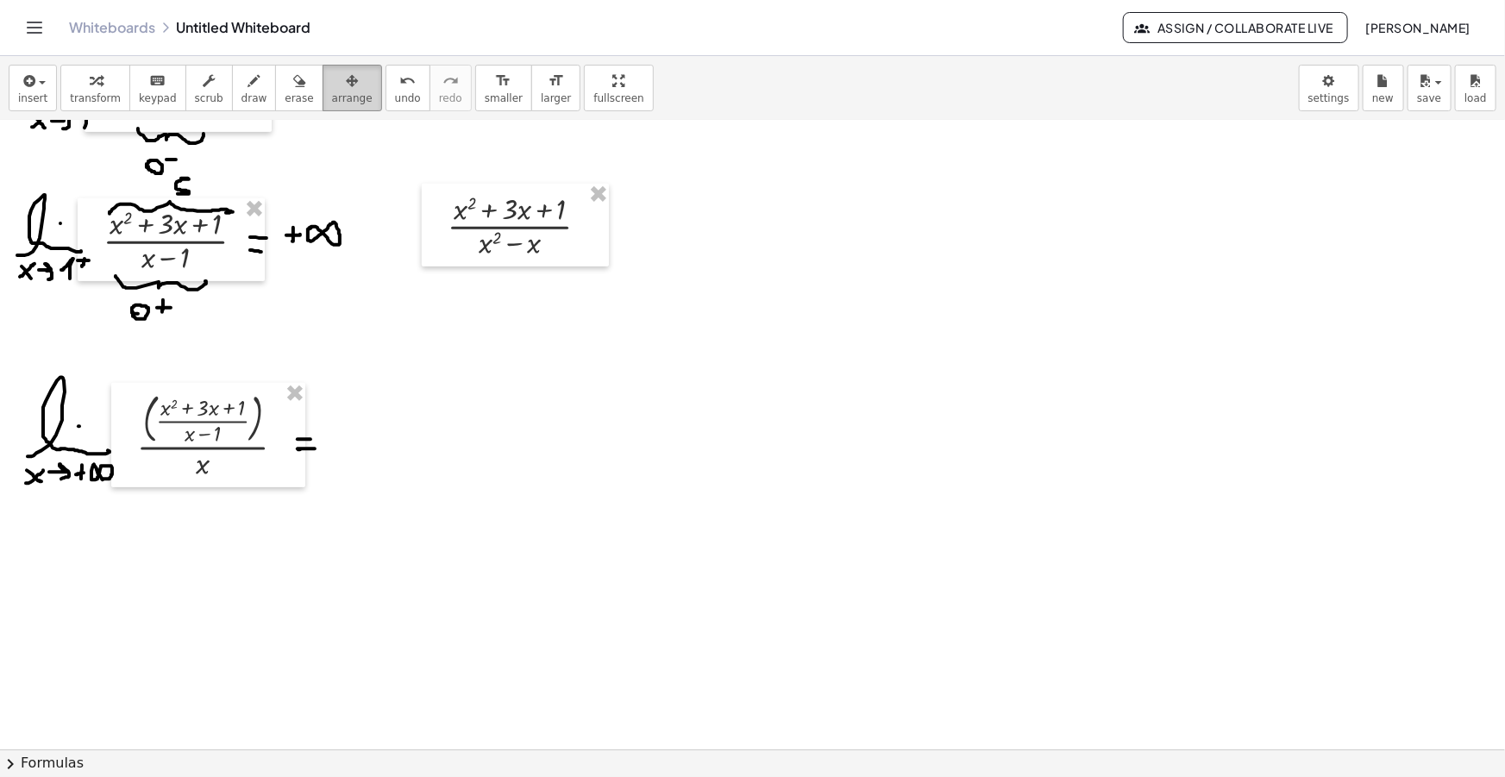
click at [332, 99] on span "arrange" at bounding box center [352, 98] width 41 height 12
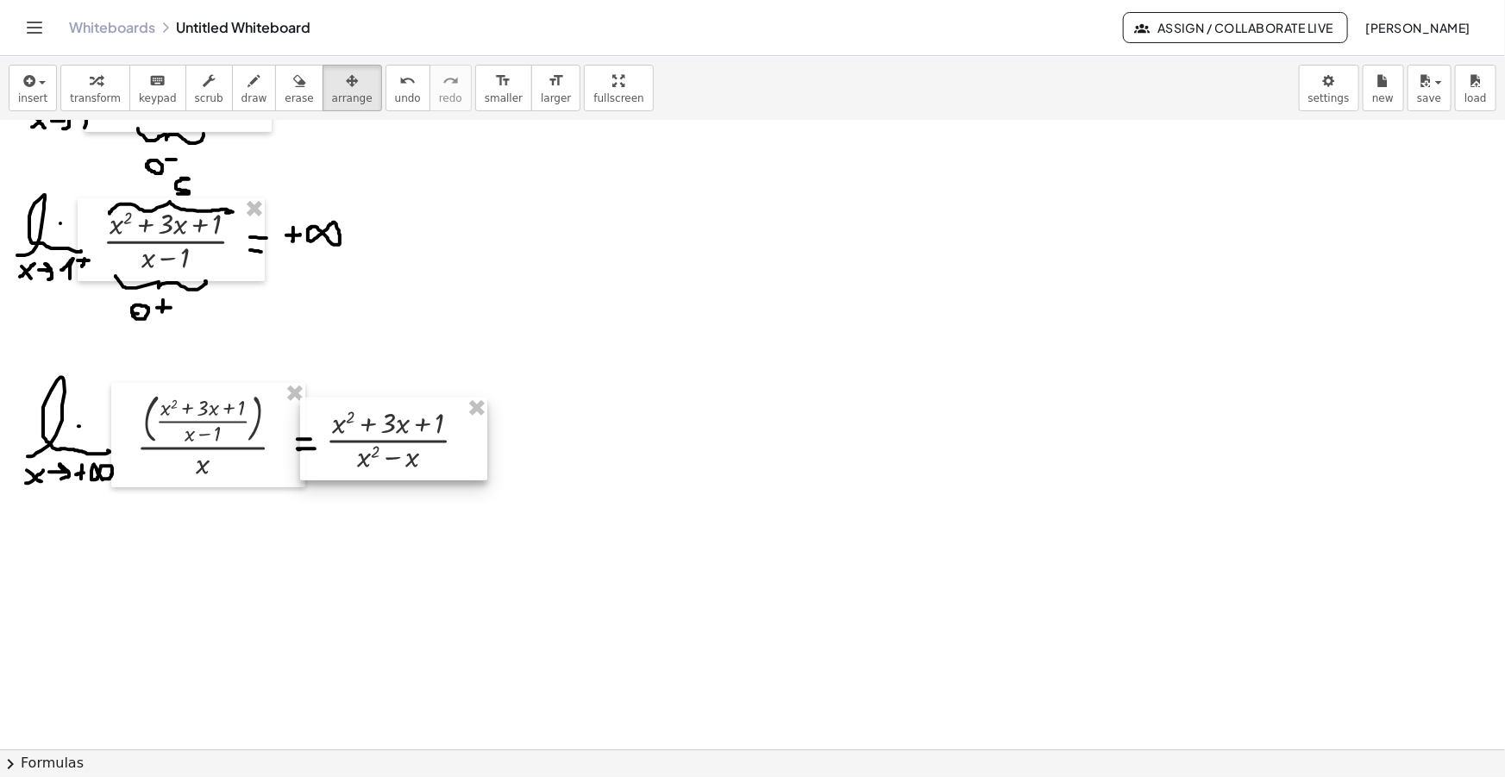
drag, startPoint x: 526, startPoint y: 272, endPoint x: 423, endPoint y: 448, distance: 203.7
click at [423, 448] on div at bounding box center [393, 439] width 187 height 83
click at [243, 84] on div "button" at bounding box center [254, 80] width 26 height 21
drag, startPoint x: 476, startPoint y: 440, endPoint x: 489, endPoint y: 438, distance: 13.1
click at [489, 438] on div at bounding box center [752, 257] width 1505 height 1370
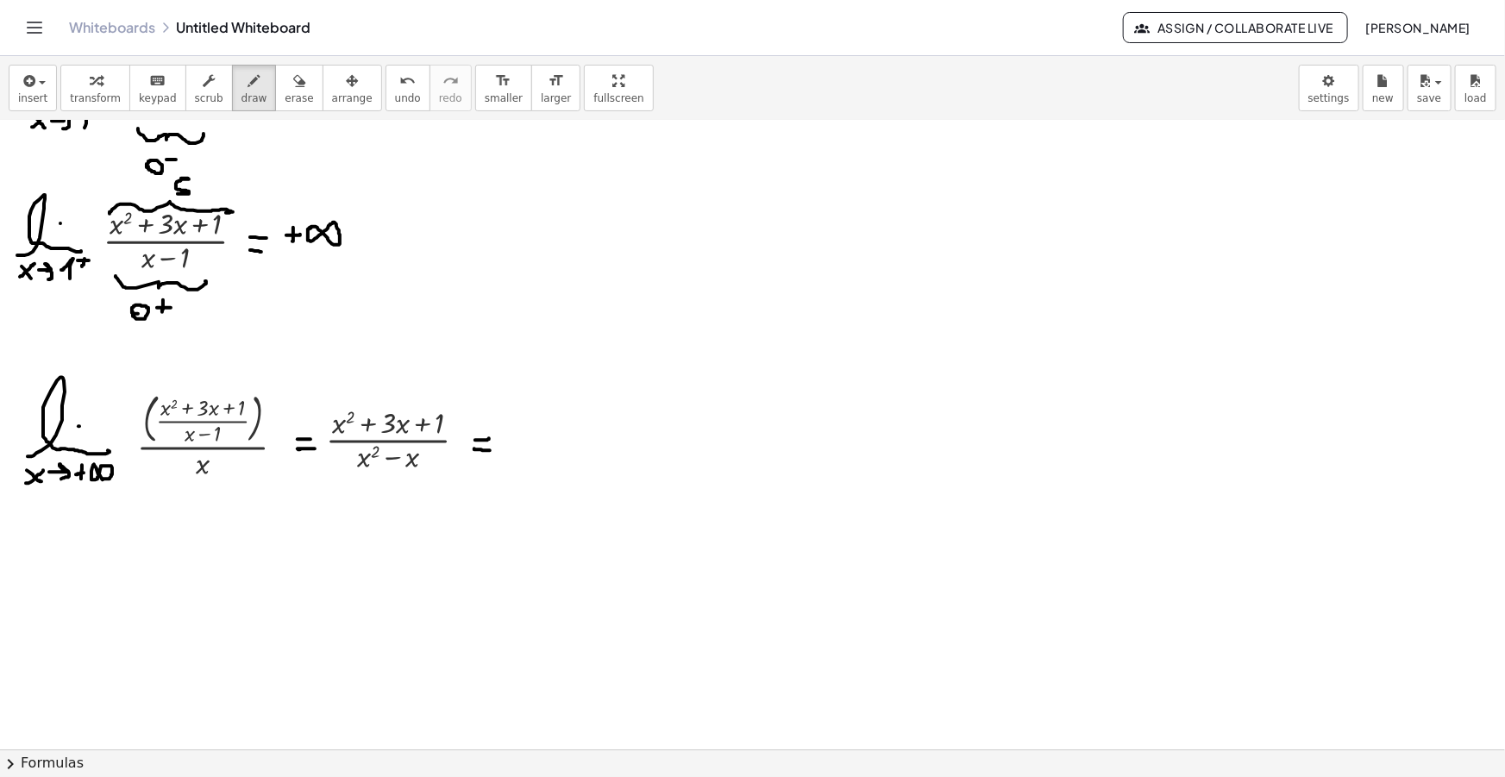
click at [490, 450] on div at bounding box center [752, 257] width 1505 height 1370
click at [30, 93] on span "insert" at bounding box center [32, 98] width 29 height 12
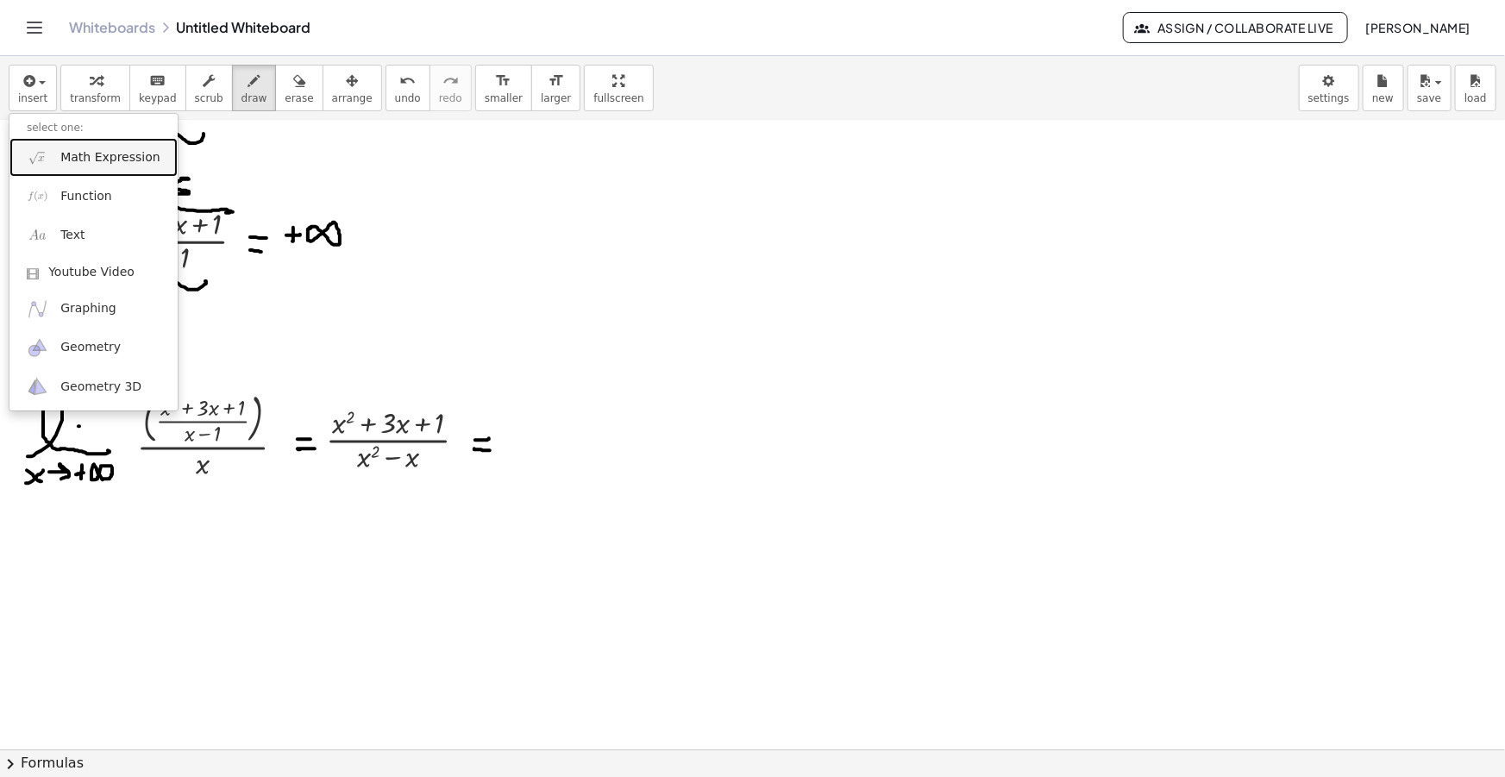
click at [73, 145] on link "Math Expression" at bounding box center [93, 157] width 168 height 39
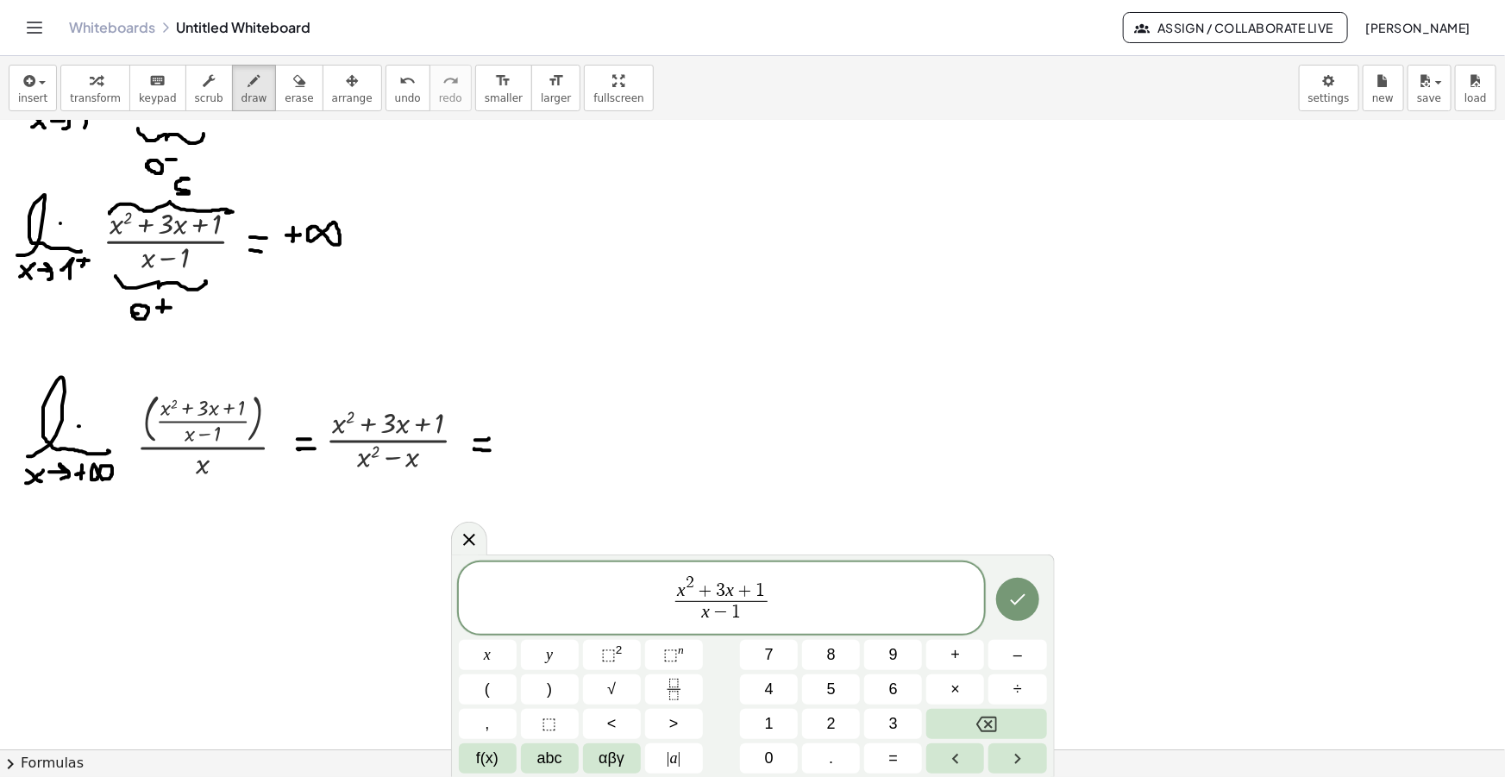
click at [707, 615] on var "x" at bounding box center [705, 611] width 9 height 21
click at [677, 587] on span "​ x 2 + 3 x + 1" at bounding box center [721, 587] width 92 height 27
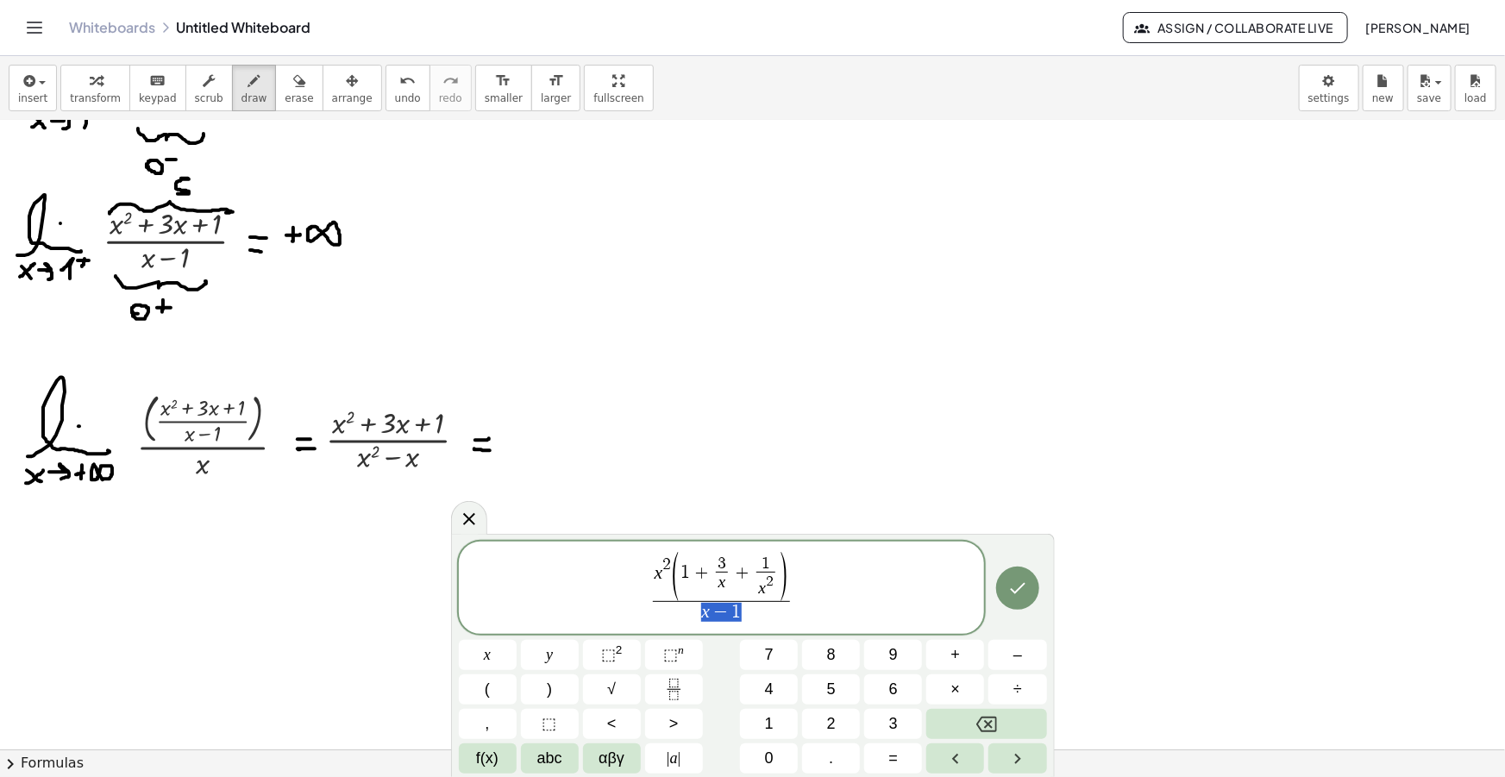
drag, startPoint x: 738, startPoint y: 613, endPoint x: 684, endPoint y: 611, distance: 54.4
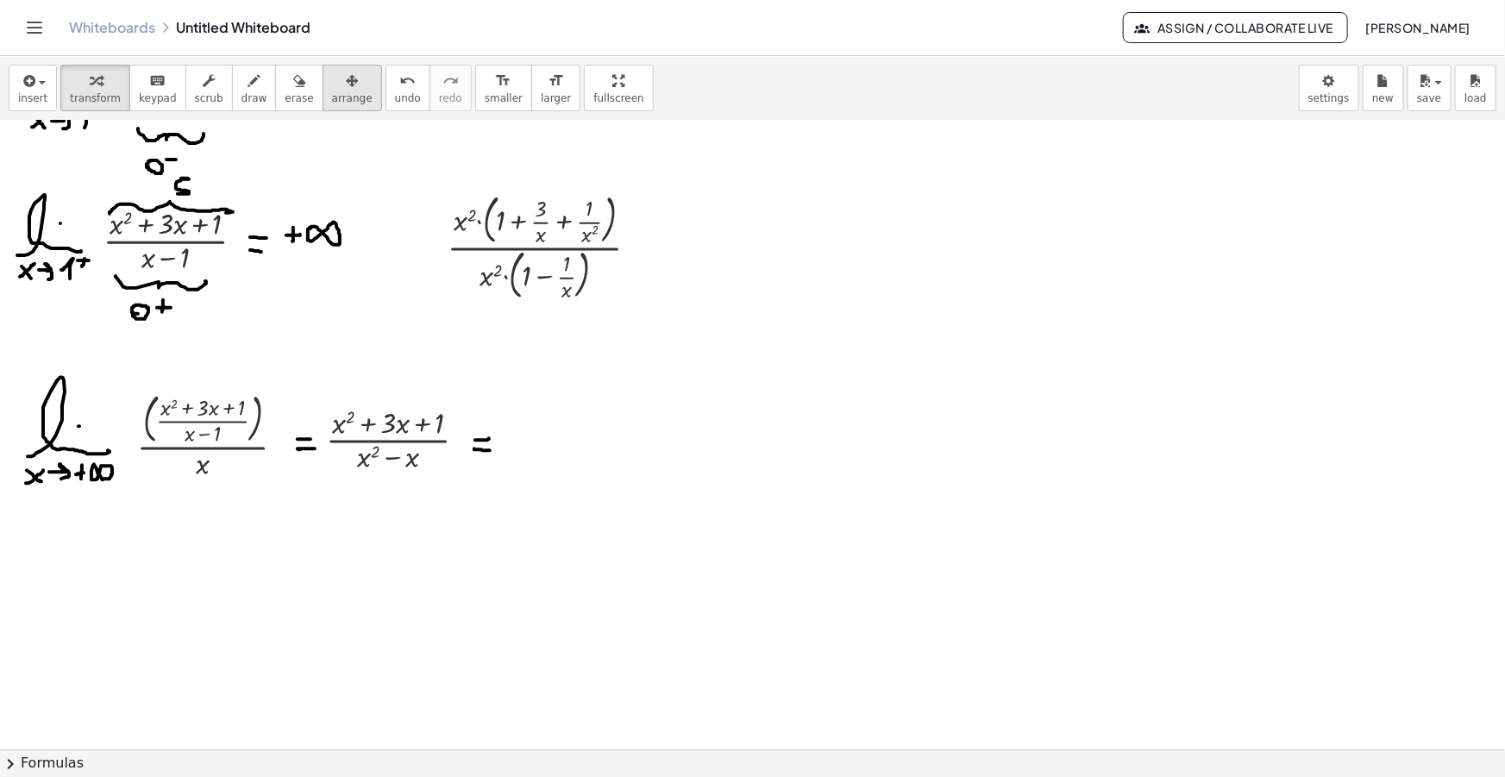
click at [332, 93] on span "arrange" at bounding box center [352, 98] width 41 height 12
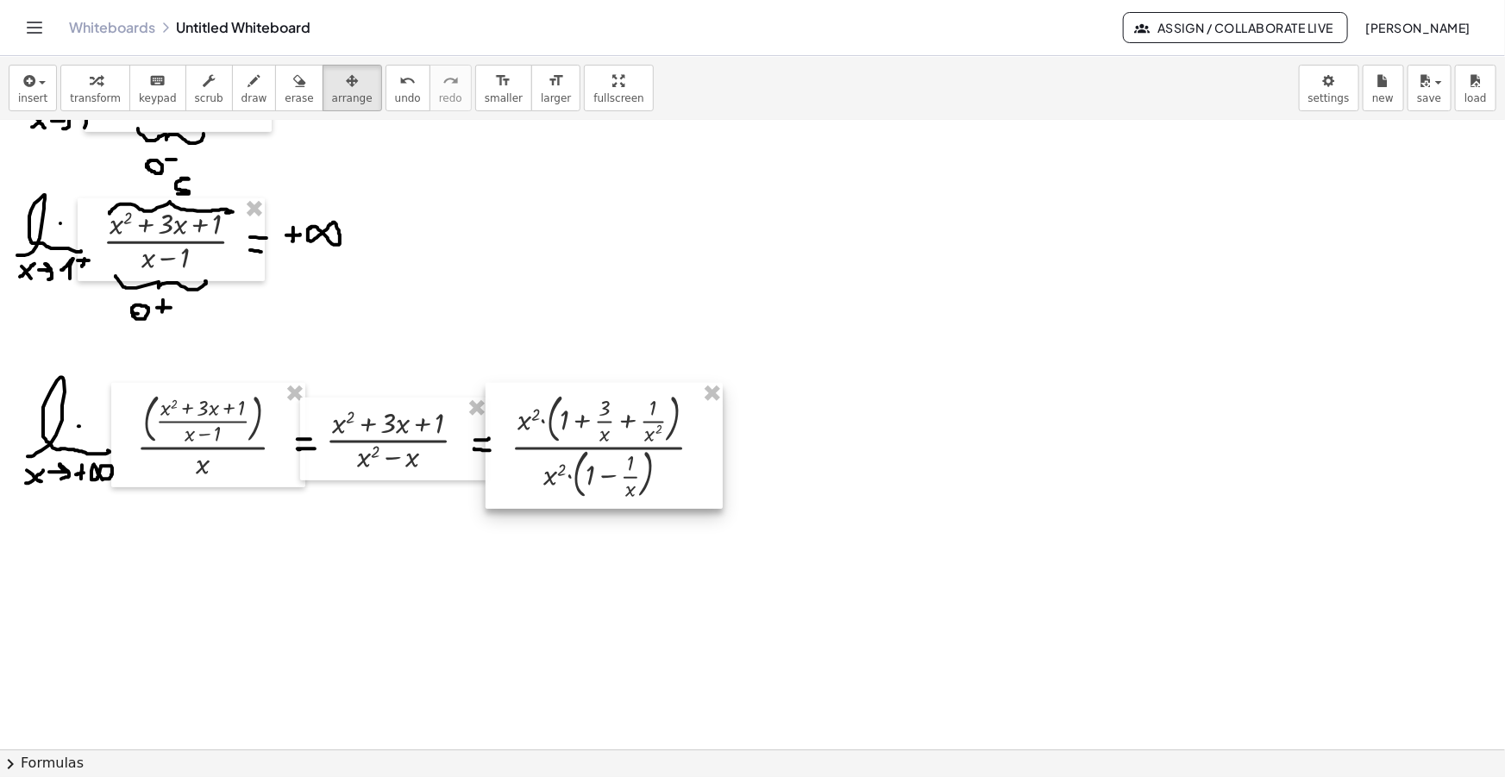
drag, startPoint x: 514, startPoint y: 233, endPoint x: 576, endPoint y: 429, distance: 205.4
click at [576, 429] on div at bounding box center [604, 446] width 237 height 126
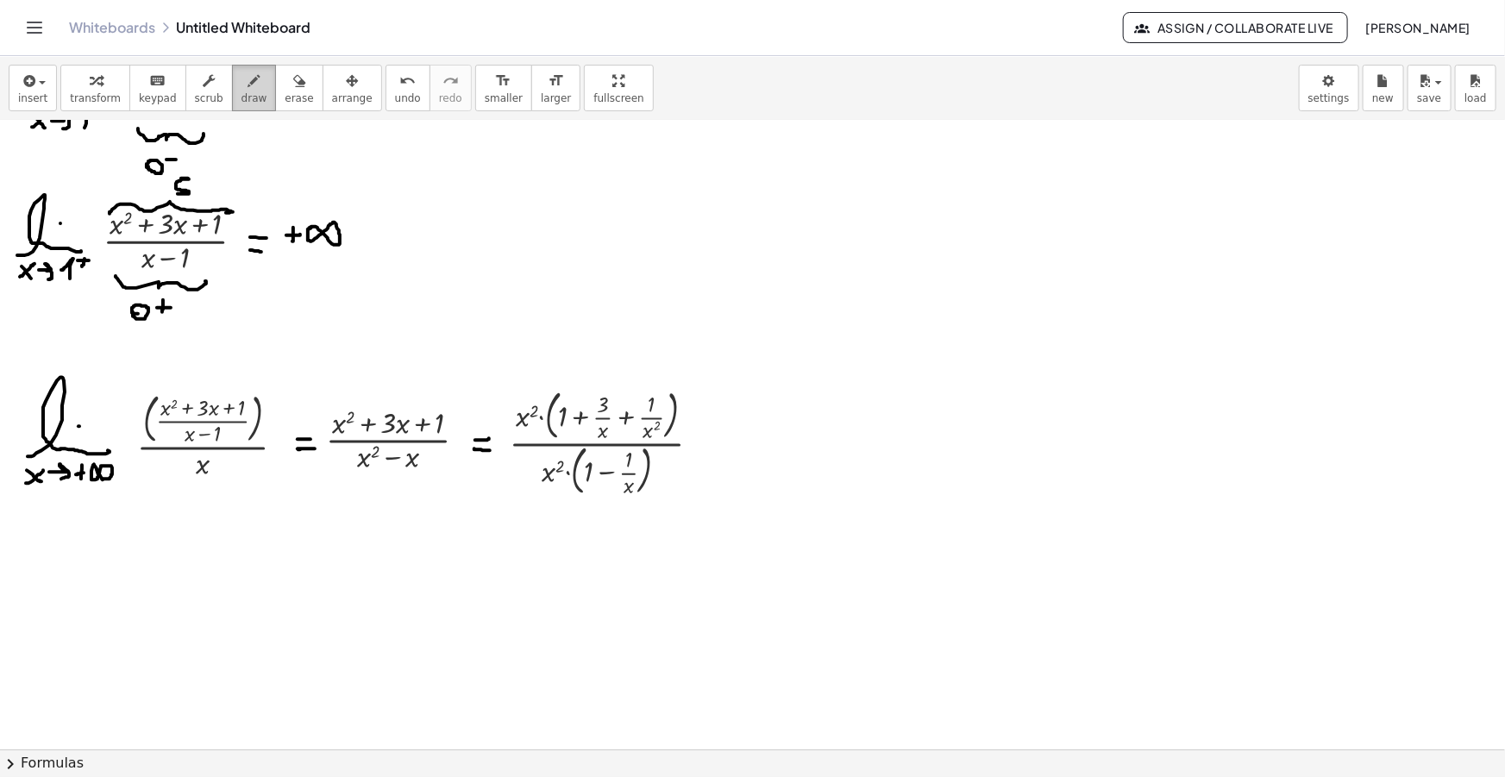
click at [251, 76] on button "draw" at bounding box center [254, 88] width 45 height 47
drag, startPoint x: 519, startPoint y: 395, endPoint x: 537, endPoint y: 429, distance: 38.2
click at [539, 430] on div at bounding box center [752, 257] width 1505 height 1370
drag, startPoint x: 542, startPoint y: 462, endPoint x: 563, endPoint y: 485, distance: 31.1
click at [563, 485] on div at bounding box center [752, 257] width 1505 height 1370
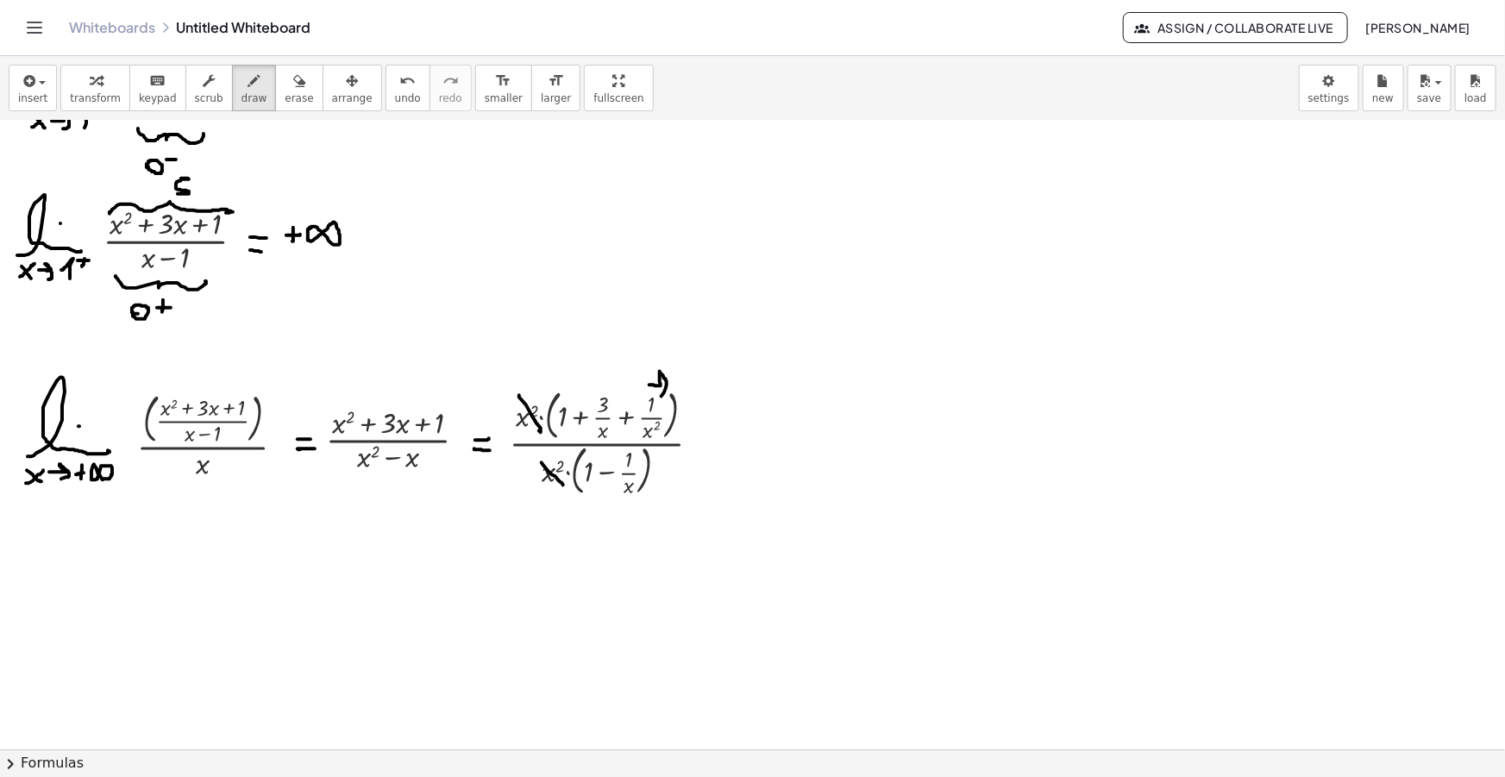
drag, startPoint x: 649, startPoint y: 385, endPoint x: 672, endPoint y: 388, distance: 22.7
click at [657, 396] on div at bounding box center [752, 257] width 1505 height 1370
click at [675, 379] on div at bounding box center [752, 257] width 1505 height 1370
drag, startPoint x: 601, startPoint y: 385, endPoint x: 607, endPoint y: 392, distance: 9.8
click at [607, 392] on div at bounding box center [752, 257] width 1505 height 1370
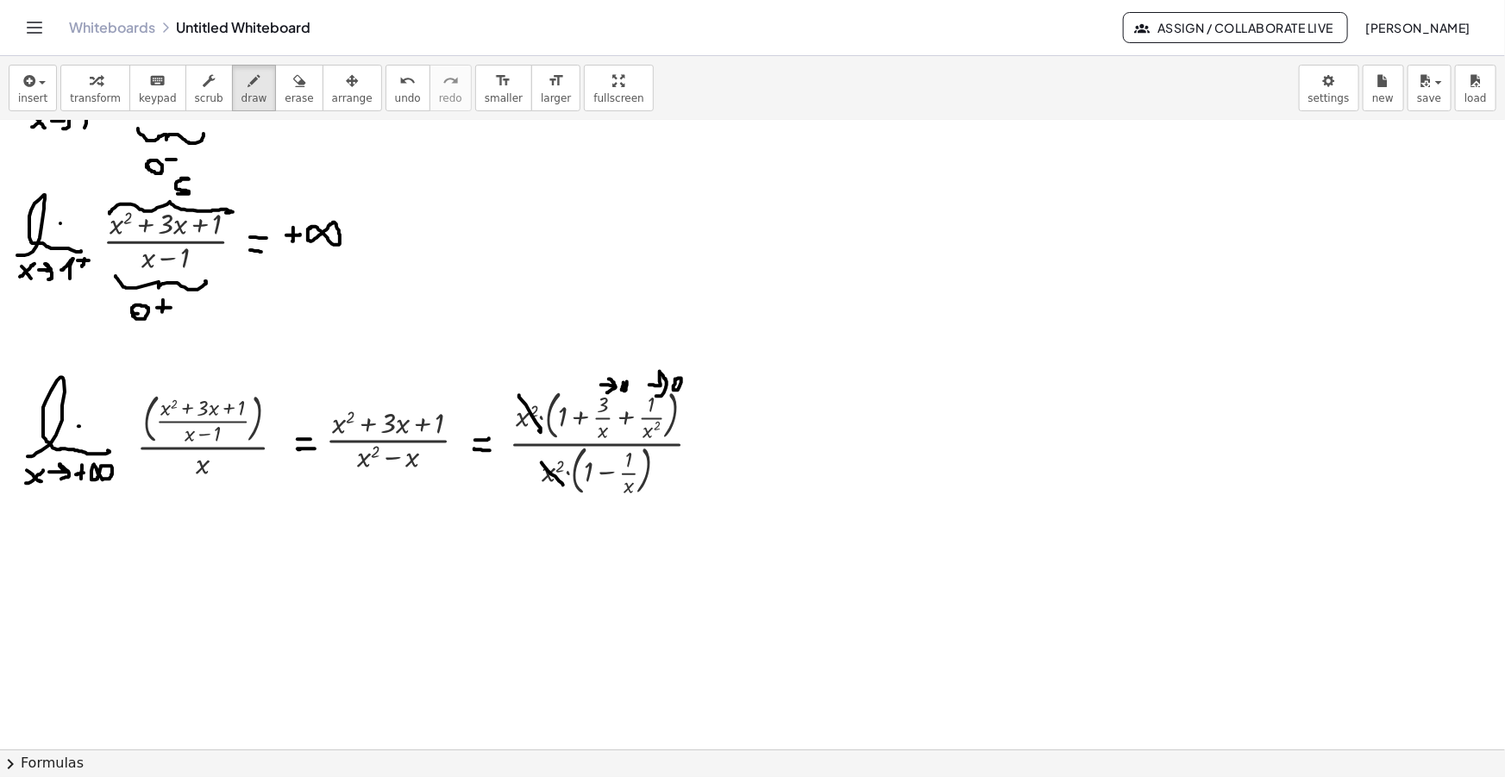
drag, startPoint x: 624, startPoint y: 382, endPoint x: 619, endPoint y: 405, distance: 23.7
click at [624, 379] on div at bounding box center [752, 257] width 1505 height 1370
drag, startPoint x: 618, startPoint y: 509, endPoint x: 630, endPoint y: 514, distance: 13.1
click at [630, 514] on div at bounding box center [752, 257] width 1505 height 1370
click at [642, 503] on div at bounding box center [752, 257] width 1505 height 1370
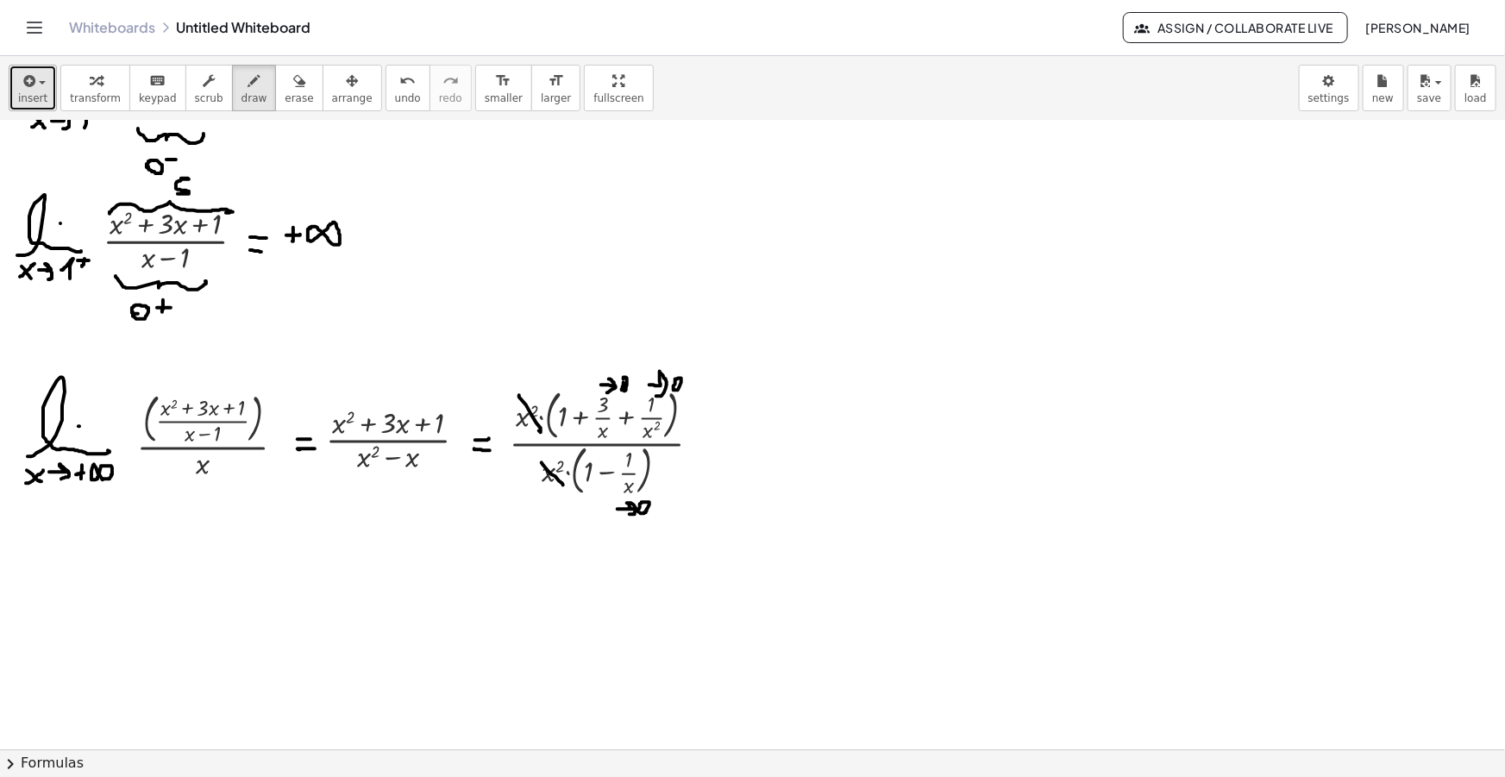
click at [34, 88] on div "button" at bounding box center [32, 80] width 29 height 21
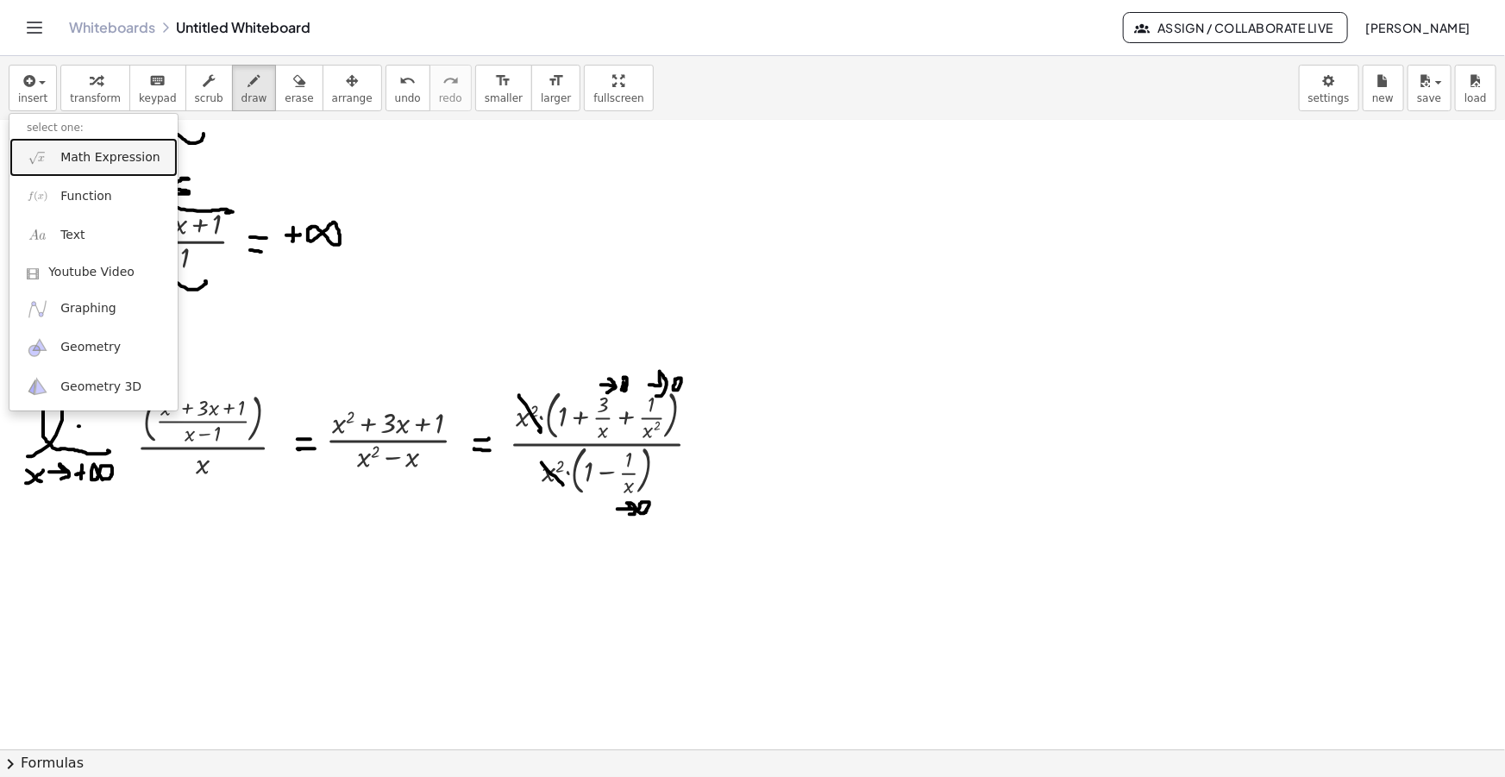
click at [94, 142] on link "Math Expression" at bounding box center [93, 157] width 168 height 39
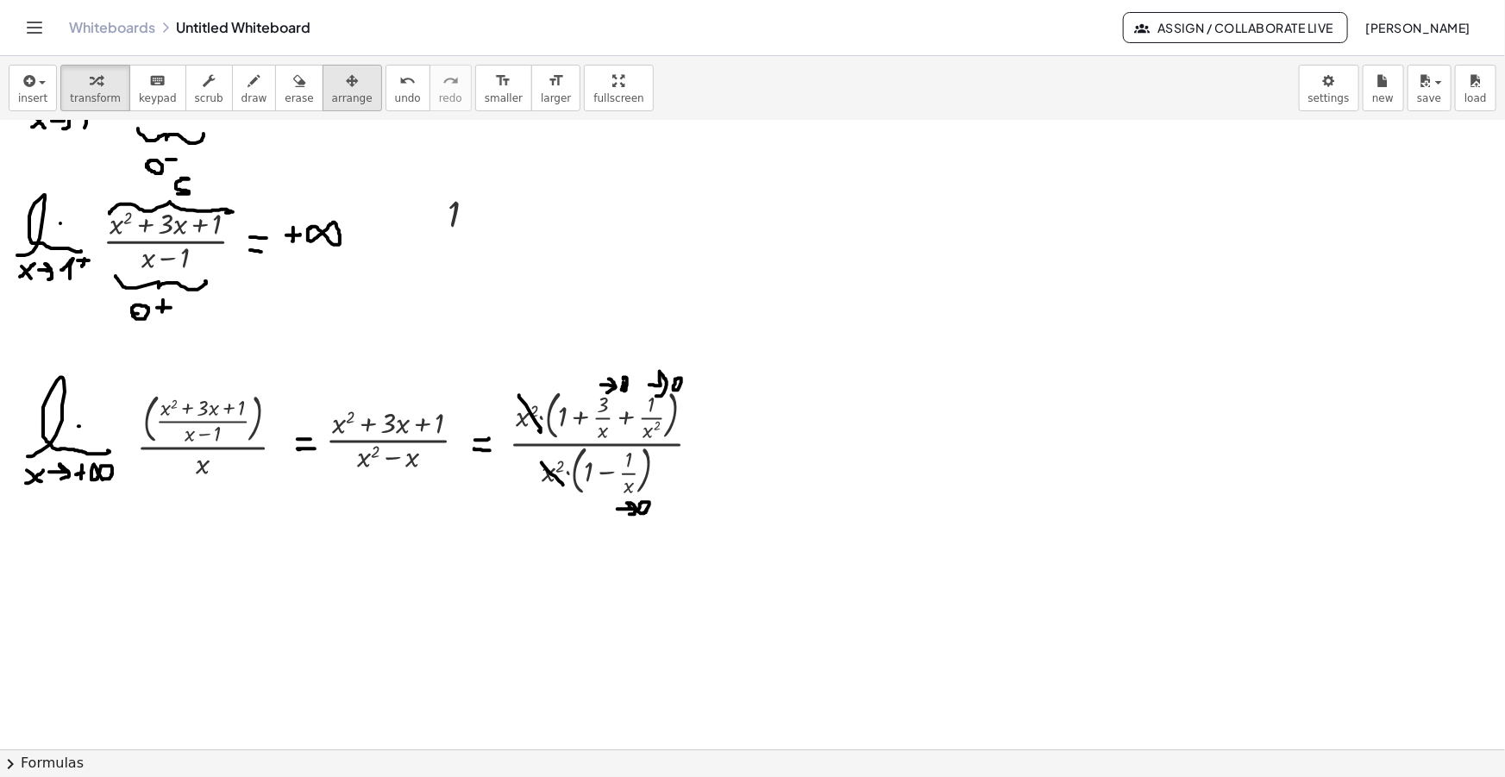
click at [346, 72] on icon "button" at bounding box center [352, 81] width 12 height 21
drag, startPoint x: 627, startPoint y: 323, endPoint x: 784, endPoint y: 457, distance: 206.7
click at [784, 457] on div at bounding box center [797, 448] width 75 height 58
click at [248, 90] on icon "button" at bounding box center [254, 81] width 12 height 21
drag, startPoint x: 720, startPoint y: 439, endPoint x: 731, endPoint y: 439, distance: 11.2
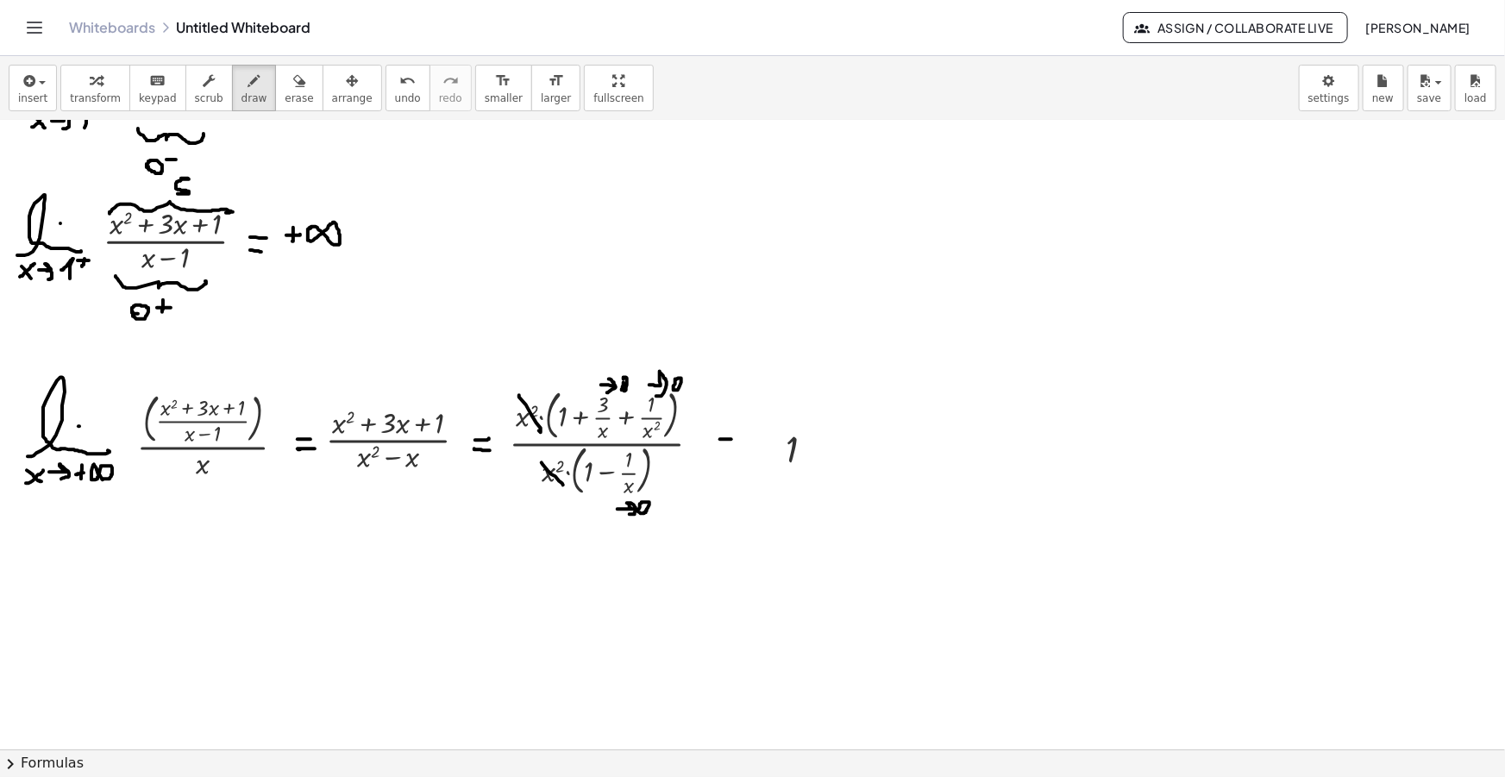
click at [731, 439] on div at bounding box center [752, 257] width 1505 height 1370
drag, startPoint x: 721, startPoint y: 450, endPoint x: 730, endPoint y: 451, distance: 8.7
click at [730, 451] on div at bounding box center [752, 257] width 1505 height 1370
click at [241, 99] on span "draw" at bounding box center [254, 98] width 26 height 12
drag, startPoint x: 25, startPoint y: 617, endPoint x: 93, endPoint y: 610, distance: 68.5
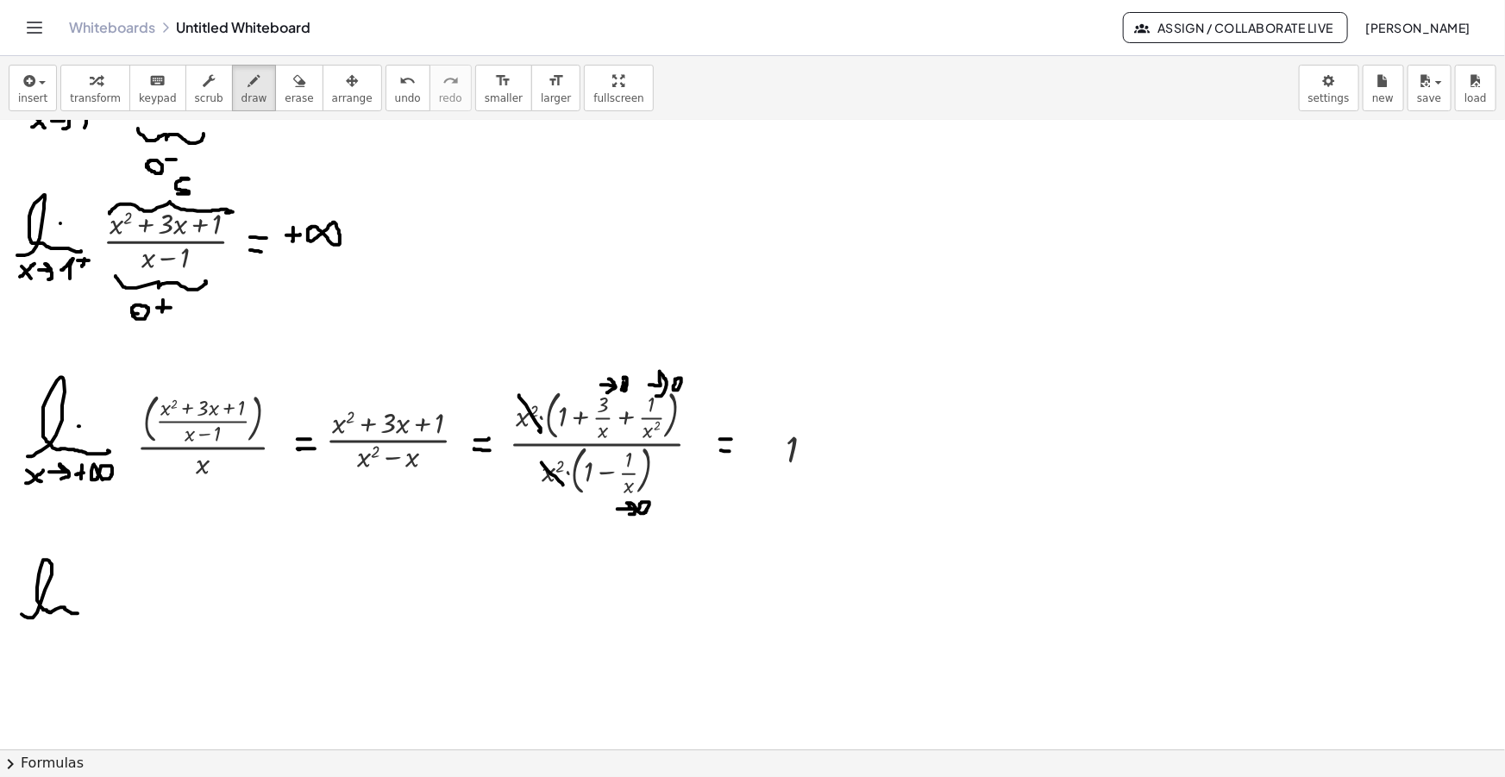
click at [93, 611] on div at bounding box center [752, 257] width 1505 height 1370
click at [60, 588] on div at bounding box center [752, 257] width 1505 height 1370
drag, startPoint x: 34, startPoint y: 633, endPoint x: 43, endPoint y: 640, distance: 11.0
click at [43, 640] on div at bounding box center [752, 257] width 1505 height 1370
drag, startPoint x: 30, startPoint y: 647, endPoint x: 43, endPoint y: 630, distance: 20.9
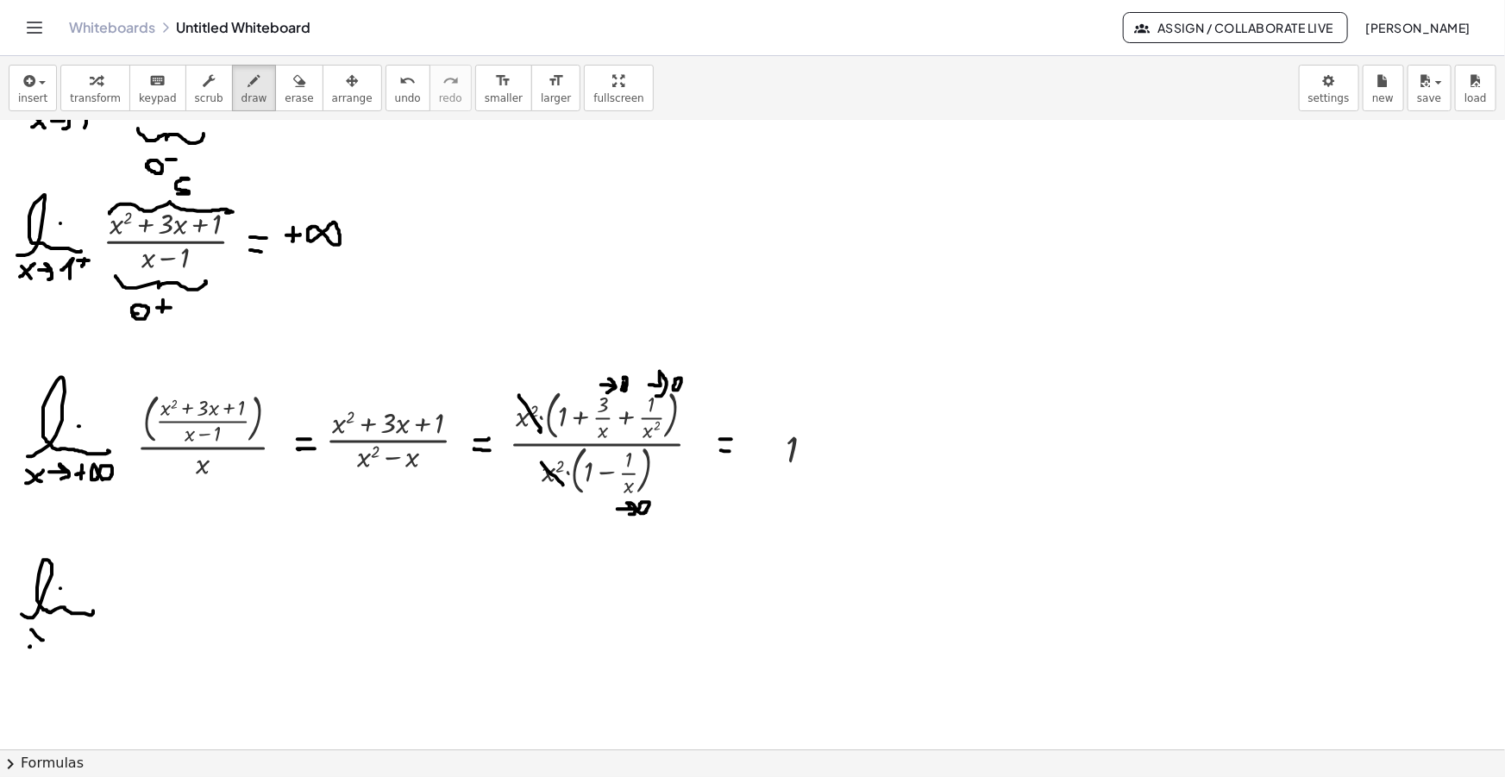
click at [43, 630] on div at bounding box center [752, 257] width 1505 height 1370
drag, startPoint x: 51, startPoint y: 636, endPoint x: 67, endPoint y: 645, distance: 18.5
click at [67, 645] on div at bounding box center [752, 257] width 1505 height 1370
drag, startPoint x: 90, startPoint y: 629, endPoint x: 89, endPoint y: 645, distance: 16.4
click at [90, 645] on div at bounding box center [752, 257] width 1505 height 1370
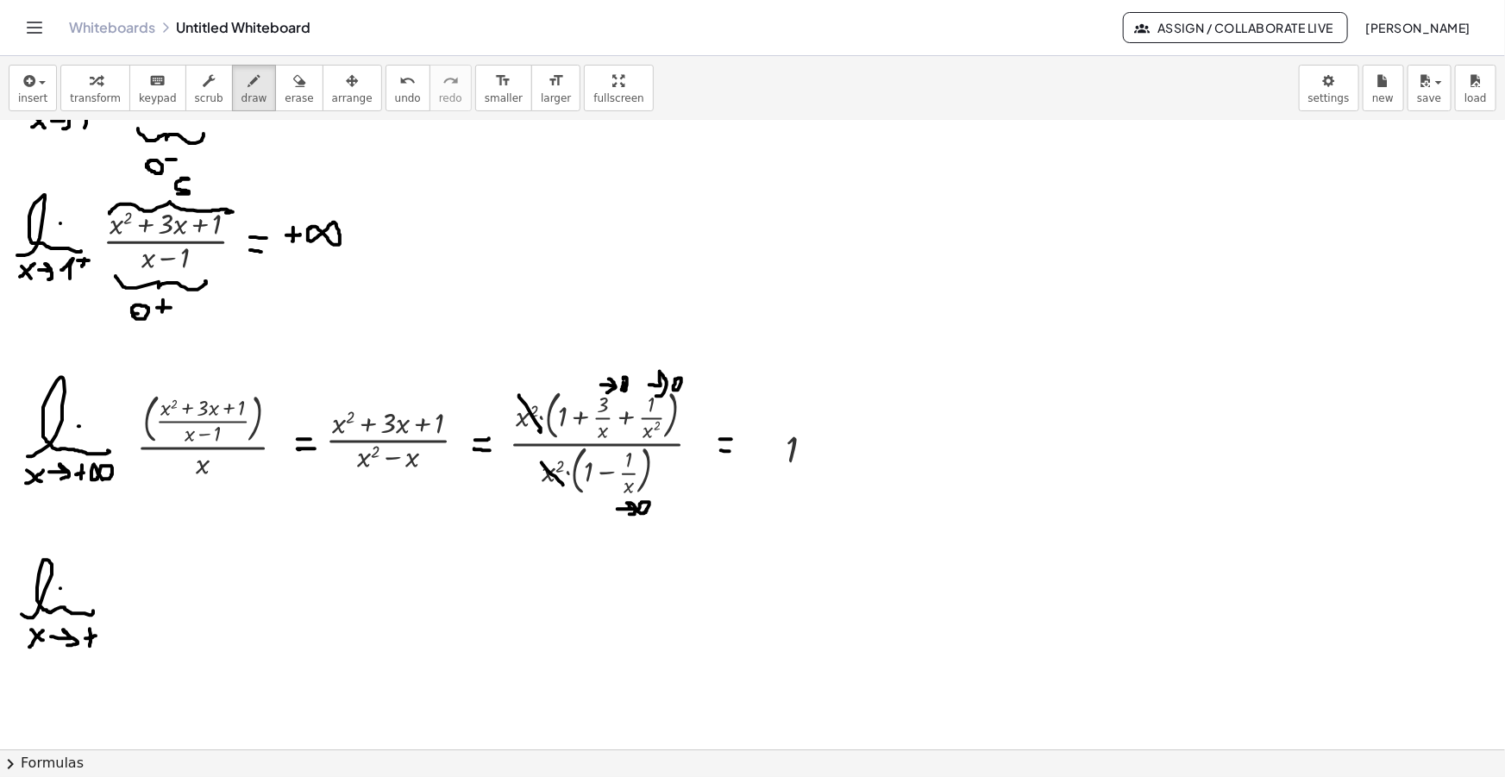
drag, startPoint x: 85, startPoint y: 638, endPoint x: 96, endPoint y: 636, distance: 10.7
click at [96, 636] on div at bounding box center [752, 257] width 1505 height 1370
click at [107, 626] on div at bounding box center [752, 257] width 1505 height 1370
click at [21, 66] on button "insert" at bounding box center [33, 88] width 48 height 47
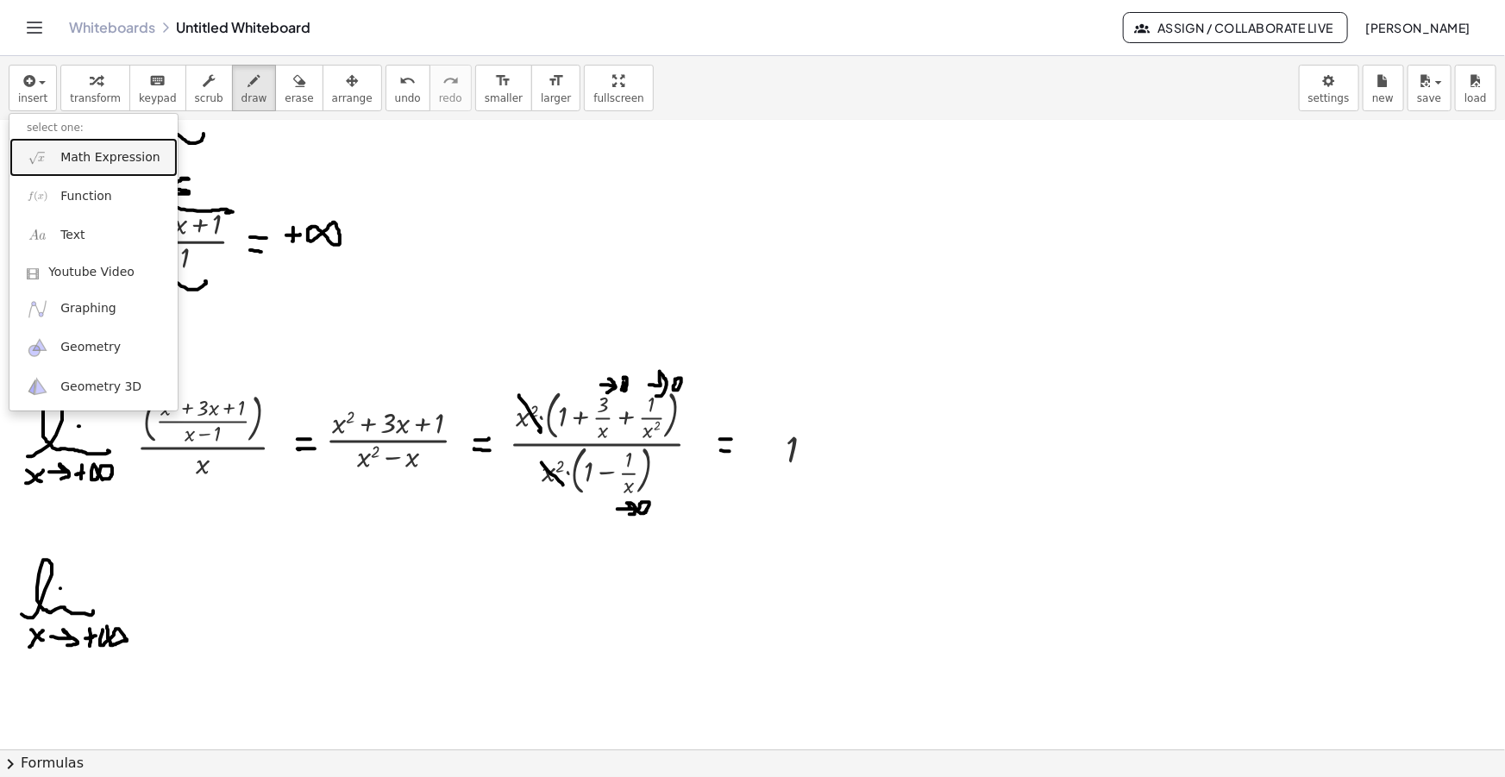
click at [74, 156] on span "Math Expression" at bounding box center [109, 157] width 99 height 17
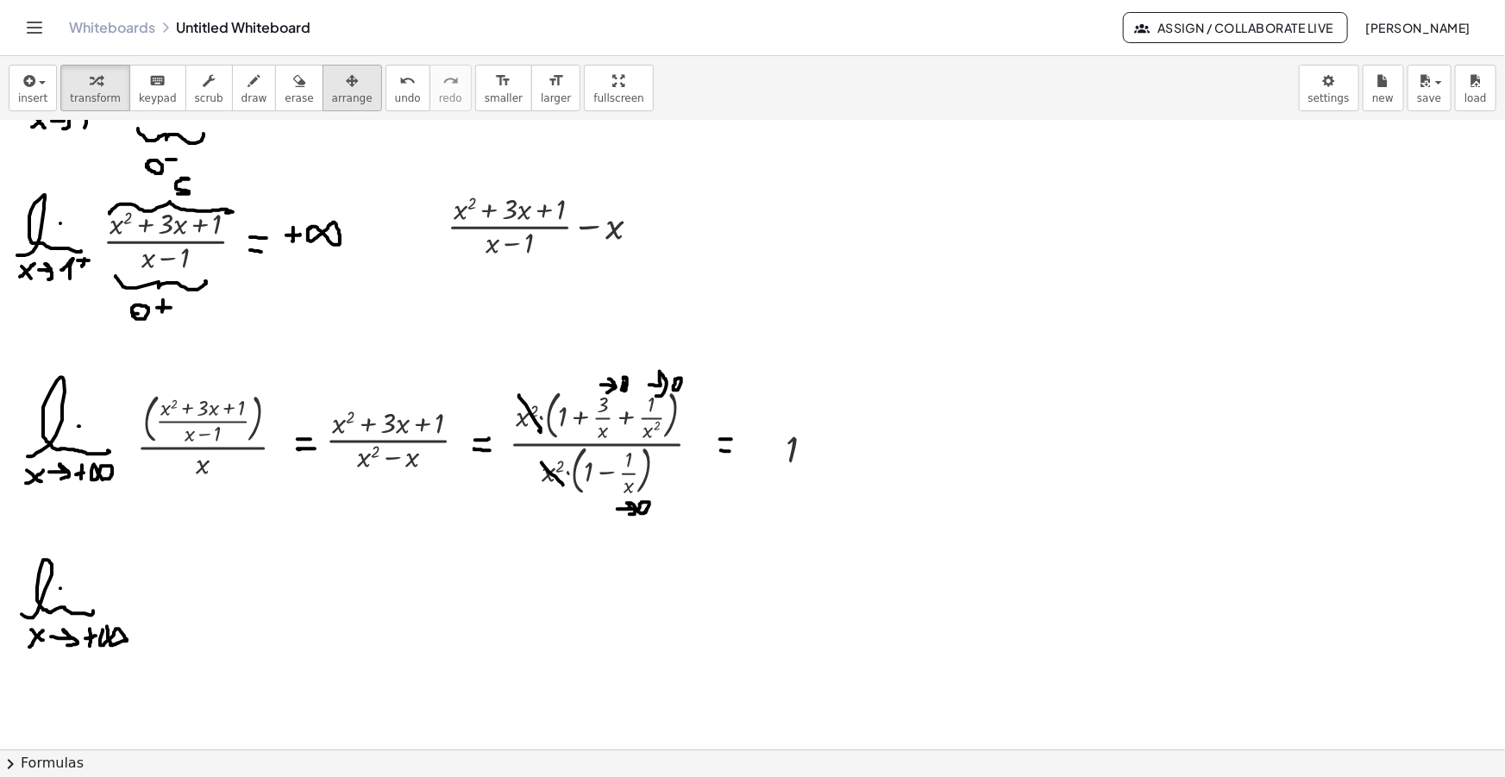
click at [346, 73] on icon "button" at bounding box center [352, 81] width 12 height 21
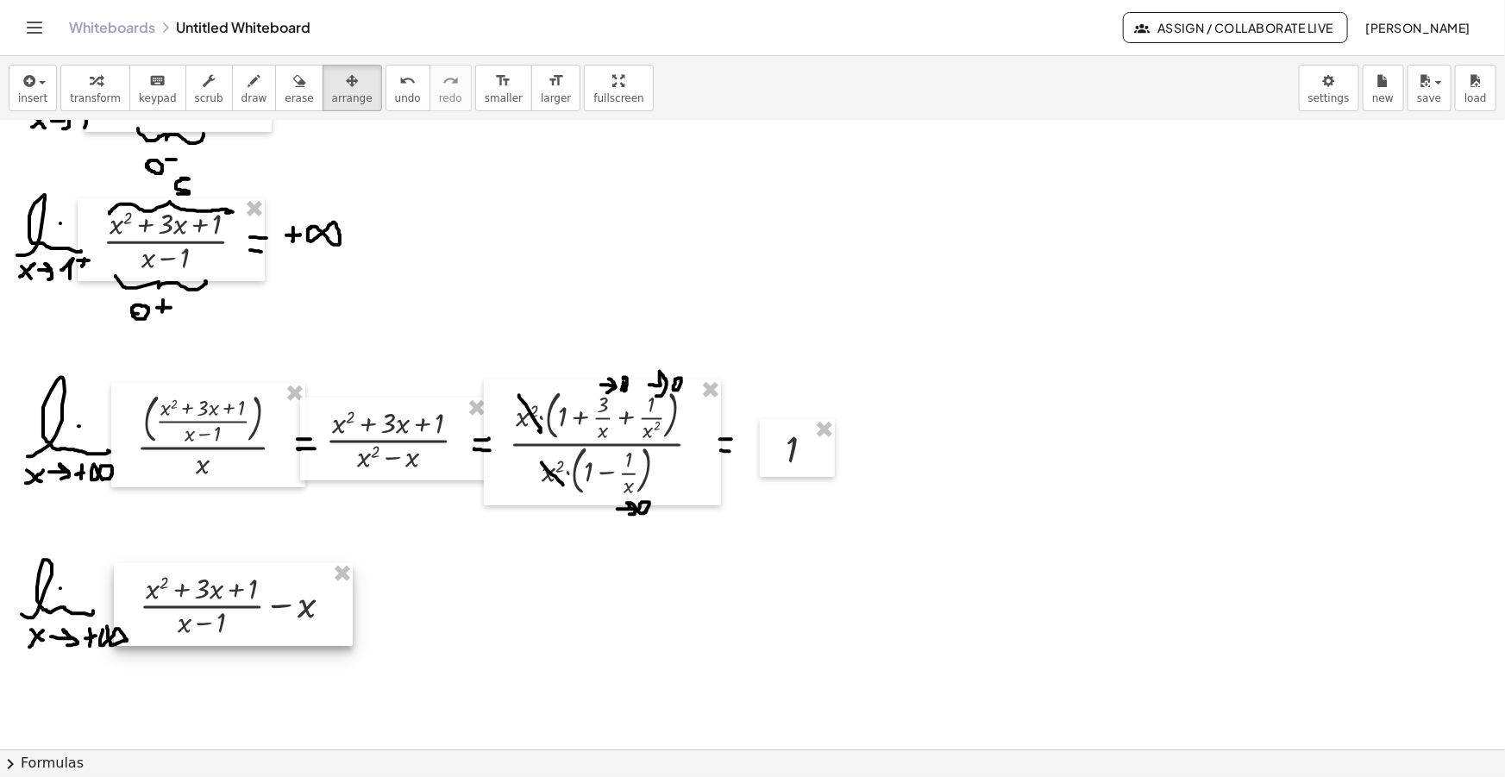
drag, startPoint x: 534, startPoint y: 226, endPoint x: 225, endPoint y: 606, distance: 489.9
click at [225, 606] on div at bounding box center [232, 605] width 239 height 83
click at [241, 96] on span "draw" at bounding box center [254, 98] width 26 height 12
click at [362, 612] on div at bounding box center [752, 257] width 1505 height 1370
click at [361, 622] on div at bounding box center [752, 257] width 1505 height 1370
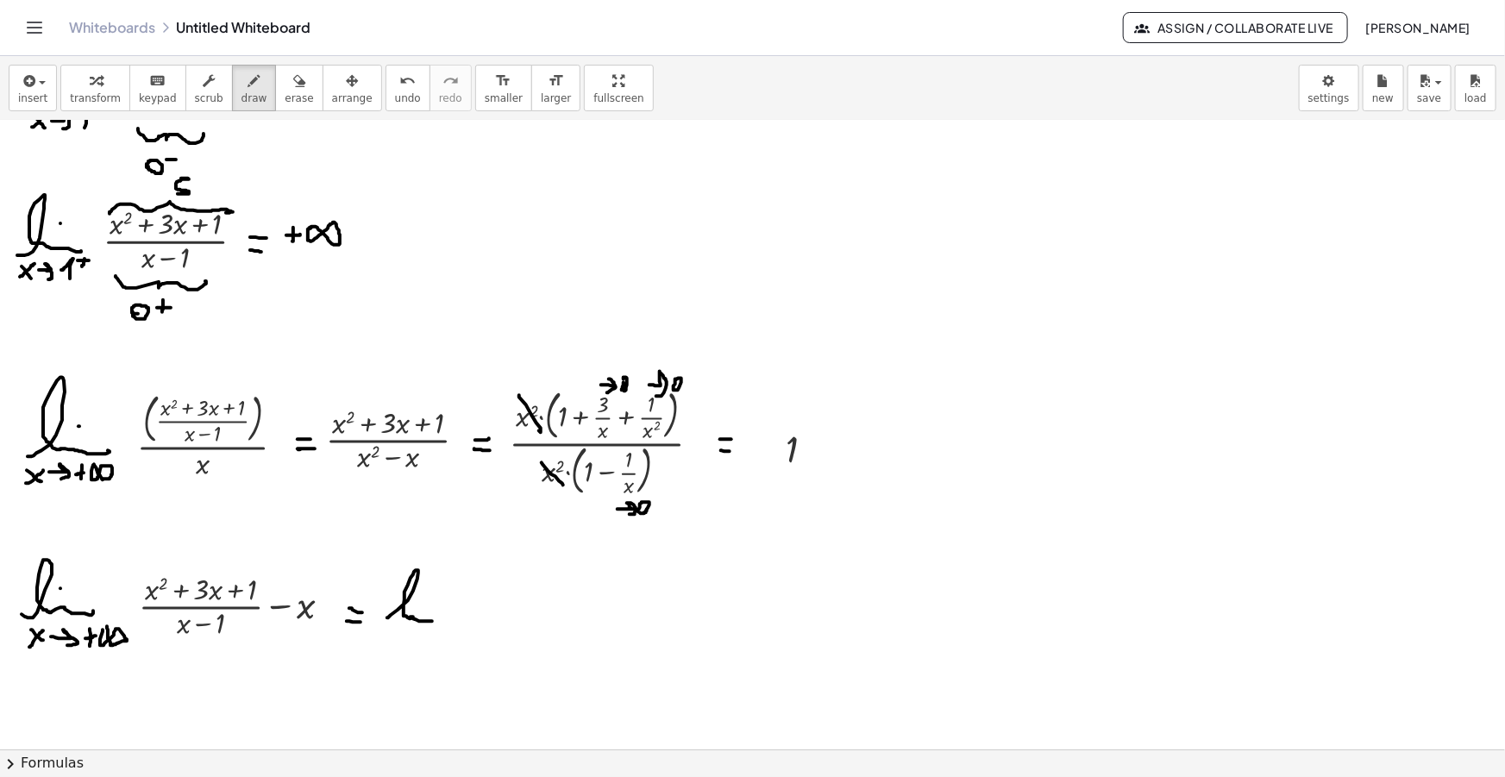
drag, startPoint x: 387, startPoint y: 618, endPoint x: 438, endPoint y: 612, distance: 51.1
click at [448, 617] on div at bounding box center [752, 257] width 1505 height 1370
click at [426, 603] on div at bounding box center [752, 257] width 1505 height 1370
click at [396, 638] on div at bounding box center [752, 257] width 1505 height 1370
click at [411, 638] on div at bounding box center [752, 257] width 1505 height 1370
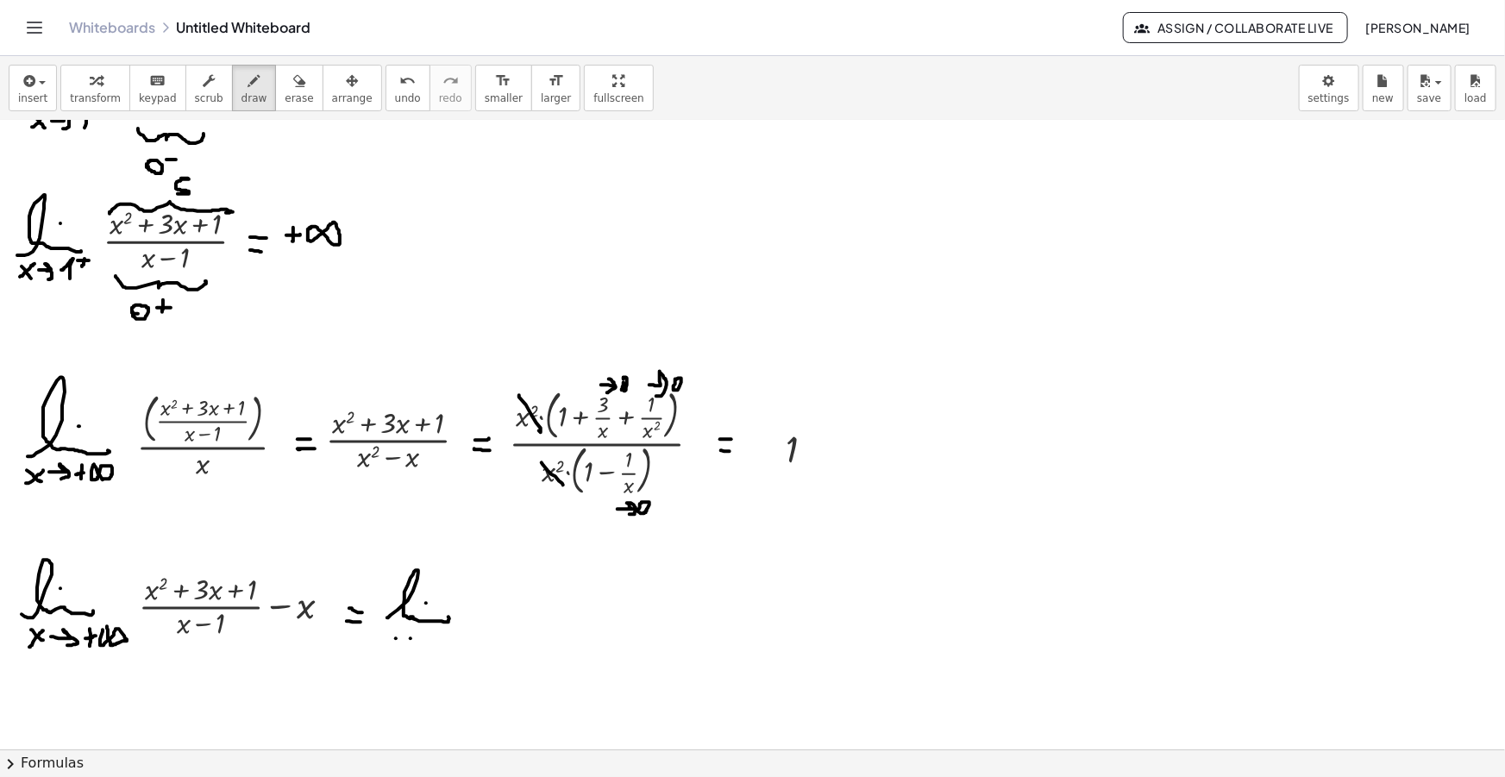
click at [422, 639] on div at bounding box center [752, 257] width 1505 height 1370
click at [35, 86] on span "button" at bounding box center [36, 83] width 3 height 12
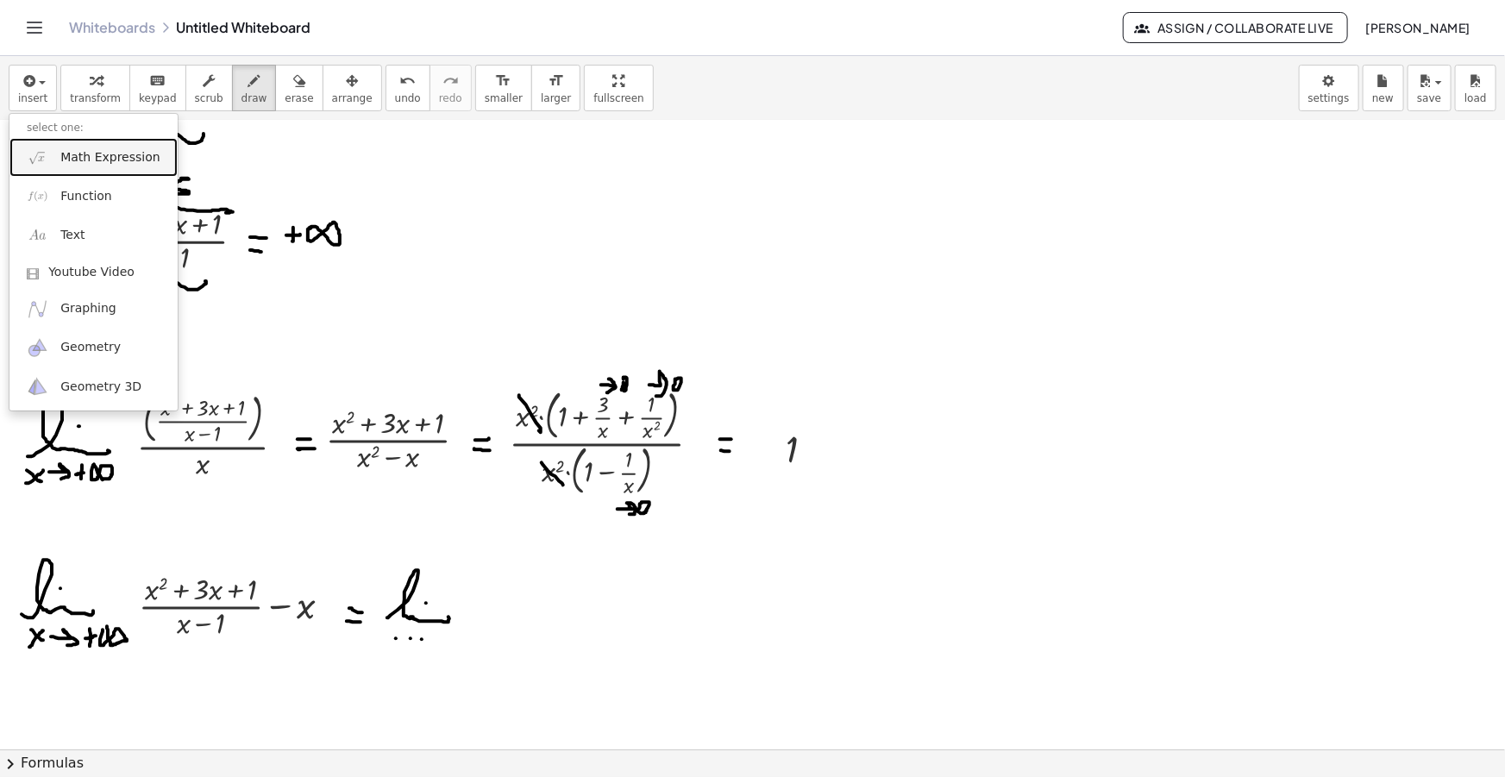
click at [80, 152] on span "Math Expression" at bounding box center [109, 157] width 99 height 17
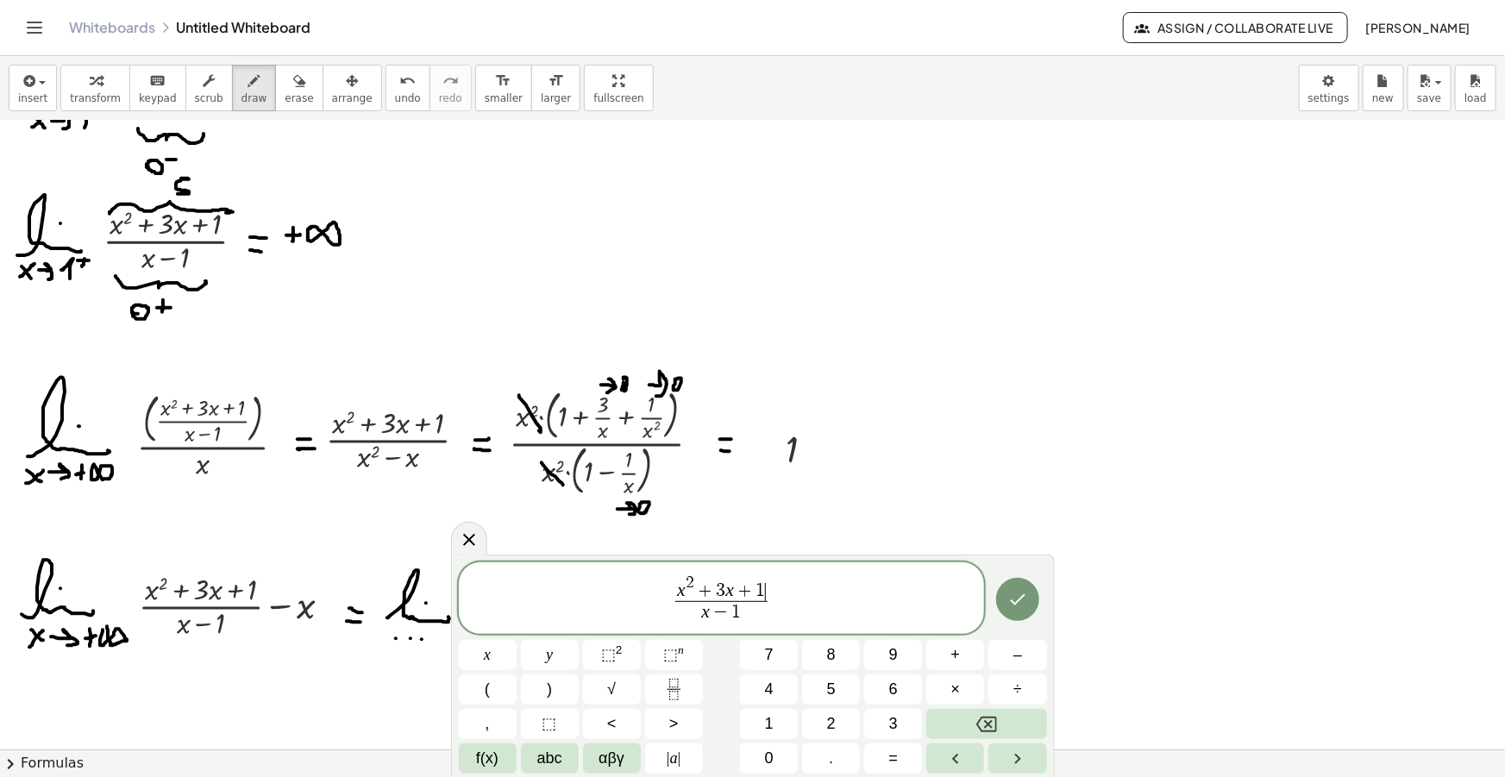
click at [767, 586] on span "x 2 + 3 x + 1 ​" at bounding box center [721, 587] width 92 height 27
click at [751, 583] on span "(" at bounding box center [755, 590] width 9 height 22
click at [691, 589] on var "x" at bounding box center [695, 590] width 9 height 21
click at [800, 590] on span "x 2 + 4 ​ x + 1 − x 2 + x" at bounding box center [721, 587] width 161 height 27
drag, startPoint x: 775, startPoint y: 591, endPoint x: 753, endPoint y: 590, distance: 22.4
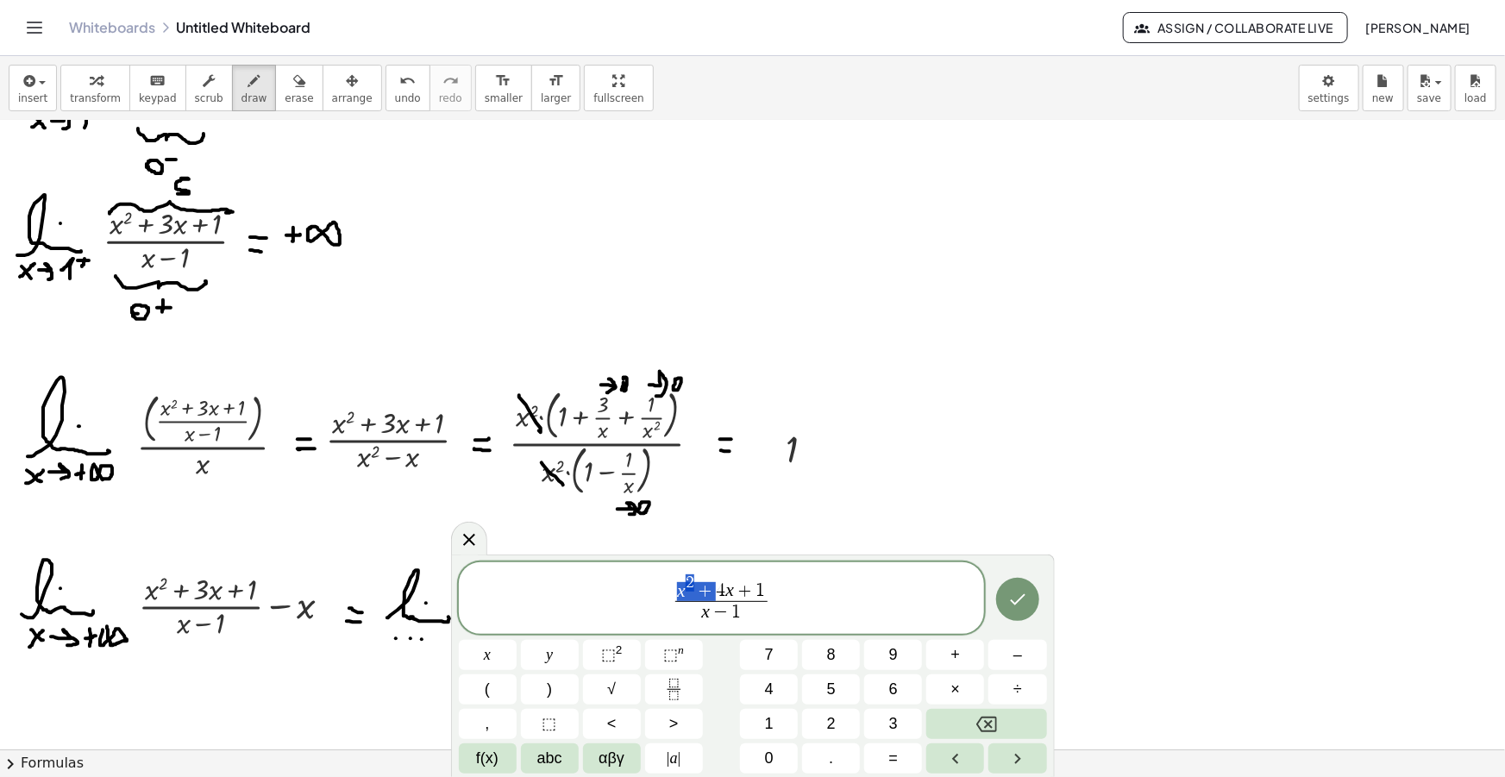
drag, startPoint x: 711, startPoint y: 589, endPoint x: 681, endPoint y: 586, distance: 29.4
click at [773, 601] on span "4 x + 1 x − 1 ​ ​" at bounding box center [722, 604] width 526 height 46
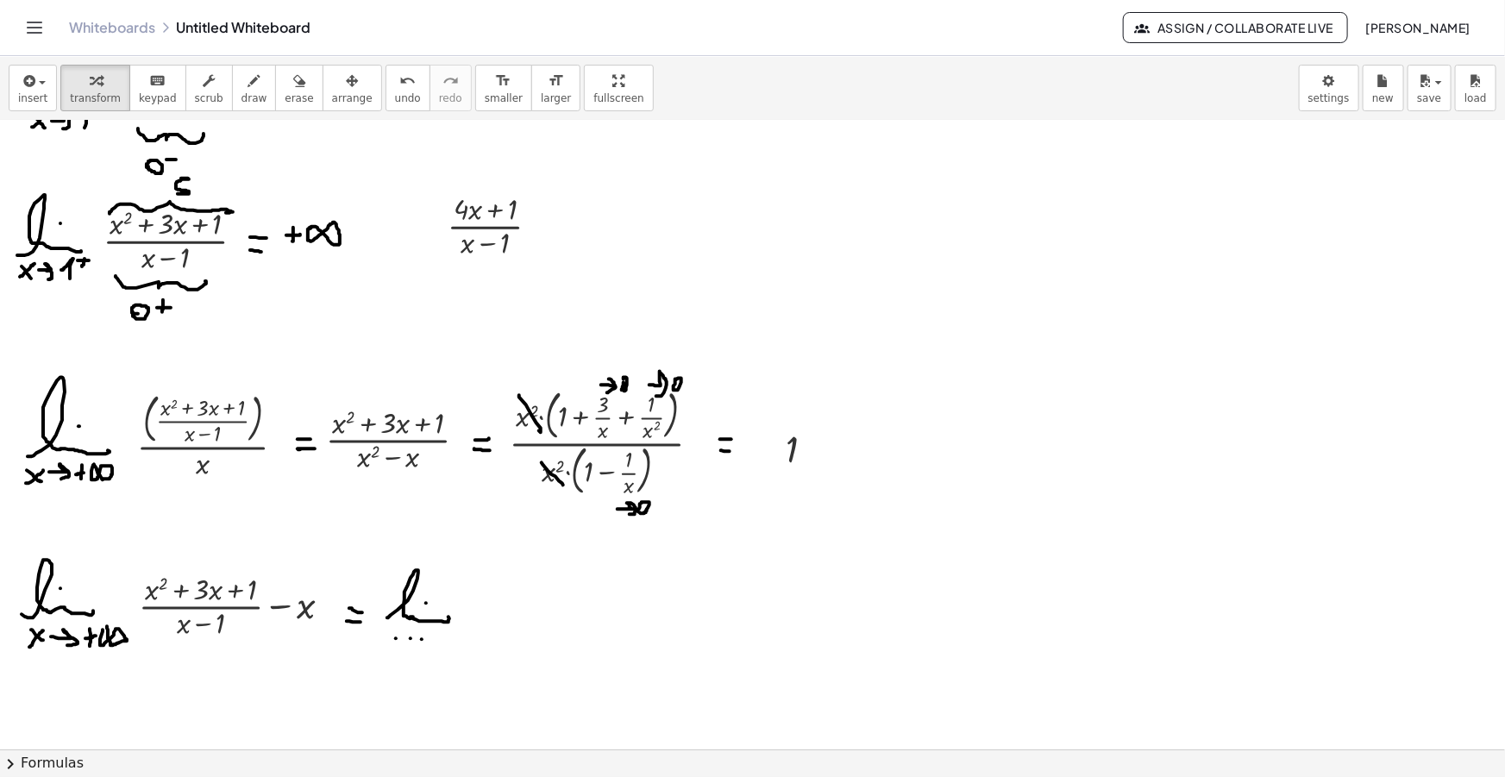
click at [346, 86] on icon "button" at bounding box center [352, 81] width 12 height 21
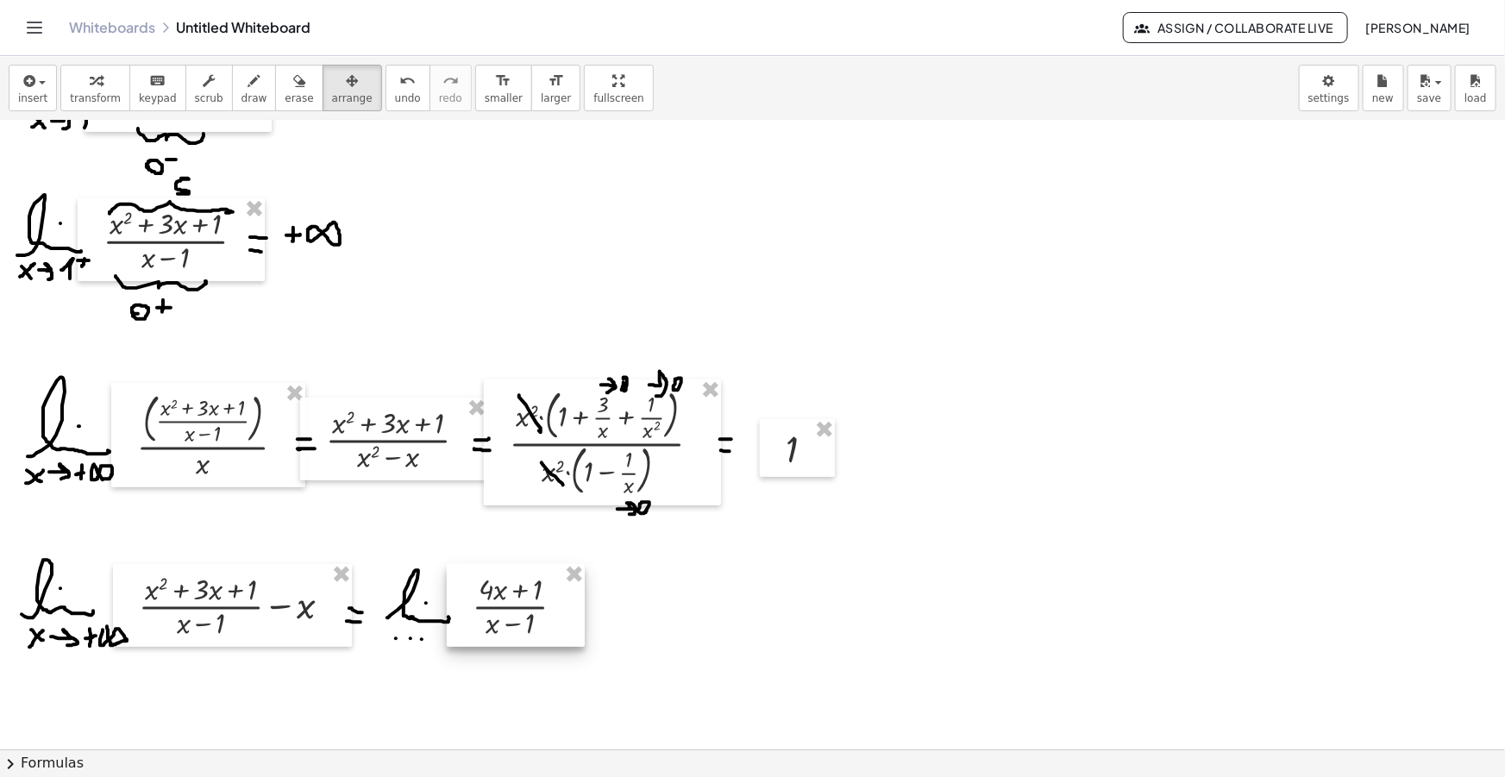
drag, startPoint x: 556, startPoint y: 549, endPoint x: 472, endPoint y: 611, distance: 104.9
click at [472, 611] on div at bounding box center [516, 605] width 138 height 83
click at [248, 74] on icon "button" at bounding box center [254, 81] width 12 height 21
drag, startPoint x: 574, startPoint y: 604, endPoint x: 583, endPoint y: 604, distance: 9.5
click at [583, 604] on div at bounding box center [752, 257] width 1505 height 1370
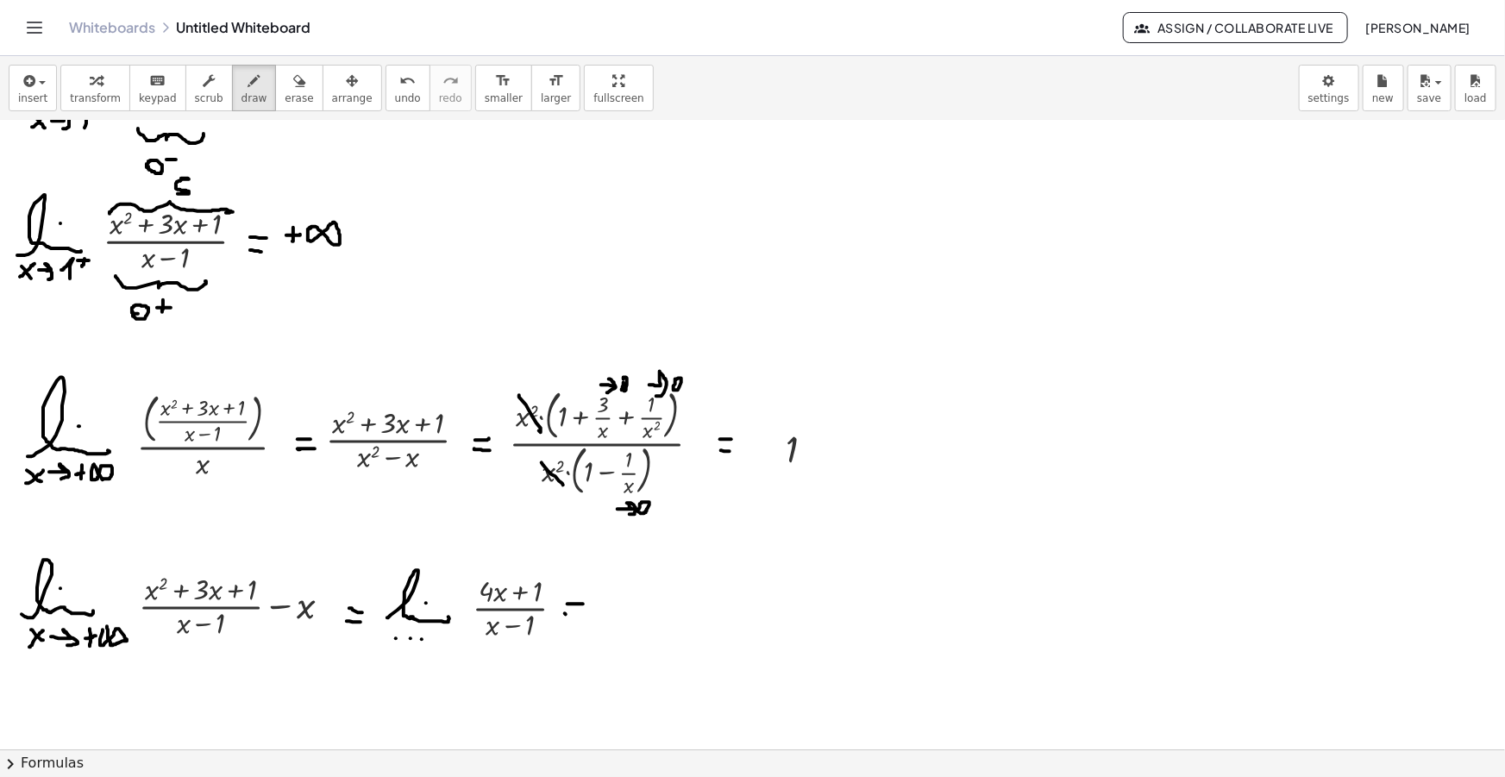
drag, startPoint x: 565, startPoint y: 613, endPoint x: 579, endPoint y: 616, distance: 14.0
click at [579, 616] on div at bounding box center [752, 257] width 1505 height 1370
drag, startPoint x: 601, startPoint y: 597, endPoint x: 611, endPoint y: 620, distance: 25.1
click at [611, 620] on div at bounding box center [752, 257] width 1505 height 1370
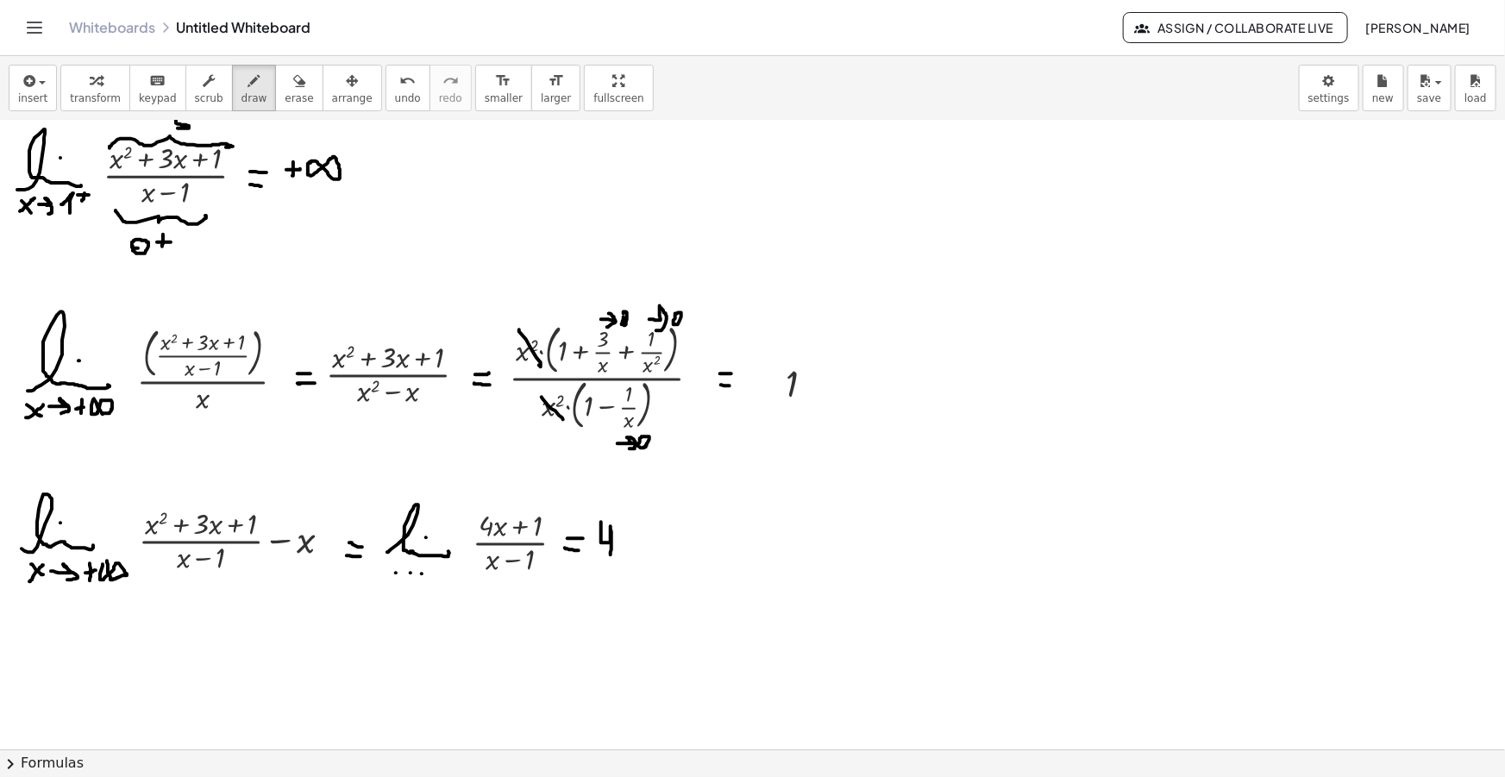
scroll to position [705, 0]
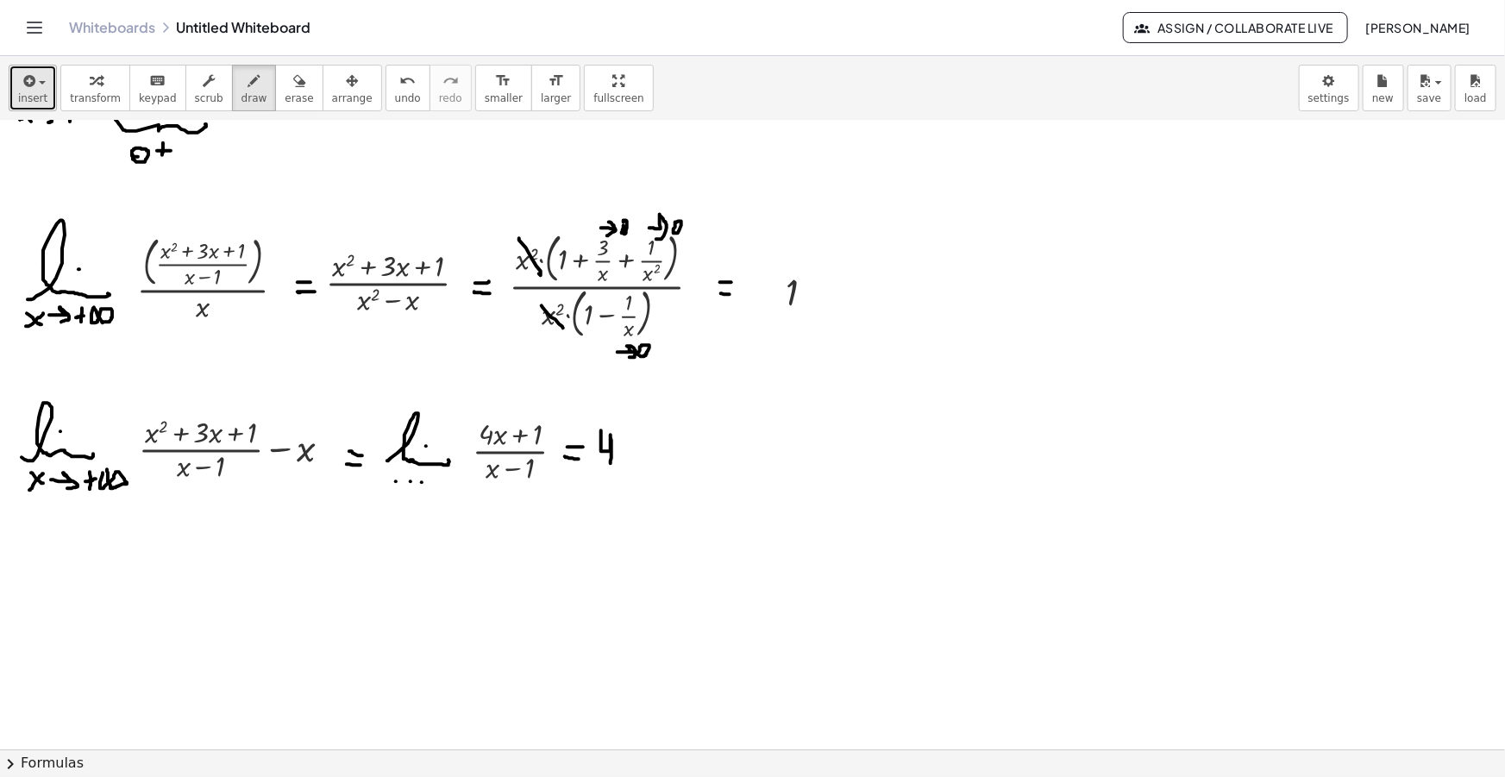
click at [26, 91] on icon "button" at bounding box center [28, 81] width 16 height 21
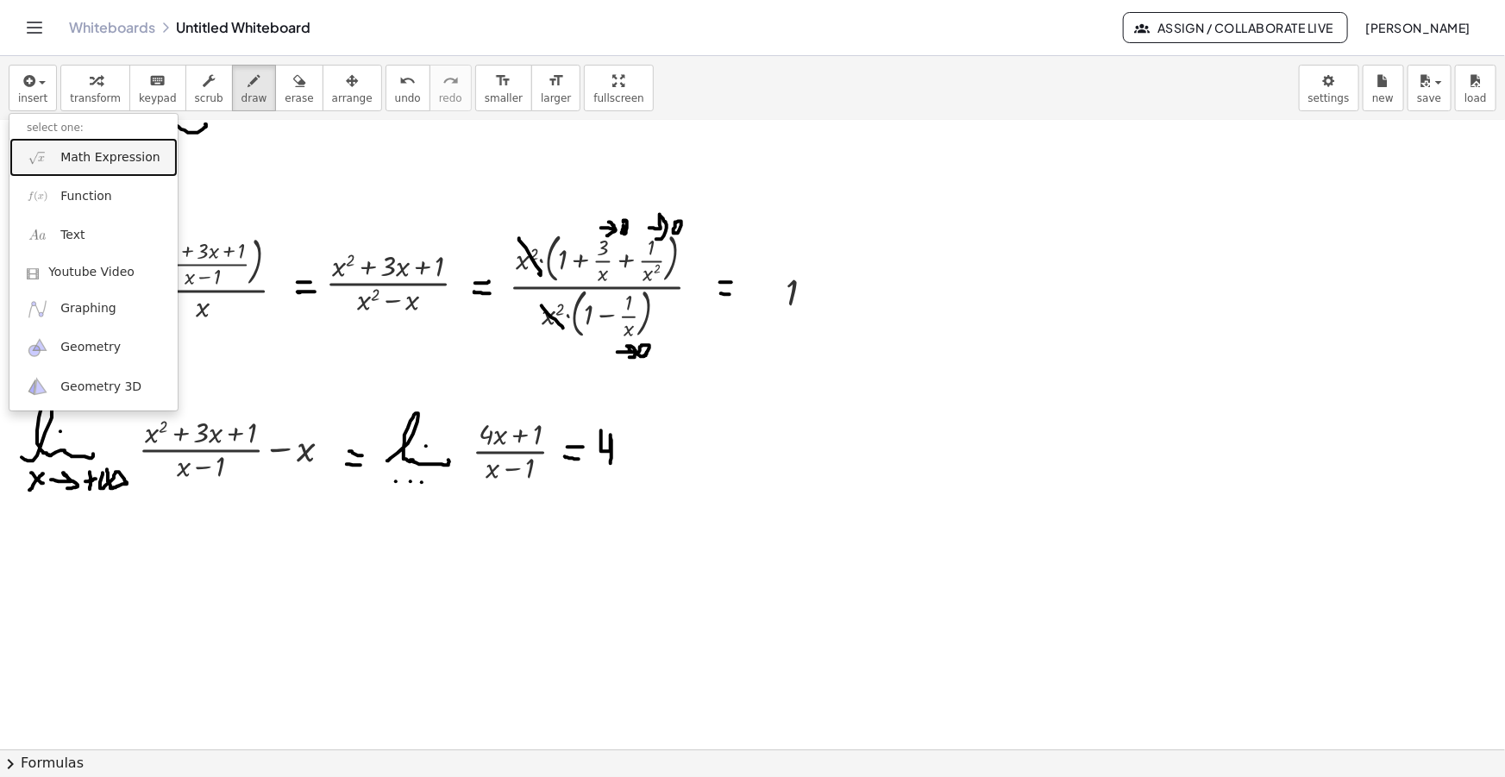
click at [110, 161] on span "Math Expression" at bounding box center [109, 157] width 99 height 17
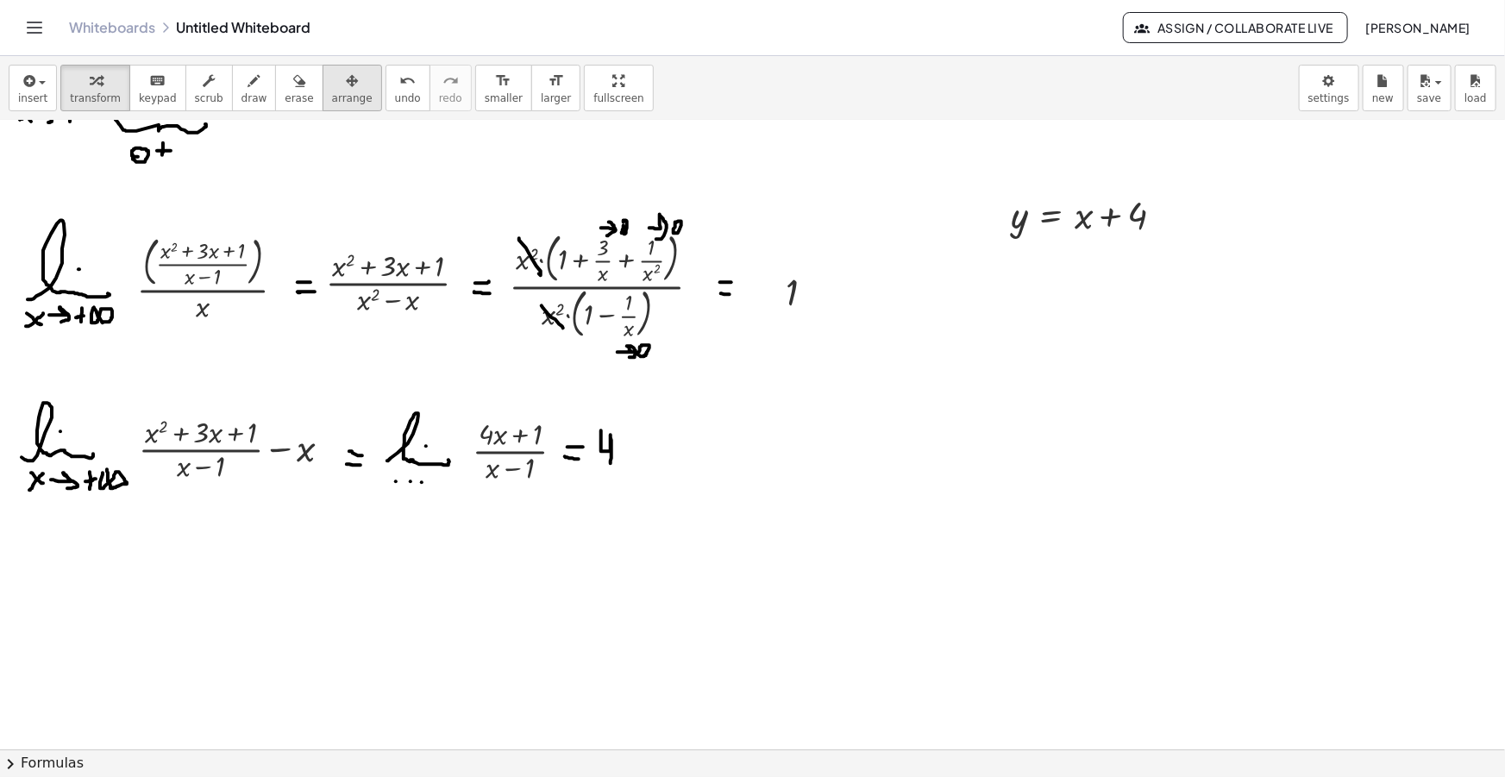
click at [332, 81] on div "button" at bounding box center [352, 80] width 41 height 21
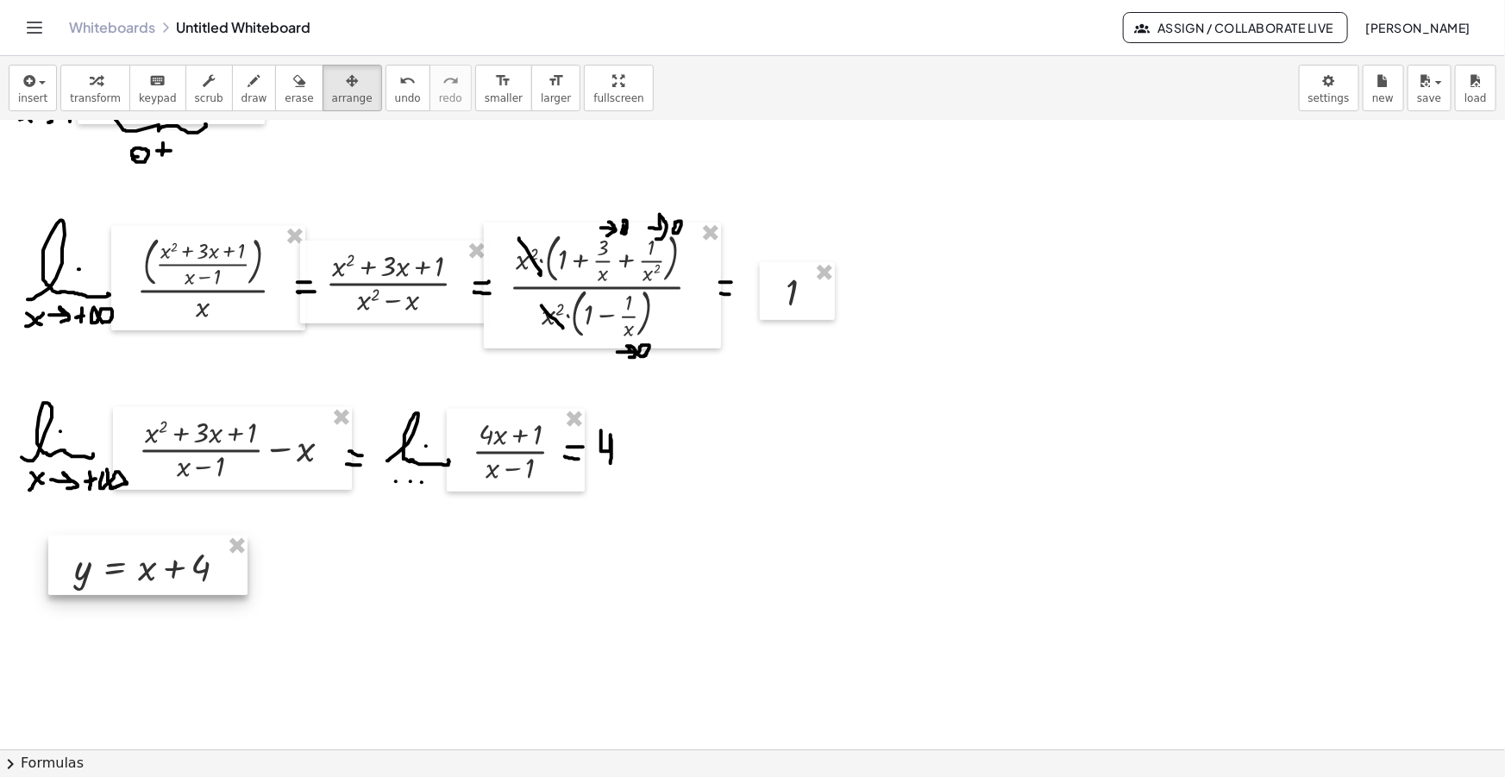
drag, startPoint x: 1052, startPoint y: 218, endPoint x: 117, endPoint y: 569, distance: 998.6
click at [117, 569] on div at bounding box center [147, 566] width 199 height 60
